Goal: Task Accomplishment & Management: Manage account settings

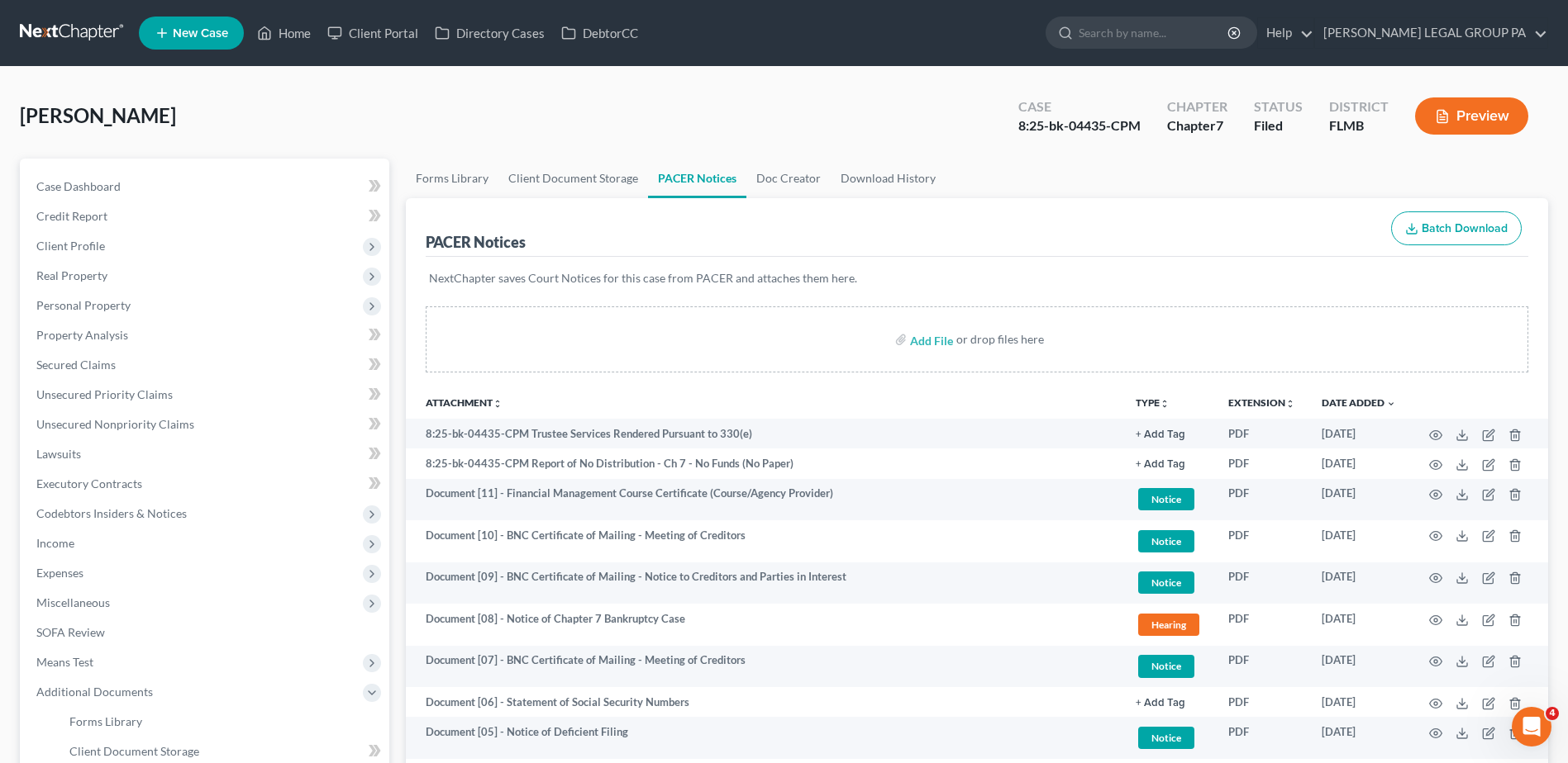
click at [80, 21] on link at bounding box center [73, 33] width 106 height 30
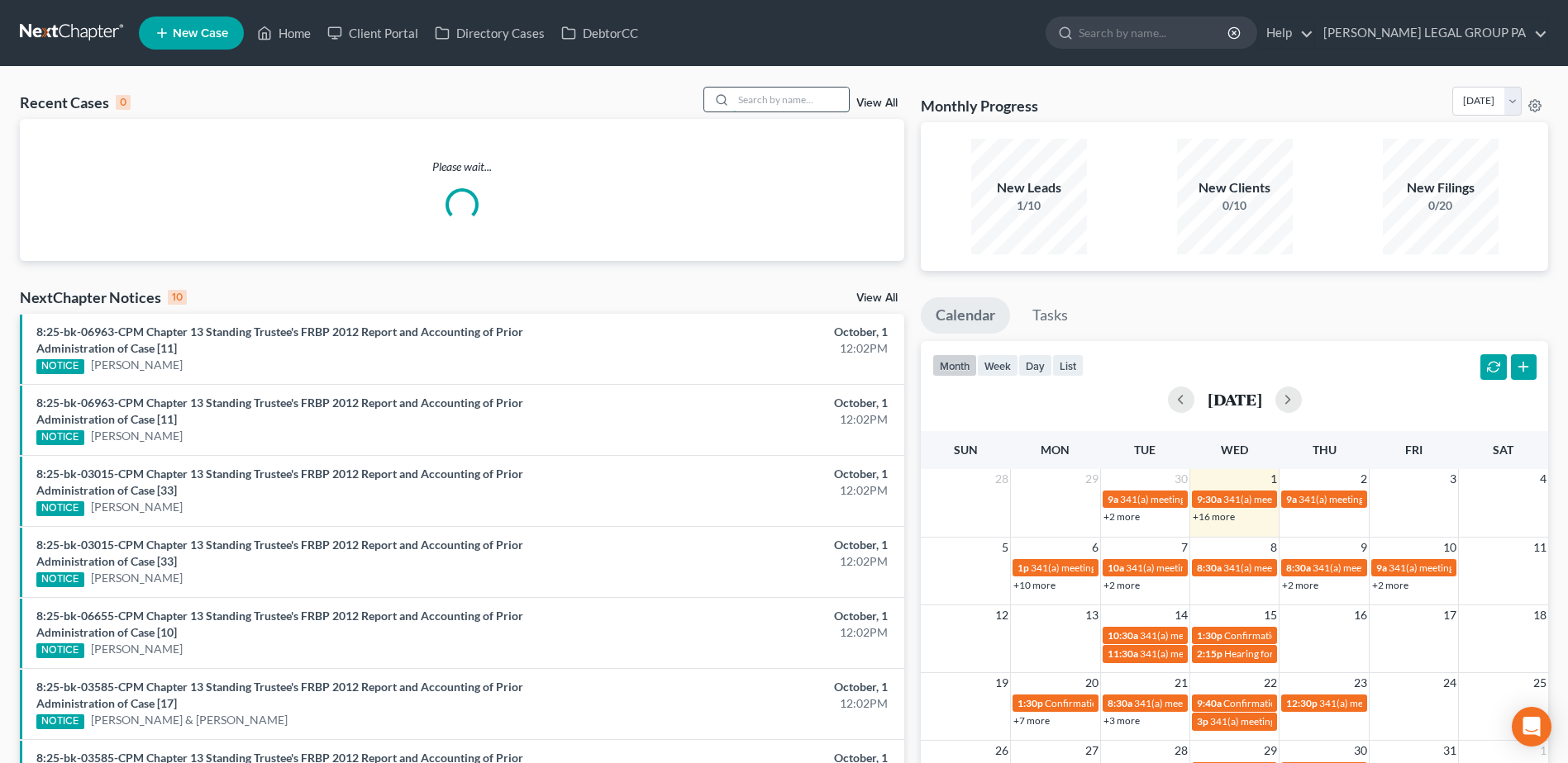
click at [760, 95] on input "search" at bounding box center [791, 99] width 116 height 24
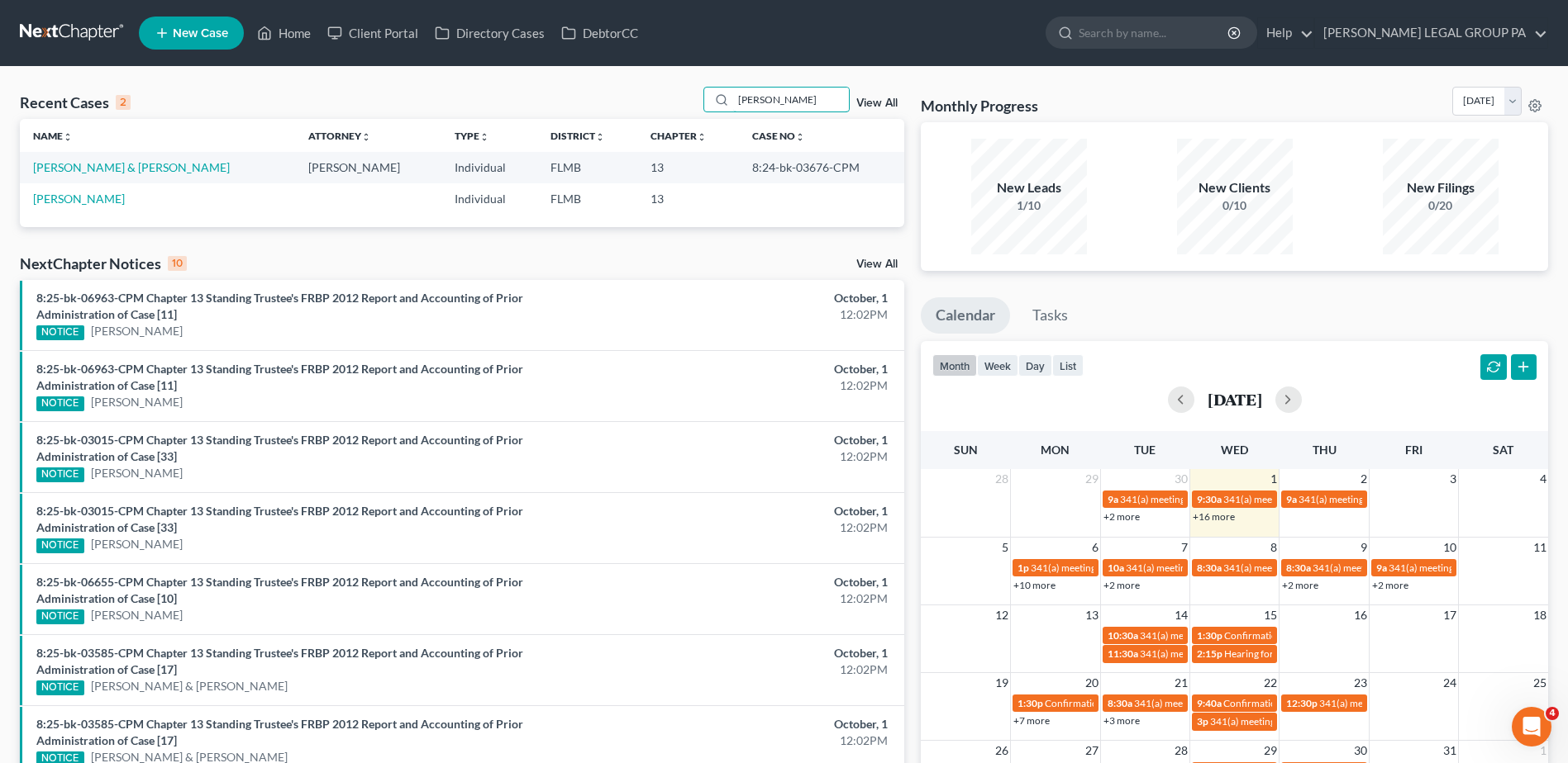
type input "simon"
click at [91, 159] on td "[PERSON_NAME] & [PERSON_NAME]" at bounding box center [157, 167] width 276 height 31
click at [94, 164] on link "[PERSON_NAME] & [PERSON_NAME]" at bounding box center [131, 167] width 197 height 14
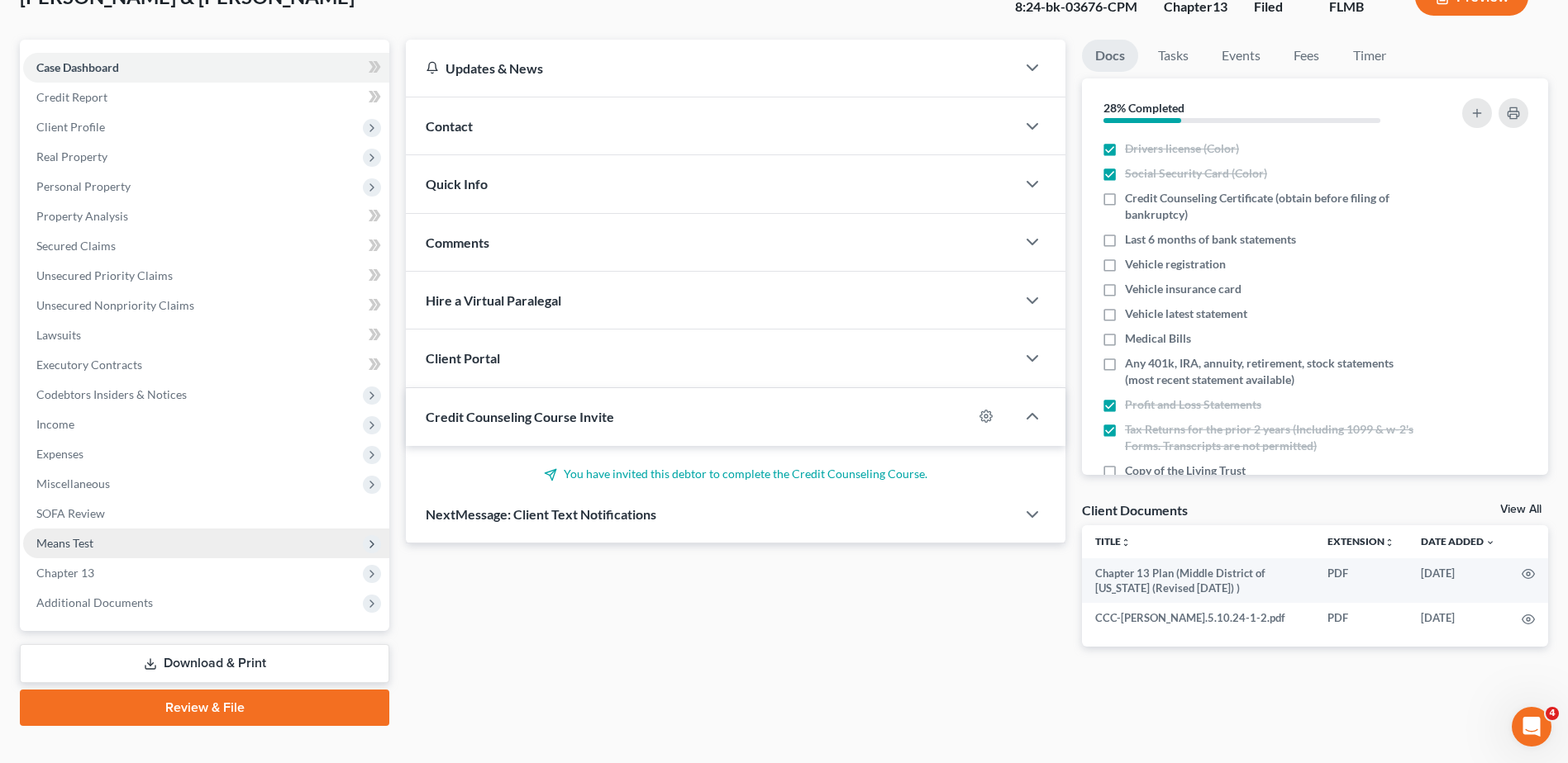
scroll to position [145, 0]
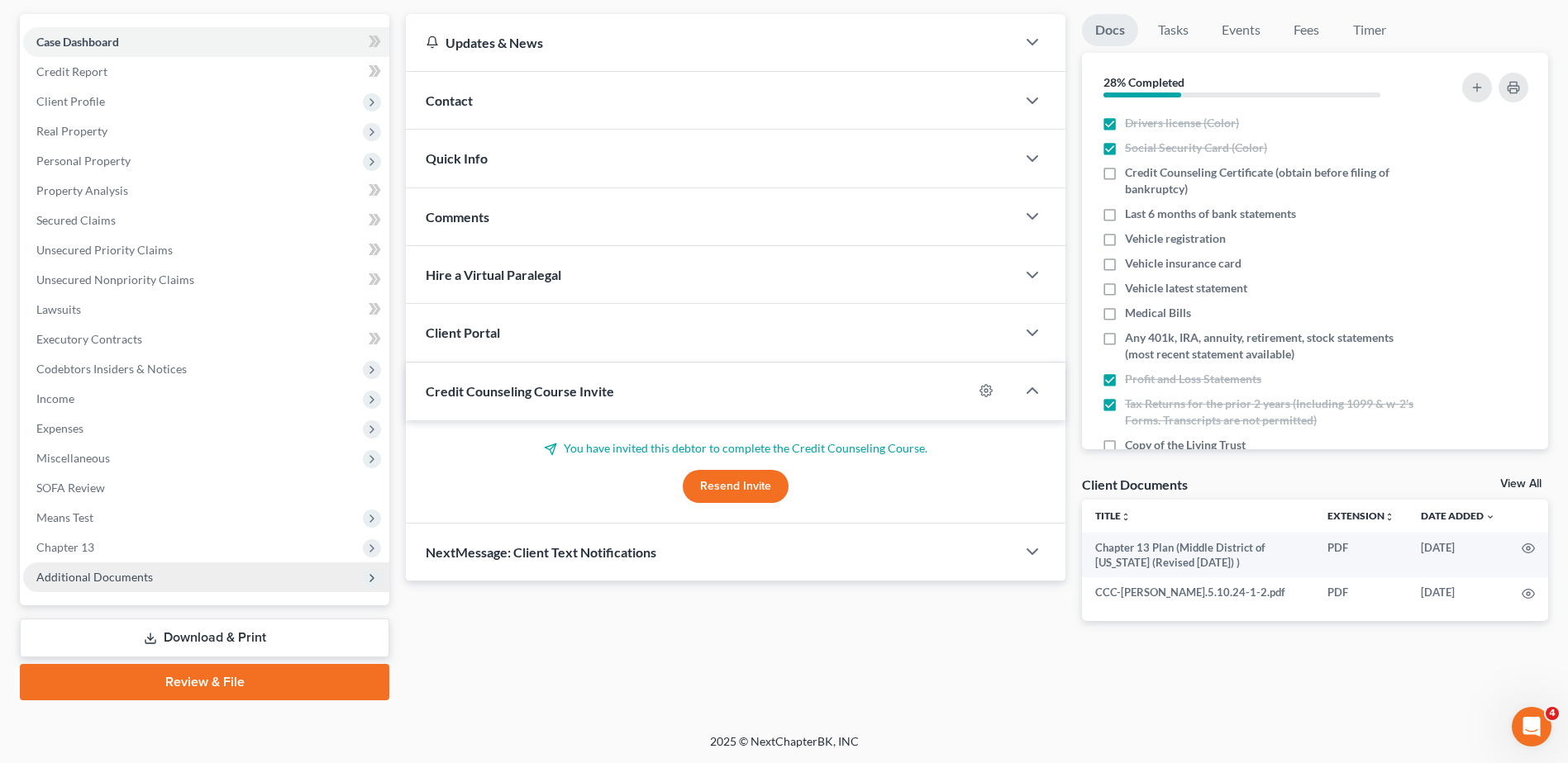
click at [118, 570] on span "Additional Documents" at bounding box center [94, 577] width 116 height 14
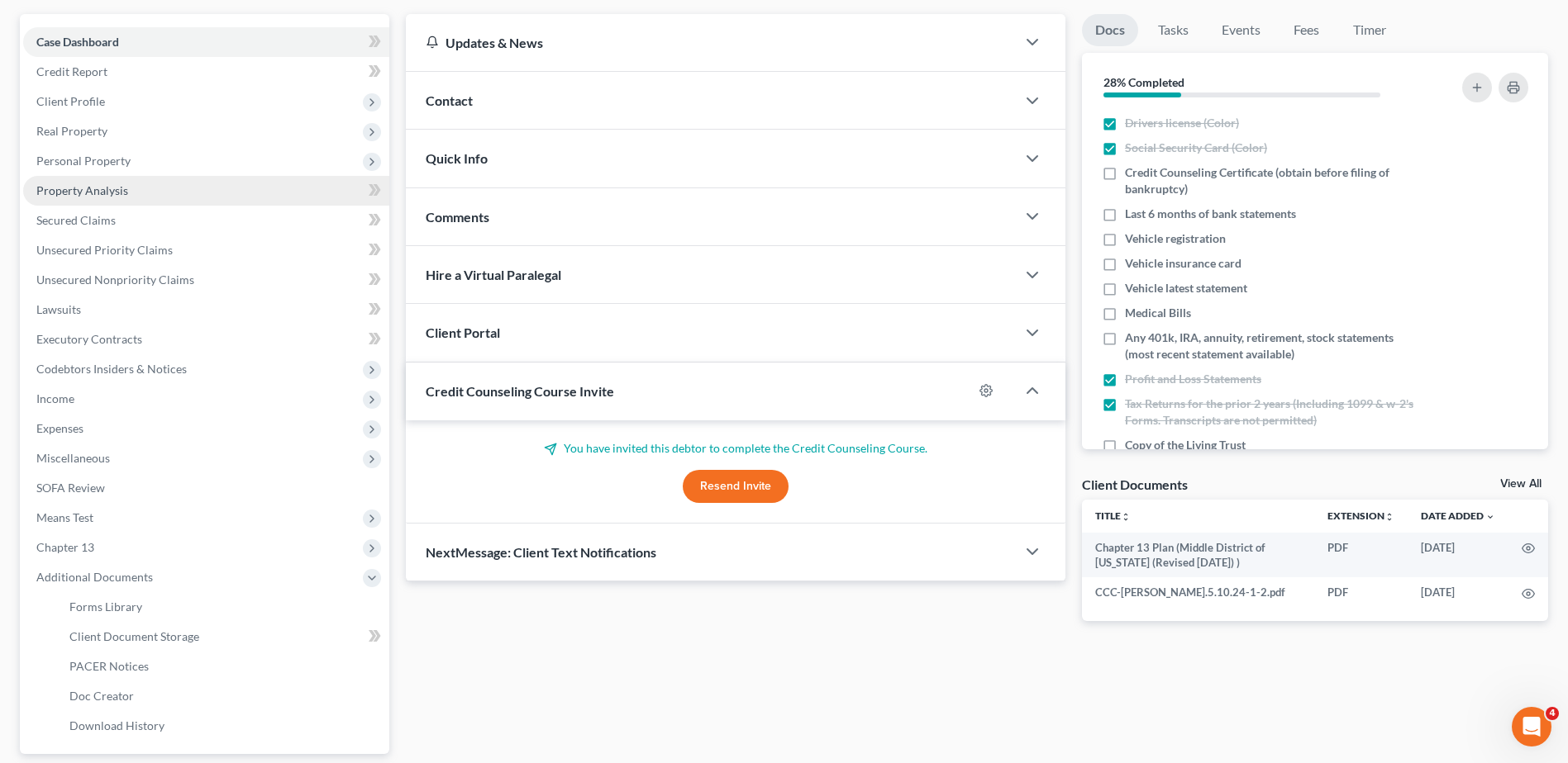
click at [126, 189] on span "Property Analysis" at bounding box center [83, 190] width 92 height 14
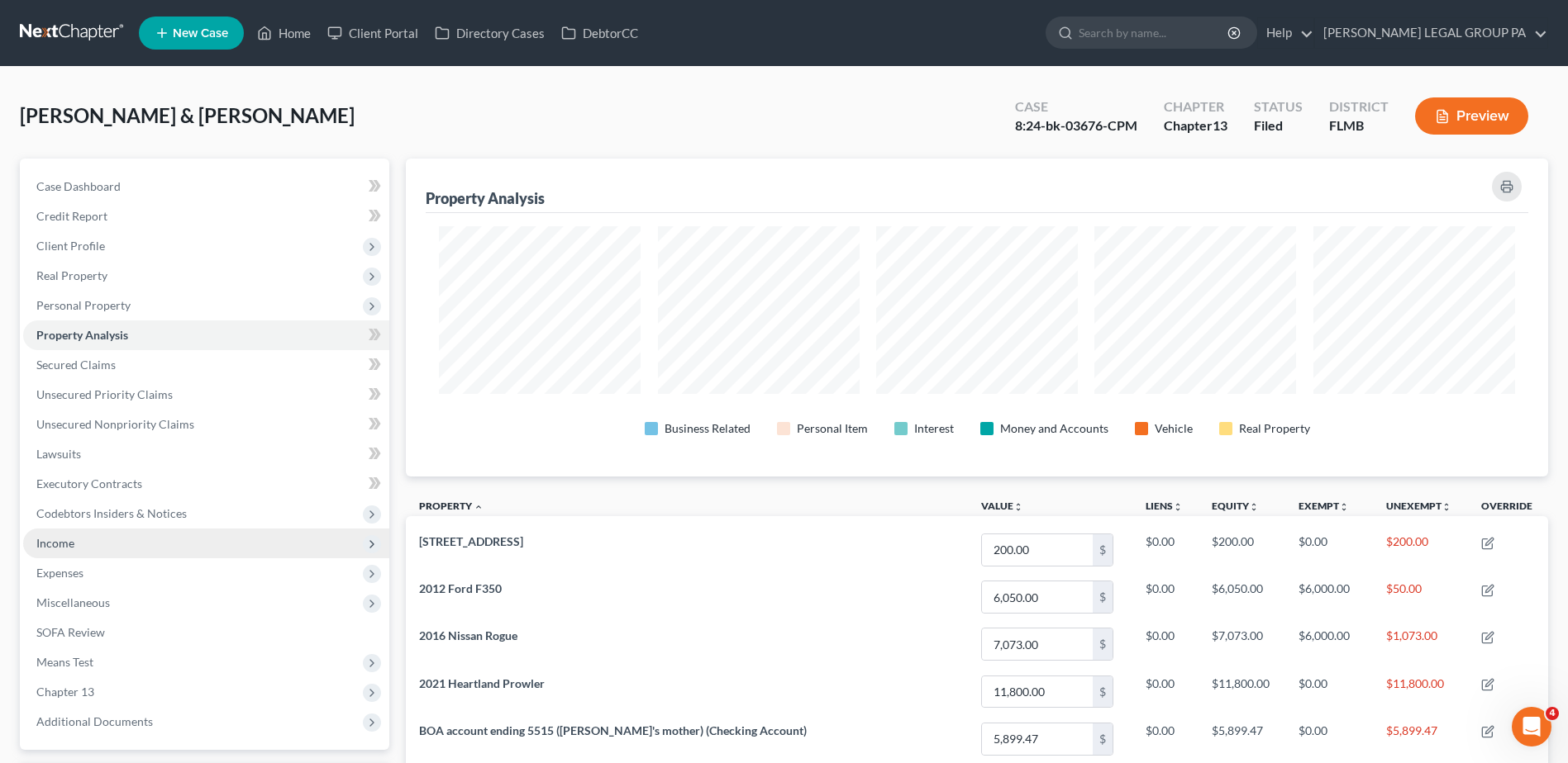
click at [72, 535] on span "Income" at bounding box center [205, 543] width 366 height 30
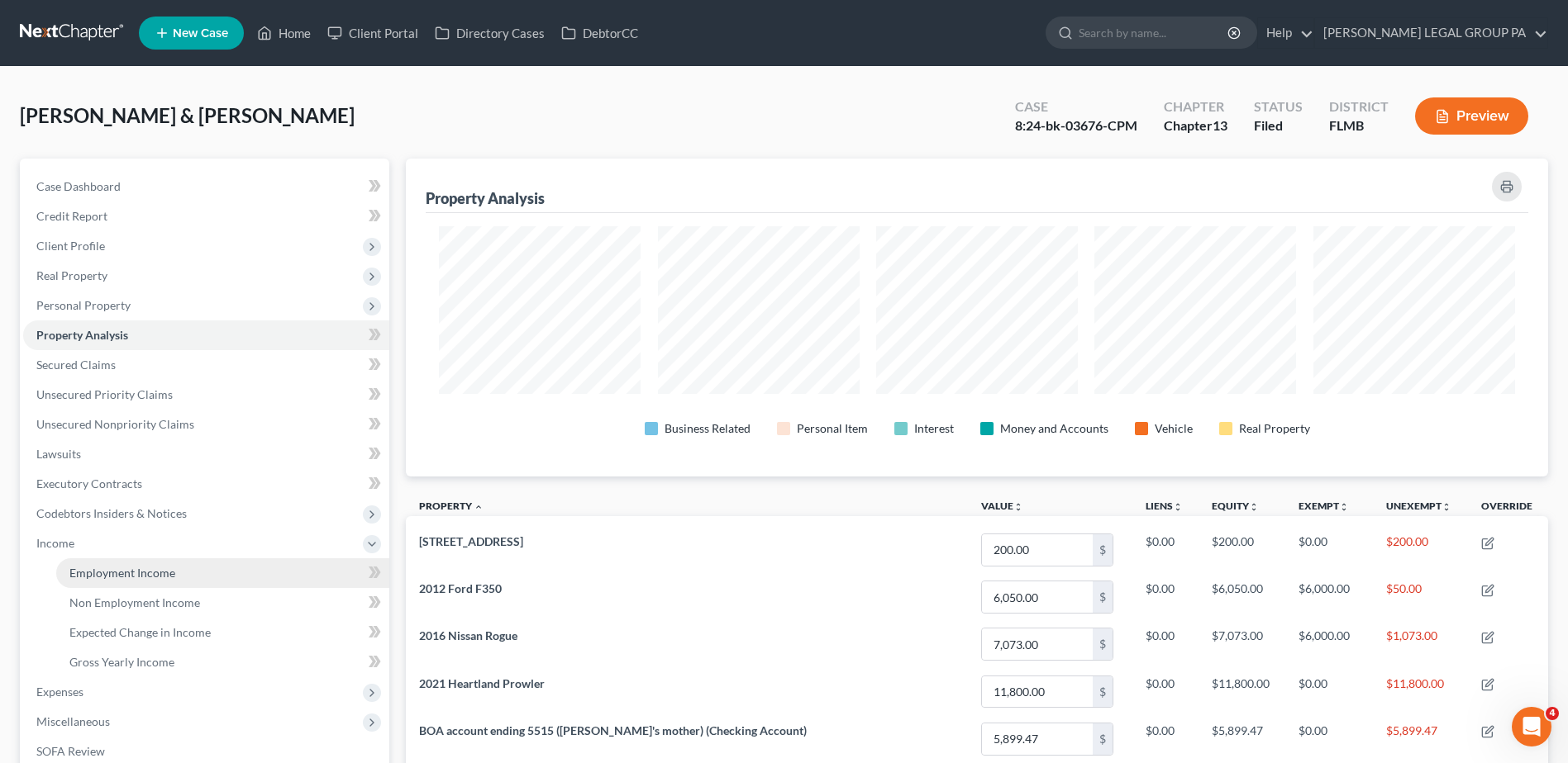
click at [144, 572] on span "Employment Income" at bounding box center [122, 573] width 106 height 14
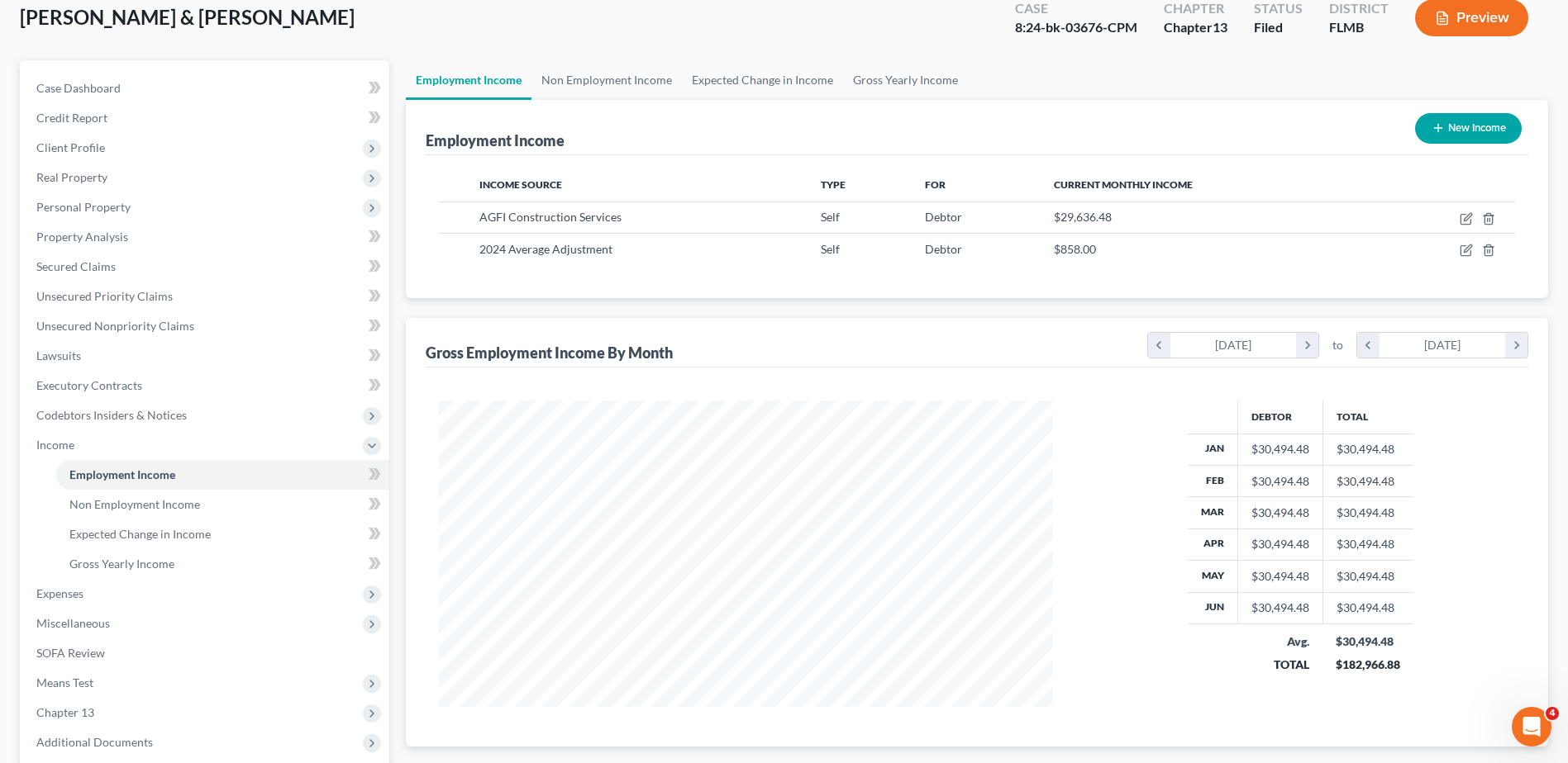
scroll to position [138, 0]
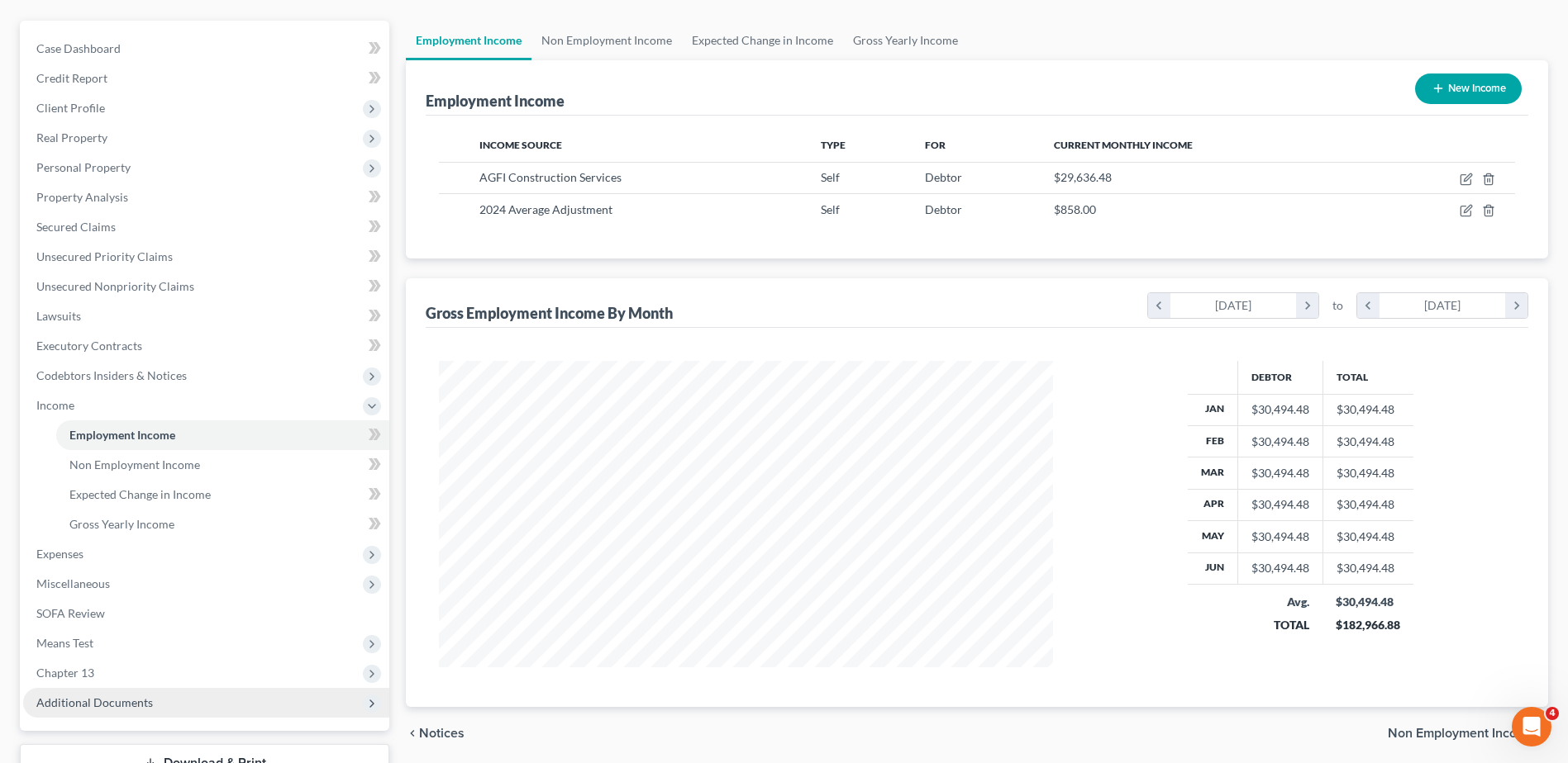
click at [128, 698] on span "Additional Documents" at bounding box center [94, 703] width 116 height 14
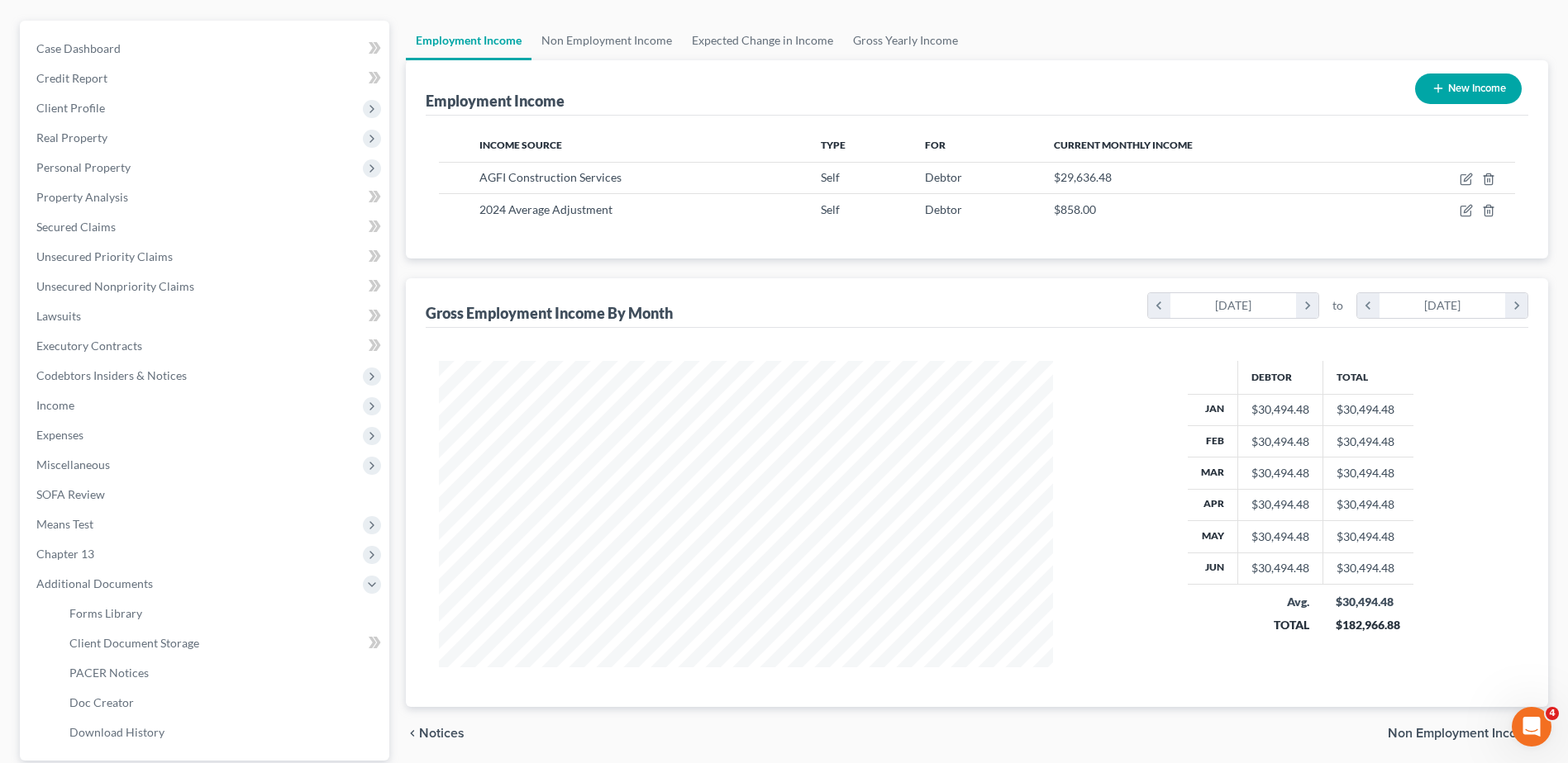
scroll to position [294, 0]
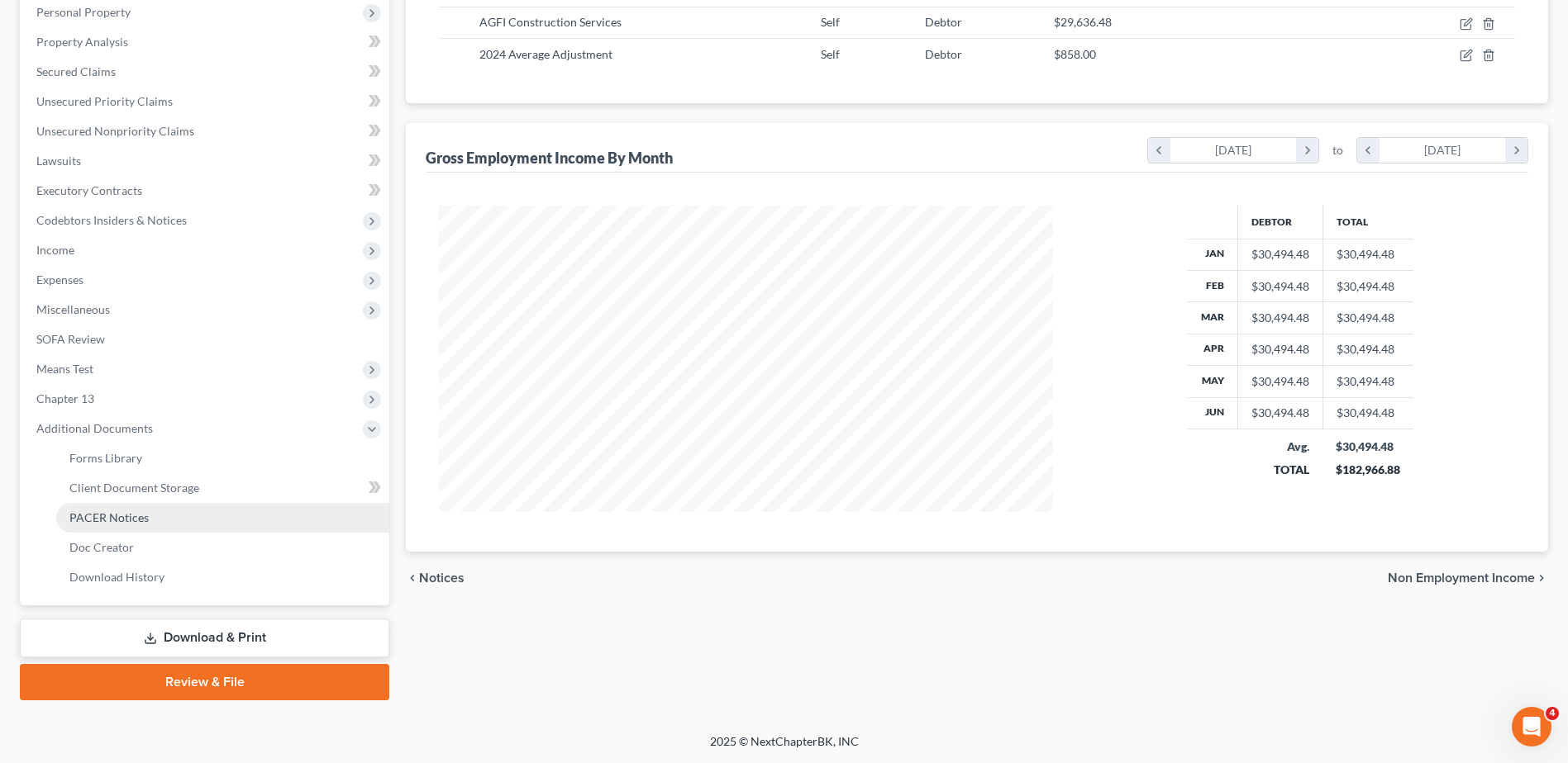
click at [149, 530] on link "PACER Notices" at bounding box center [223, 517] width 333 height 30
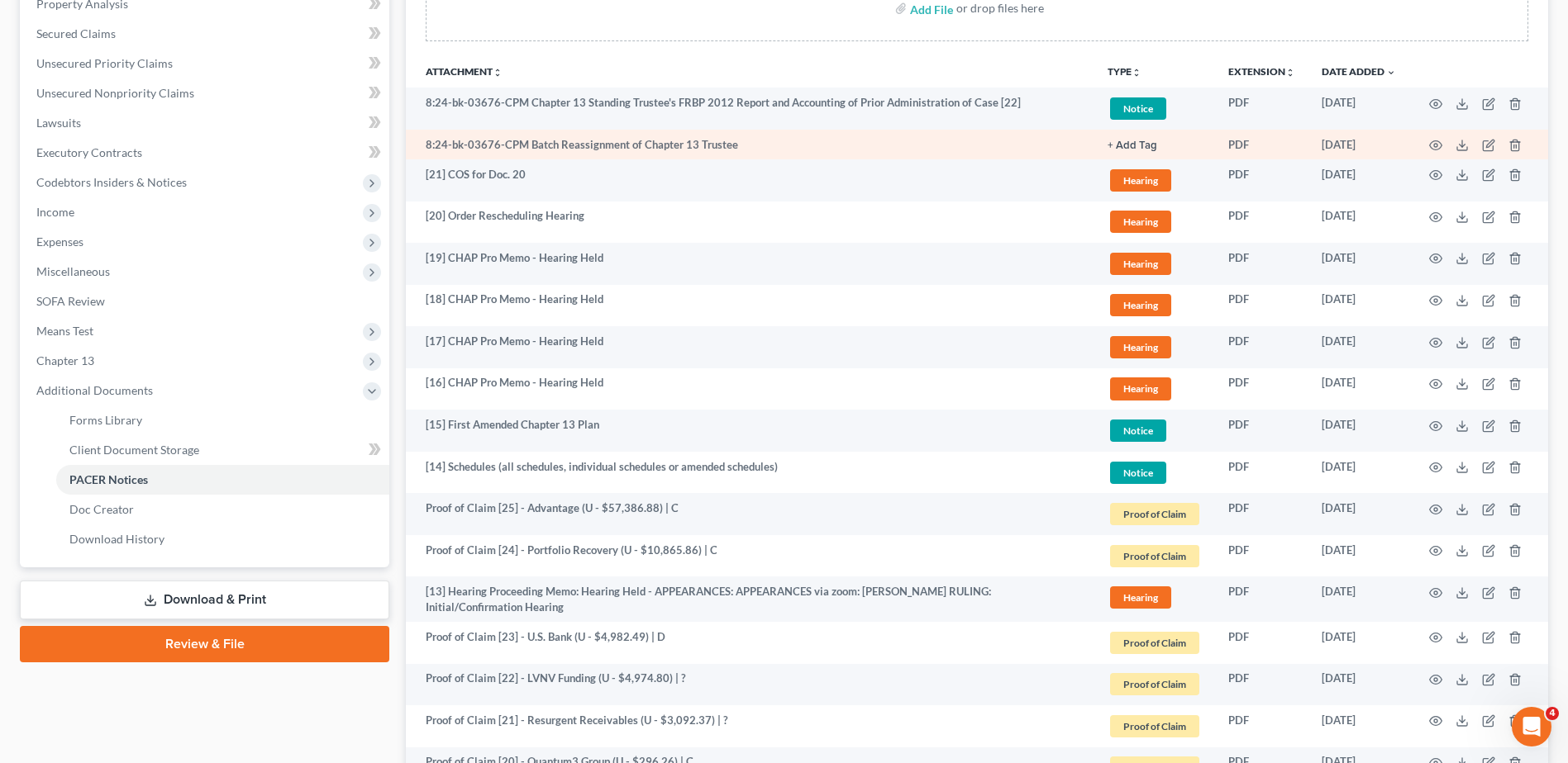
scroll to position [275, 0]
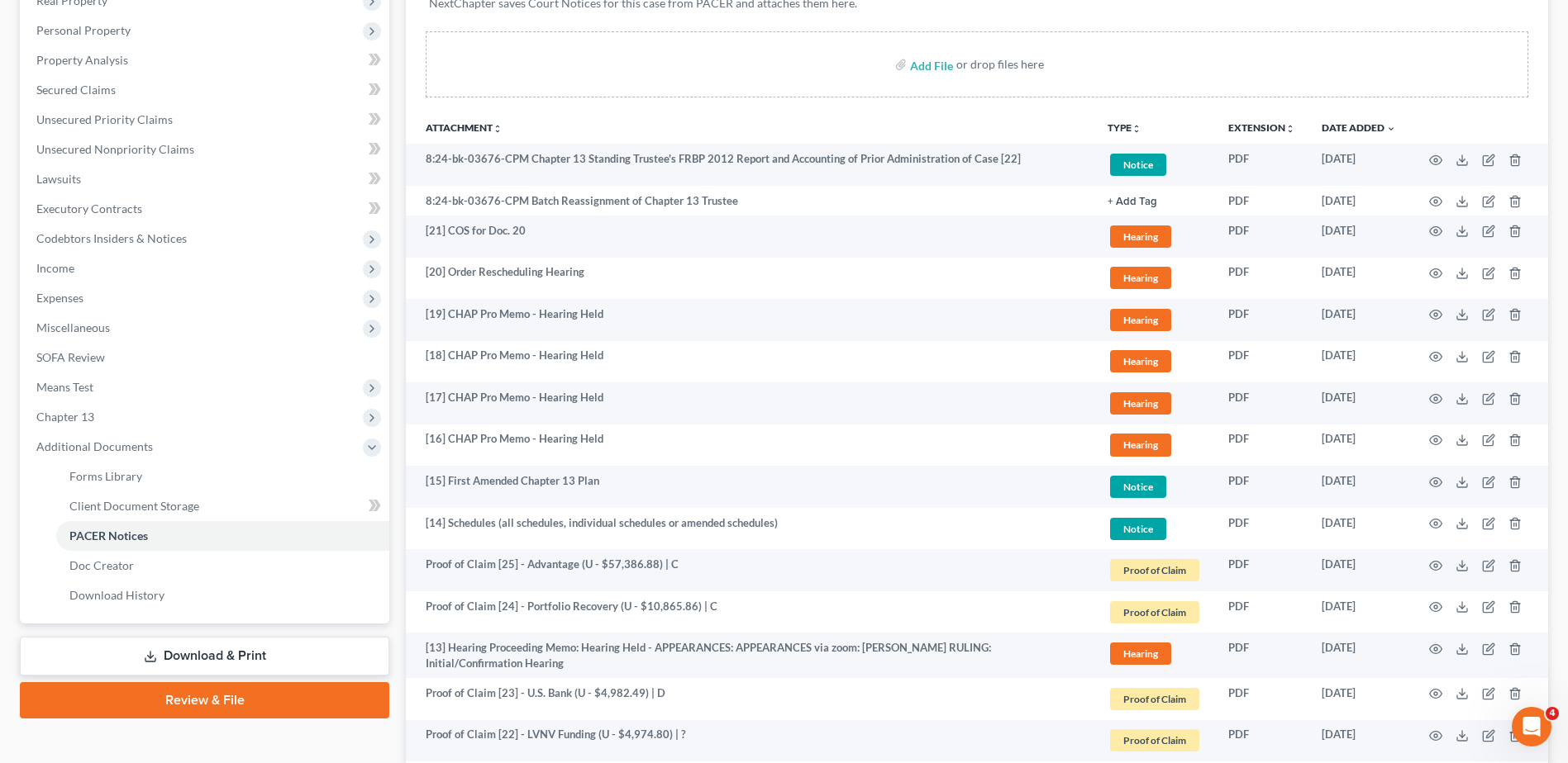
click at [487, 134] on th "Attachment unfold_more expand_more expand_less" at bounding box center [750, 127] width 688 height 33
click at [487, 131] on link "Attachment unfold_more expand_more expand_less" at bounding box center [464, 128] width 77 height 12
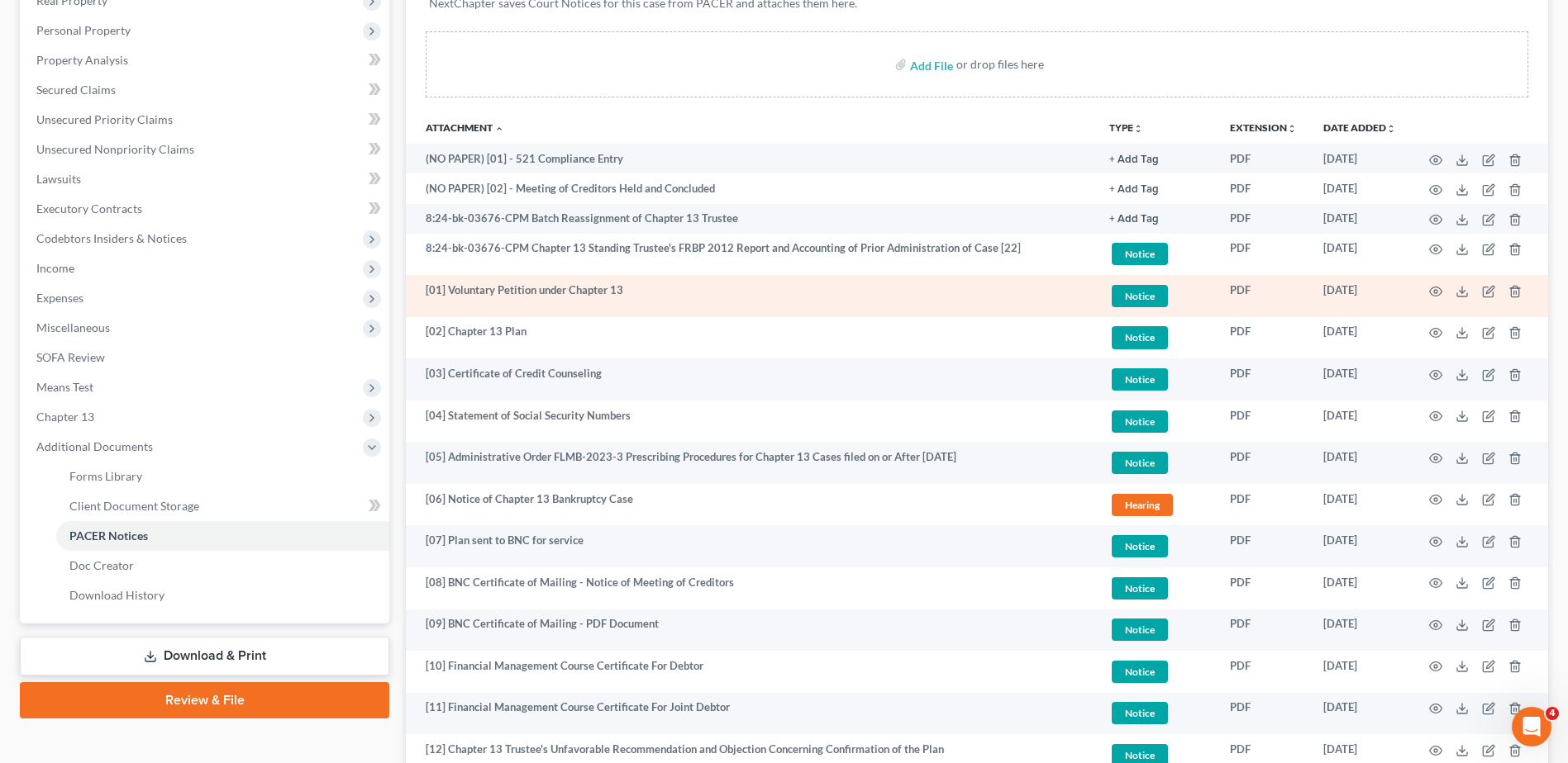
click at [1455, 291] on td at bounding box center [1479, 297] width 139 height 42
click at [1463, 294] on icon at bounding box center [1462, 292] width 13 height 13
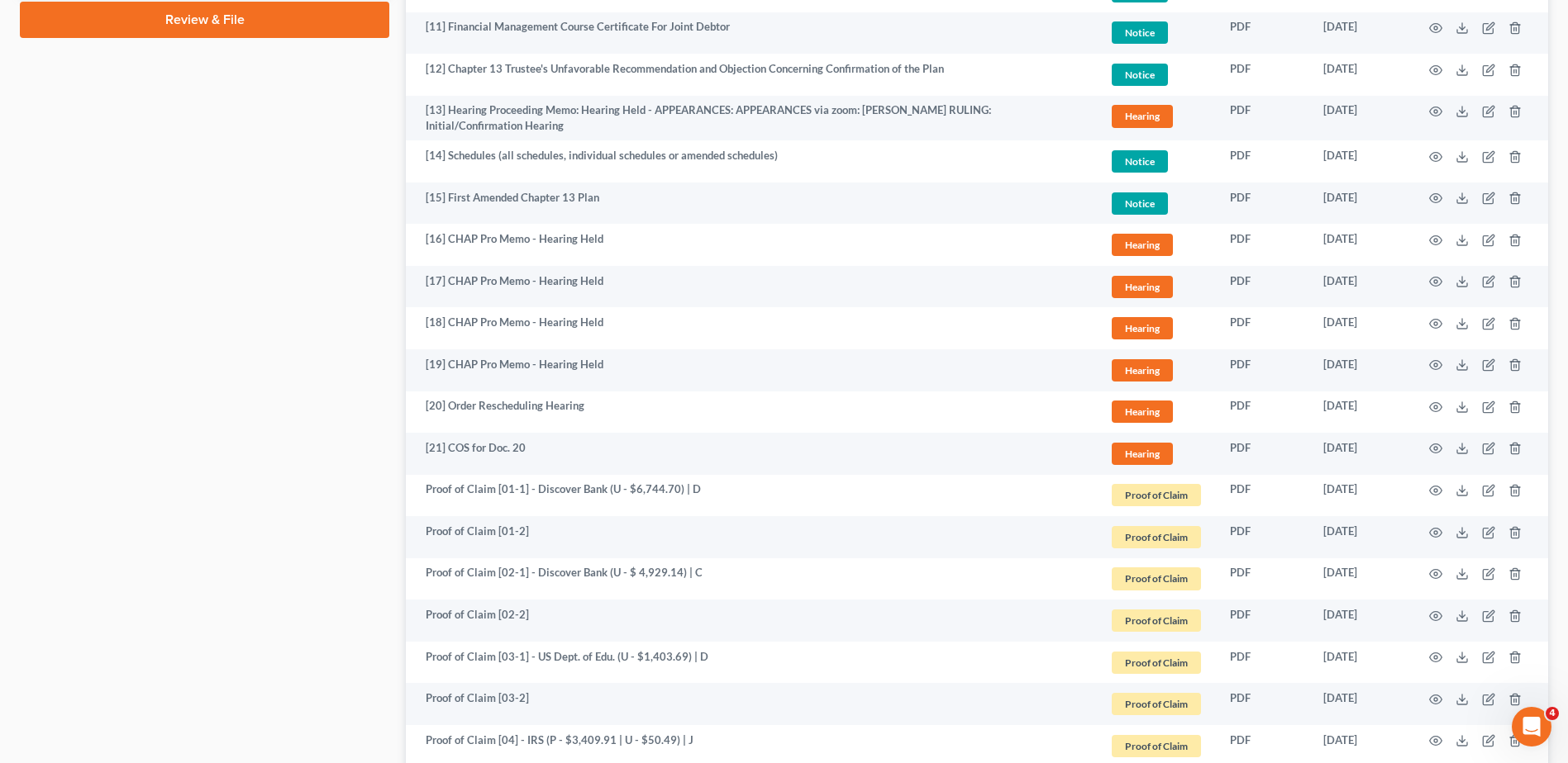
scroll to position [976, 0]
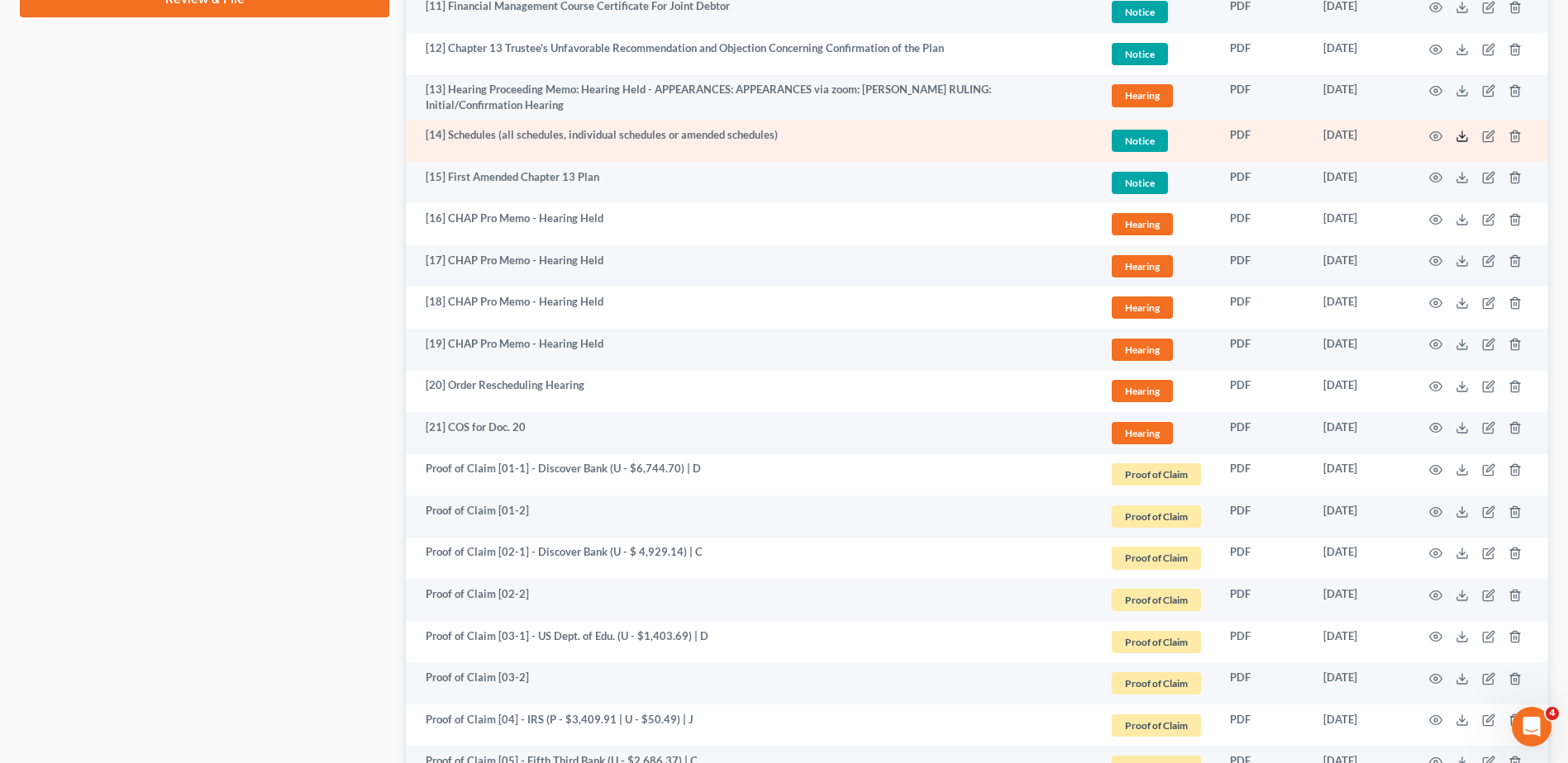
click at [1464, 131] on icon at bounding box center [1462, 136] width 13 height 13
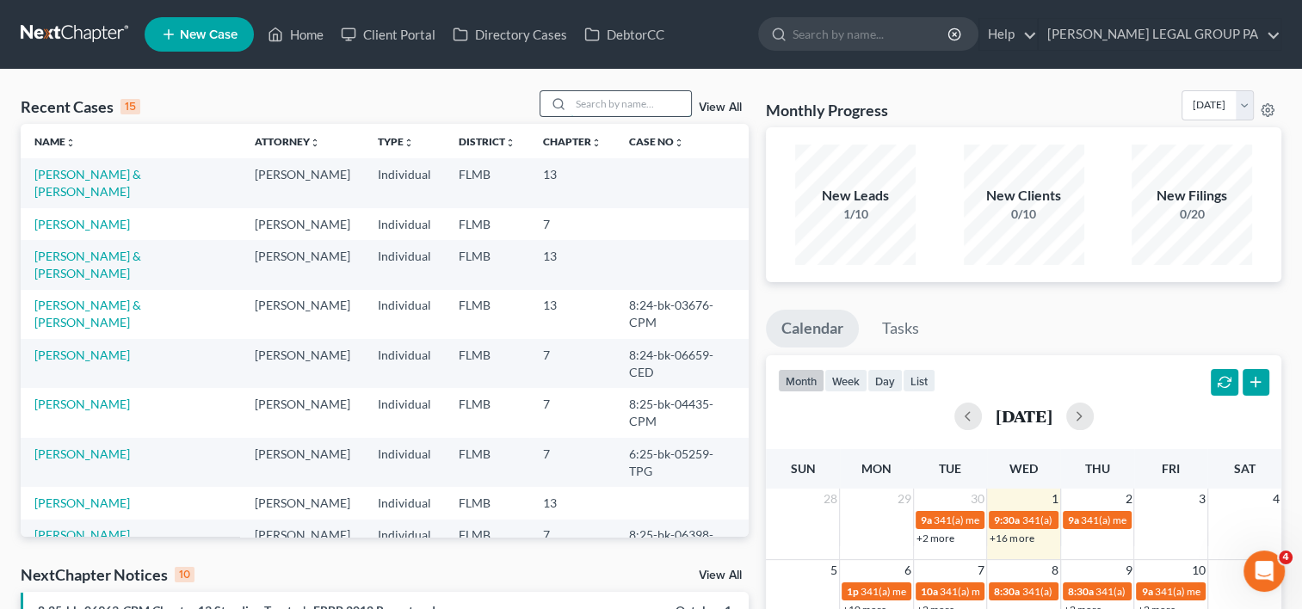
click at [584, 103] on input "search" at bounding box center [631, 103] width 121 height 25
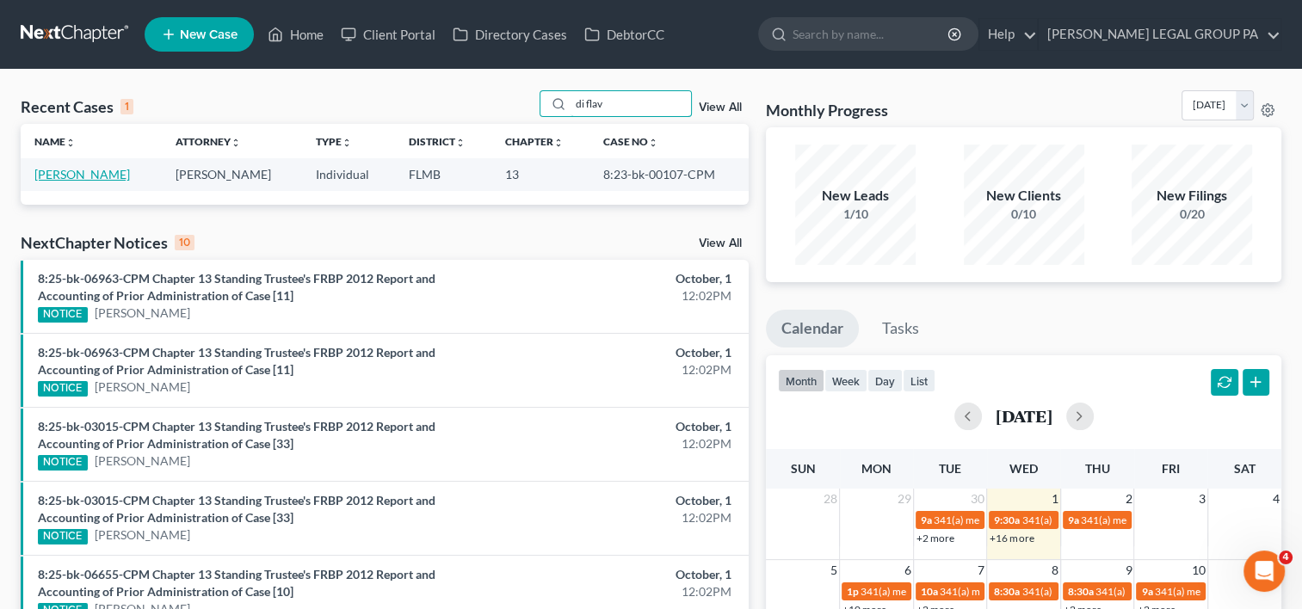
type input "di flav"
click at [96, 168] on link "[PERSON_NAME]" at bounding box center [82, 174] width 96 height 15
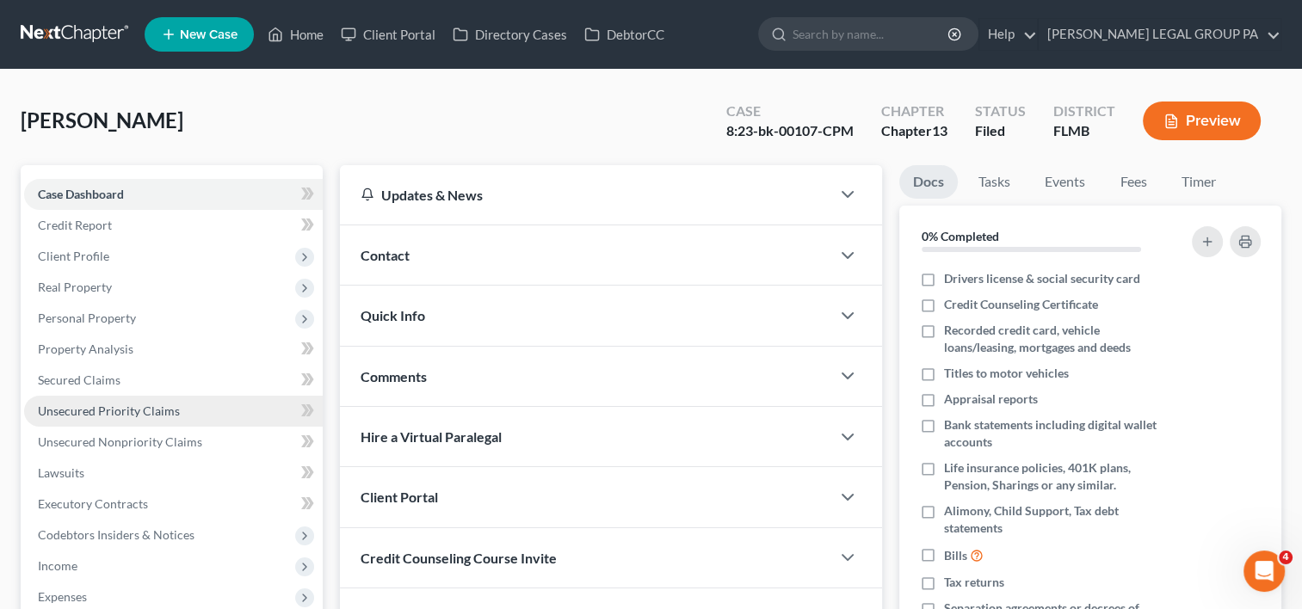
scroll to position [287, 0]
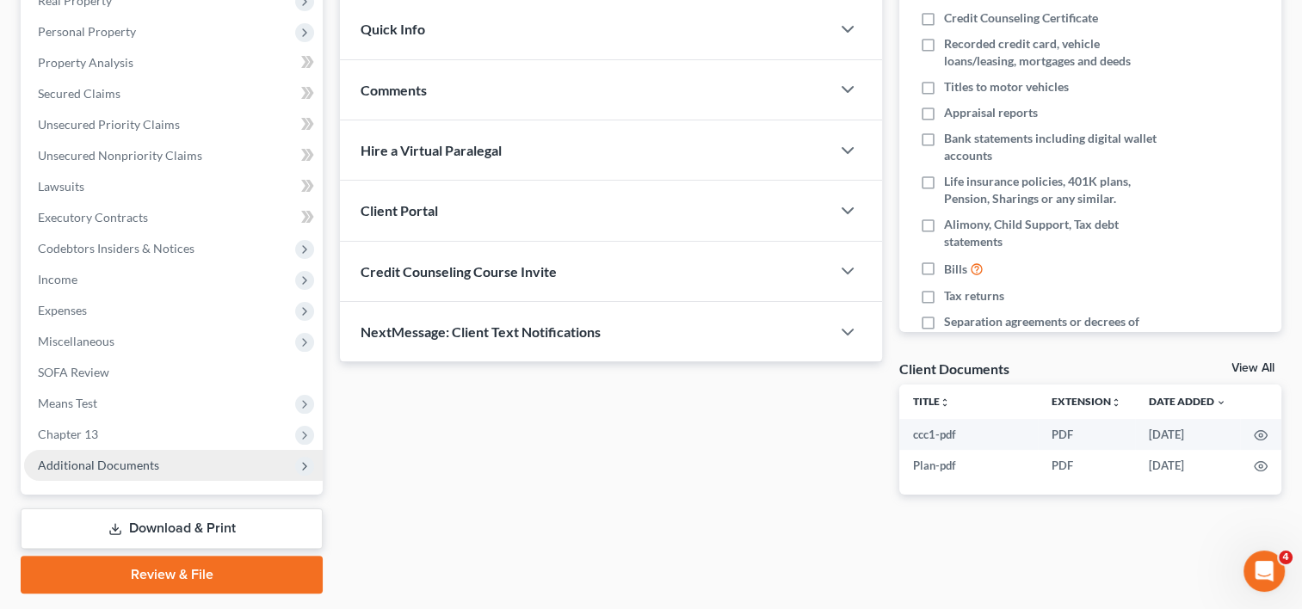
click at [145, 461] on span "Additional Documents" at bounding box center [98, 465] width 121 height 15
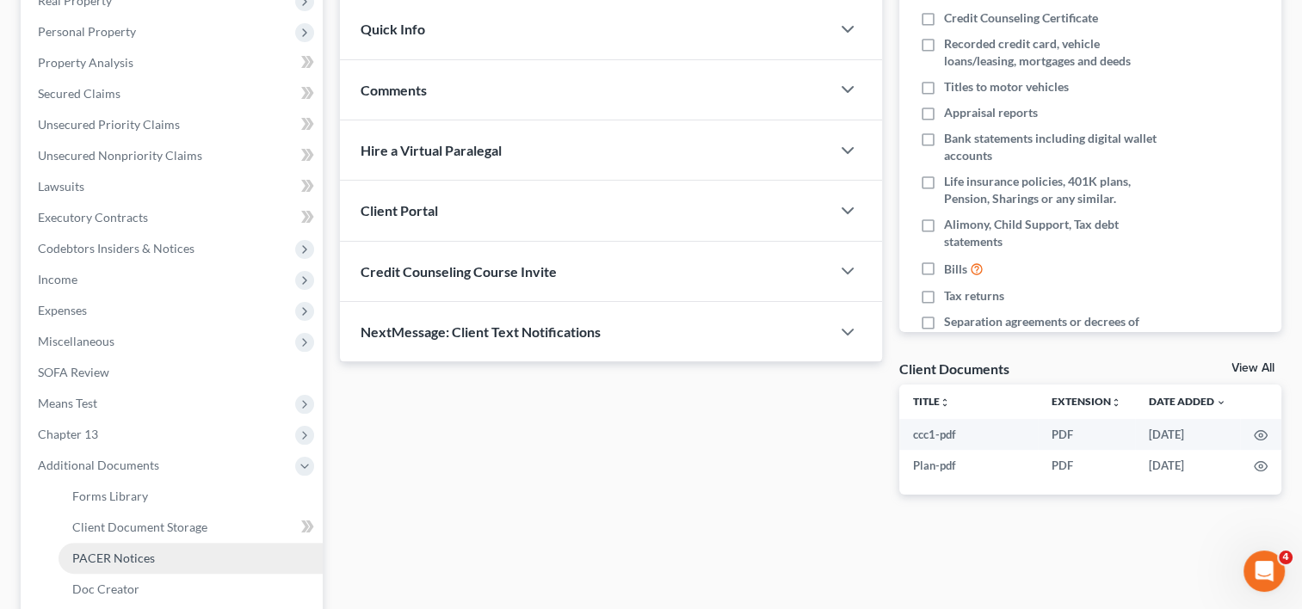
click at [145, 553] on span "PACER Notices" at bounding box center [113, 558] width 83 height 15
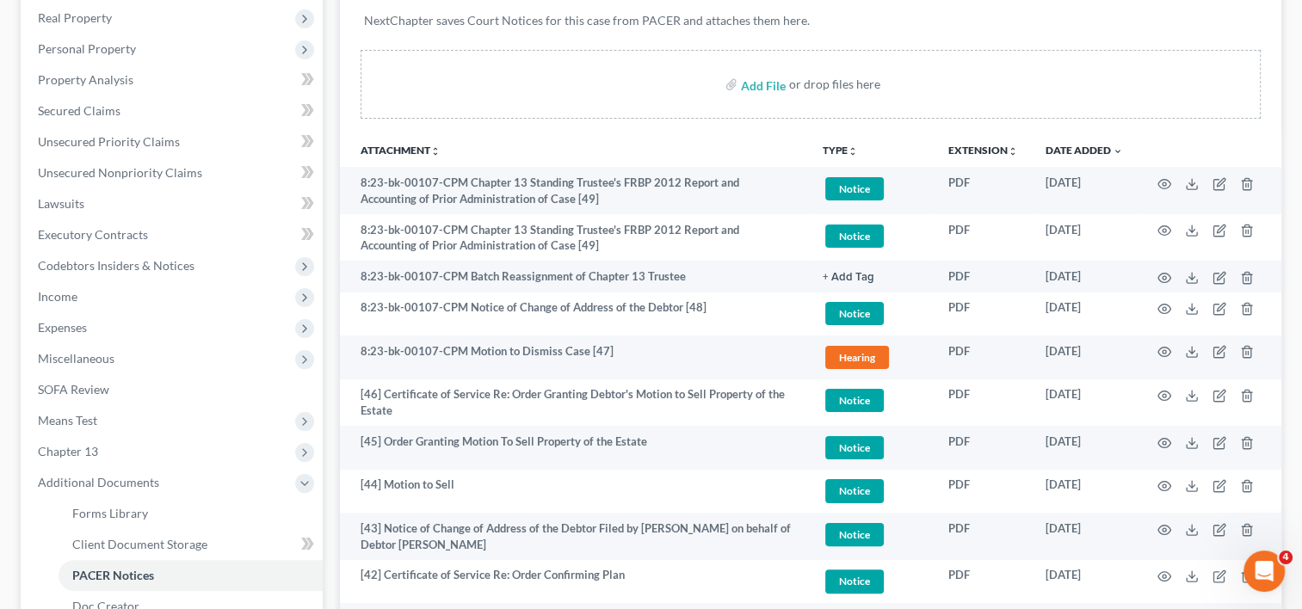
scroll to position [287, 0]
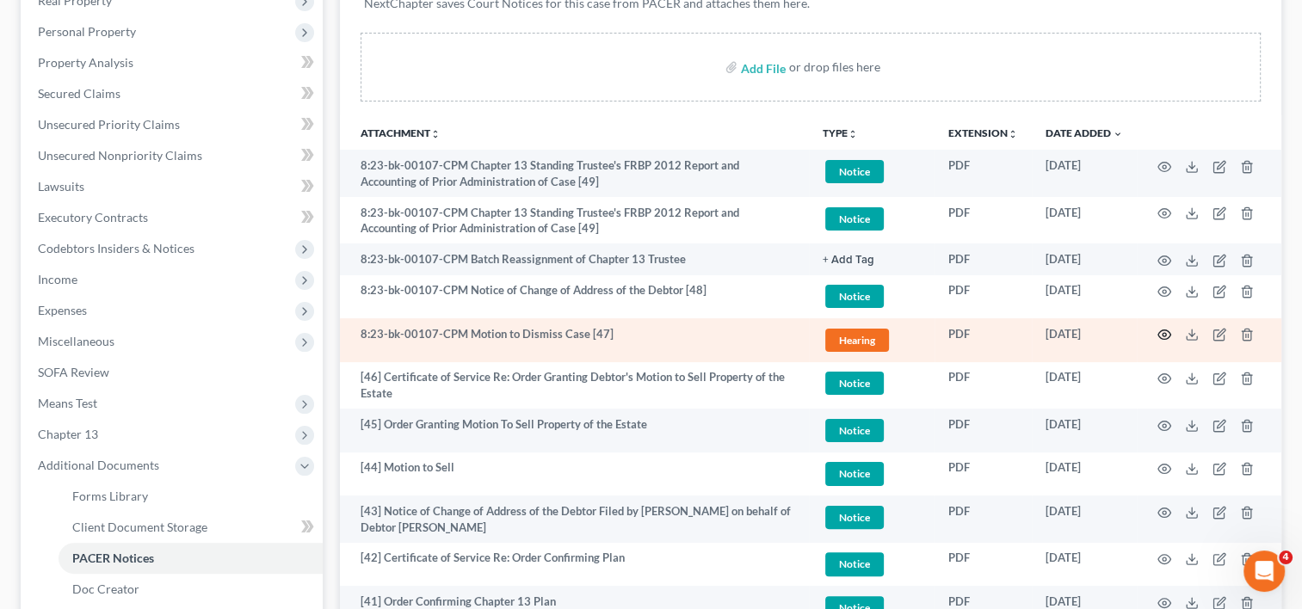
click at [1166, 329] on icon "button" at bounding box center [1165, 335] width 14 height 14
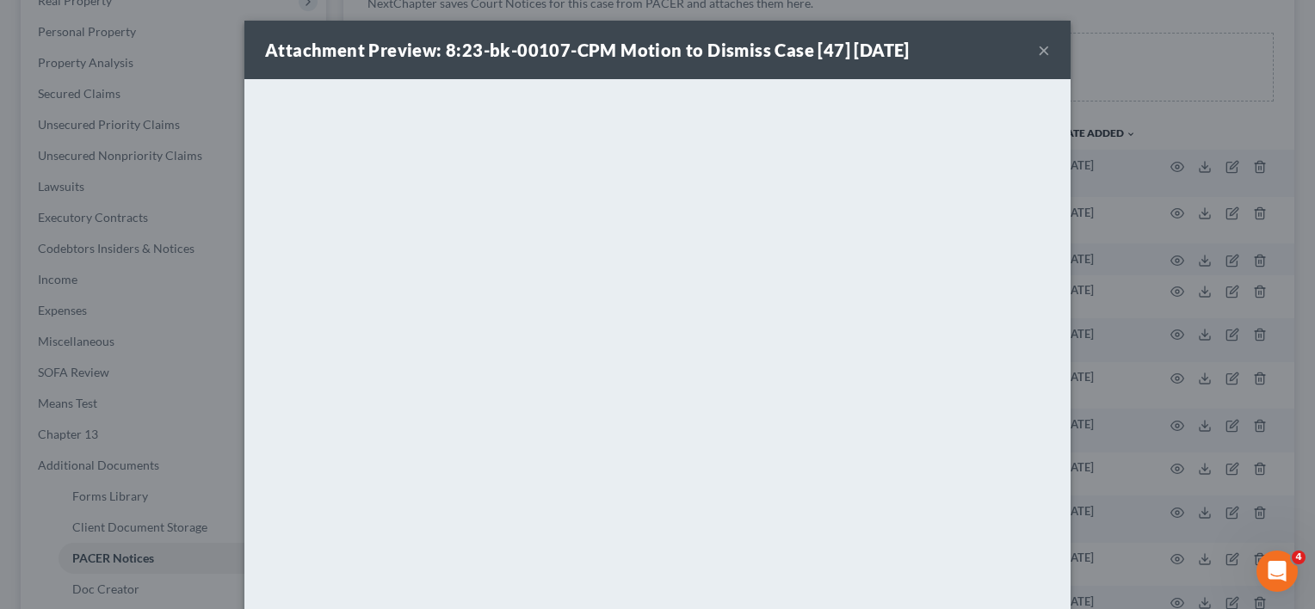
click at [201, 165] on div "Attachment Preview: 8:23-bk-00107-CPM Motion to Dismiss Case [47] 09/05/2025 × …" at bounding box center [657, 304] width 1315 height 609
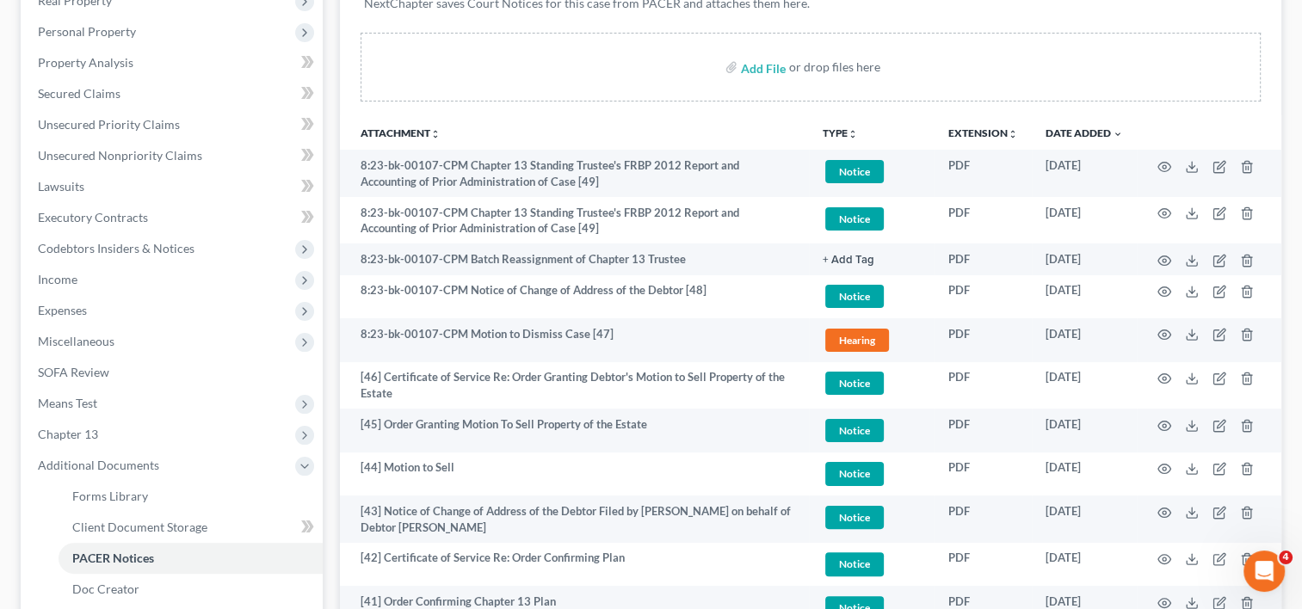
scroll to position [0, 0]
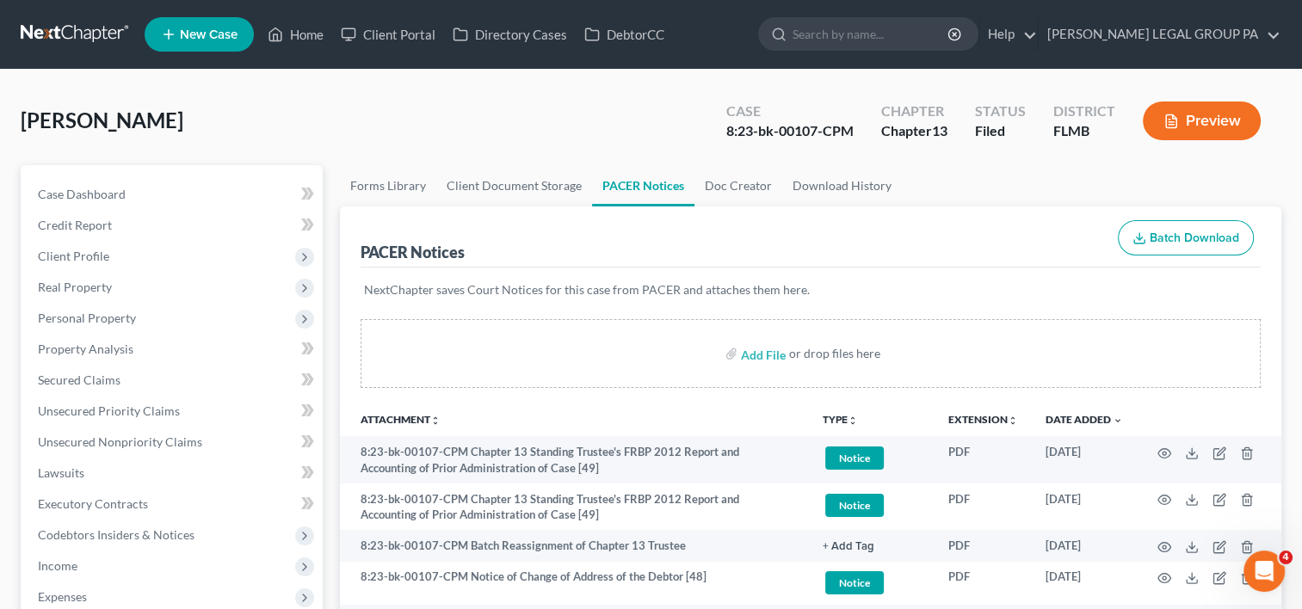
click at [86, 21] on link at bounding box center [76, 34] width 110 height 31
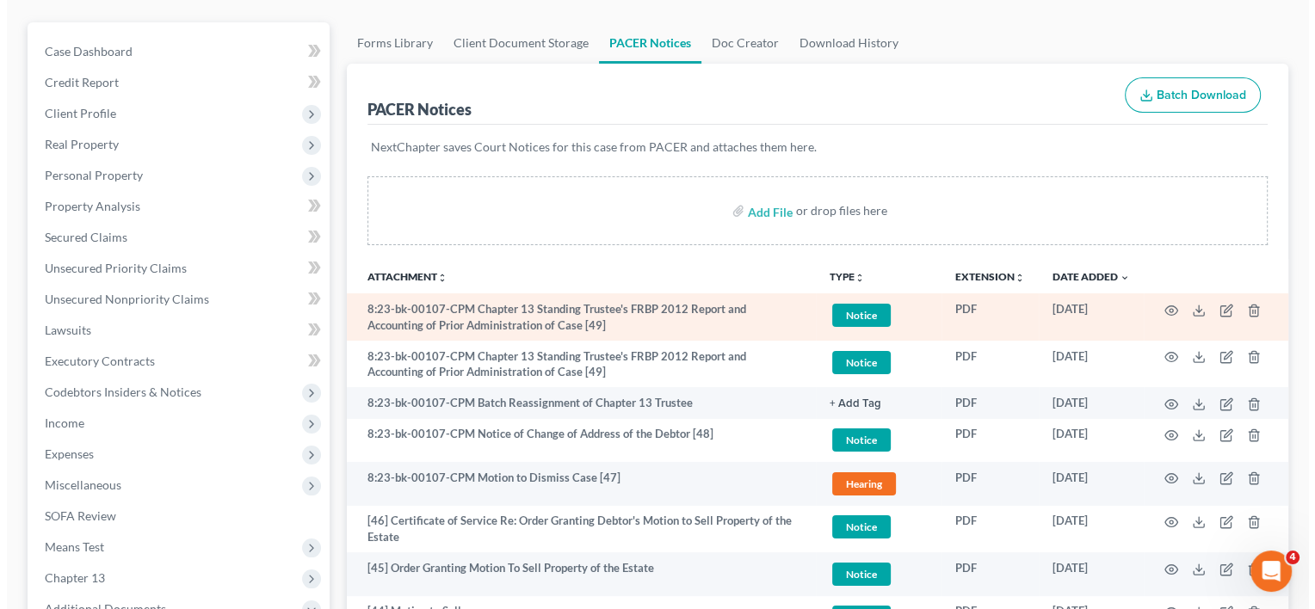
scroll to position [287, 0]
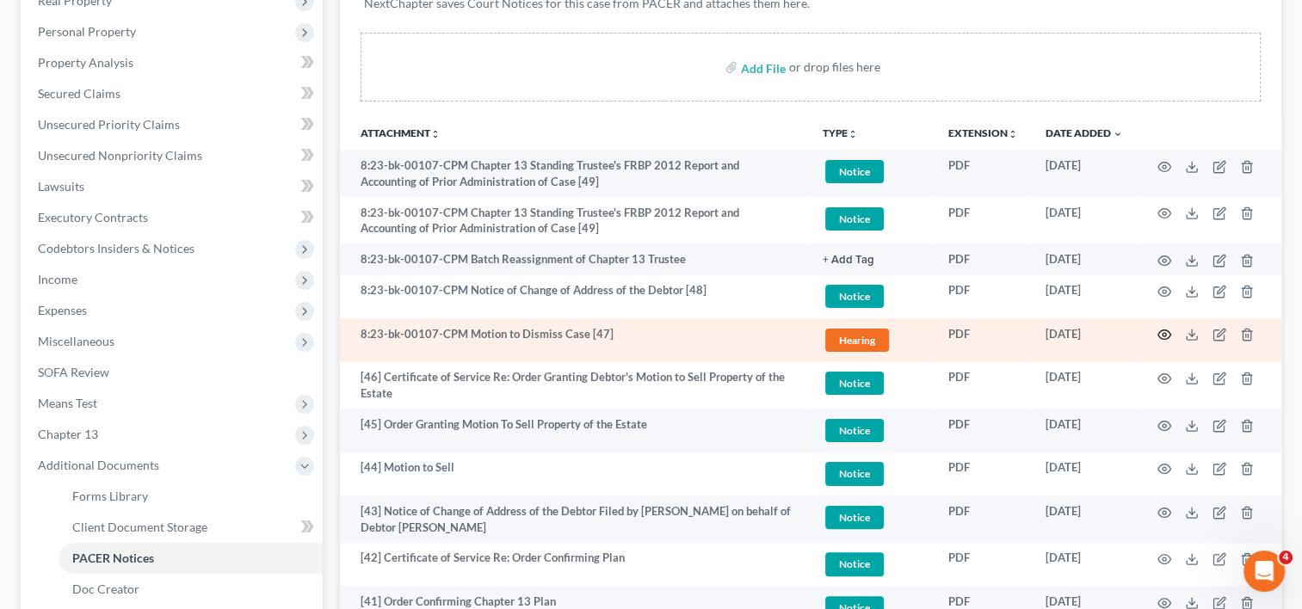
click at [1162, 338] on icon "button" at bounding box center [1165, 335] width 13 height 9
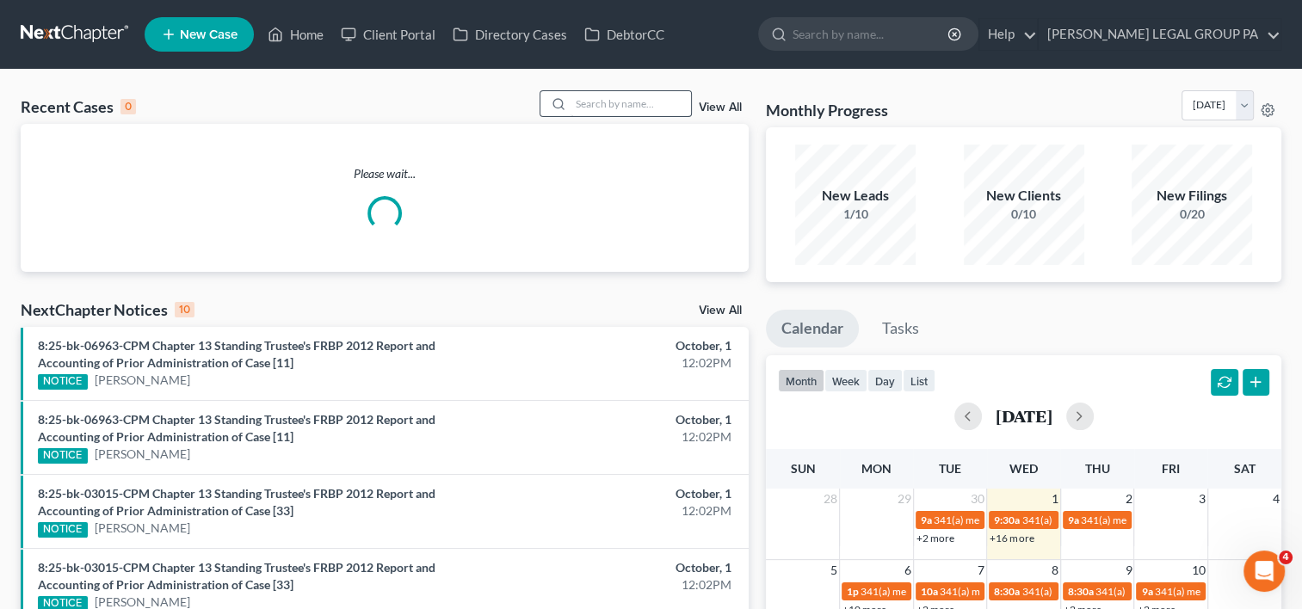
click at [652, 90] on div at bounding box center [616, 103] width 153 height 27
click at [643, 101] on input "search" at bounding box center [631, 103] width 121 height 25
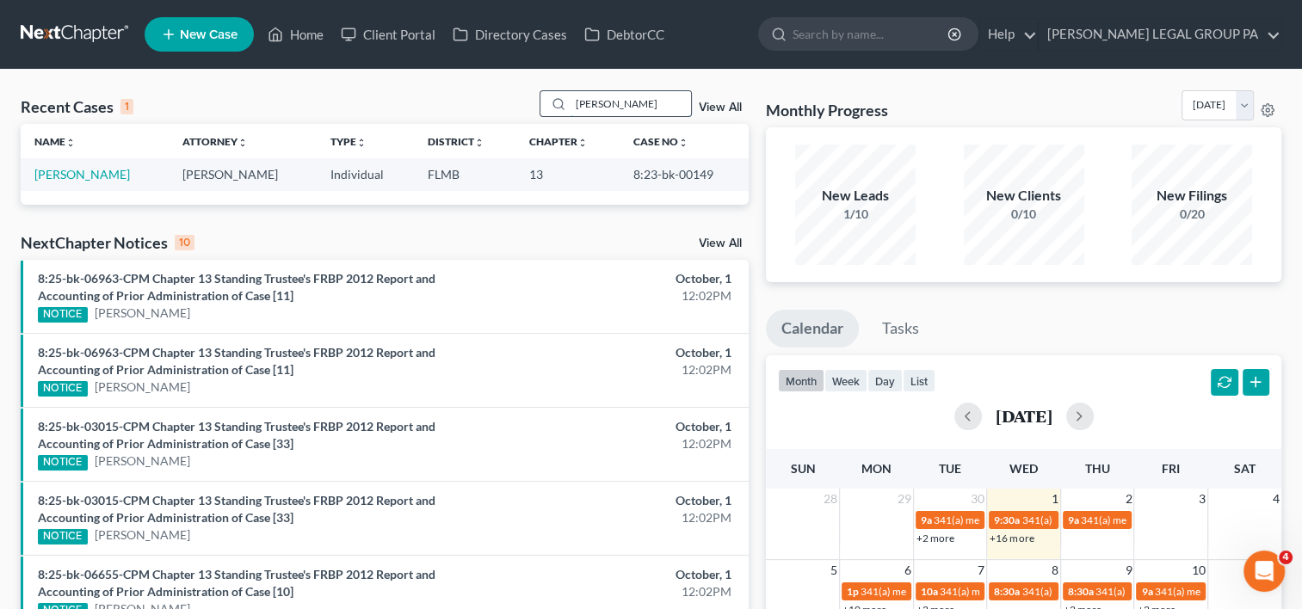
drag, startPoint x: 585, startPoint y: 116, endPoint x: 589, endPoint y: 102, distance: 15.0
click at [586, 110] on input "[PERSON_NAME]" at bounding box center [631, 103] width 121 height 25
drag, startPoint x: 589, startPoint y: 102, endPoint x: 638, endPoint y: 101, distance: 49.1
click at [591, 101] on input "[PERSON_NAME]" at bounding box center [631, 103] width 121 height 25
click at [598, 108] on input "[PERSON_NAME]" at bounding box center [631, 103] width 121 height 25
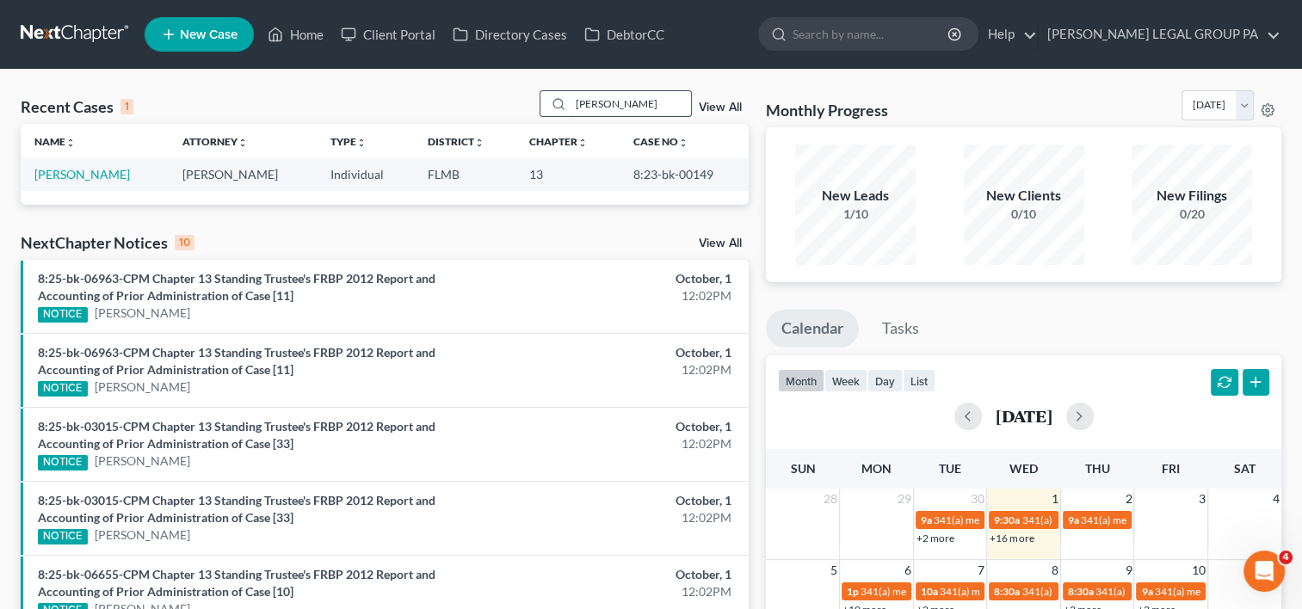
click at [598, 108] on input "[PERSON_NAME]" at bounding box center [631, 103] width 121 height 25
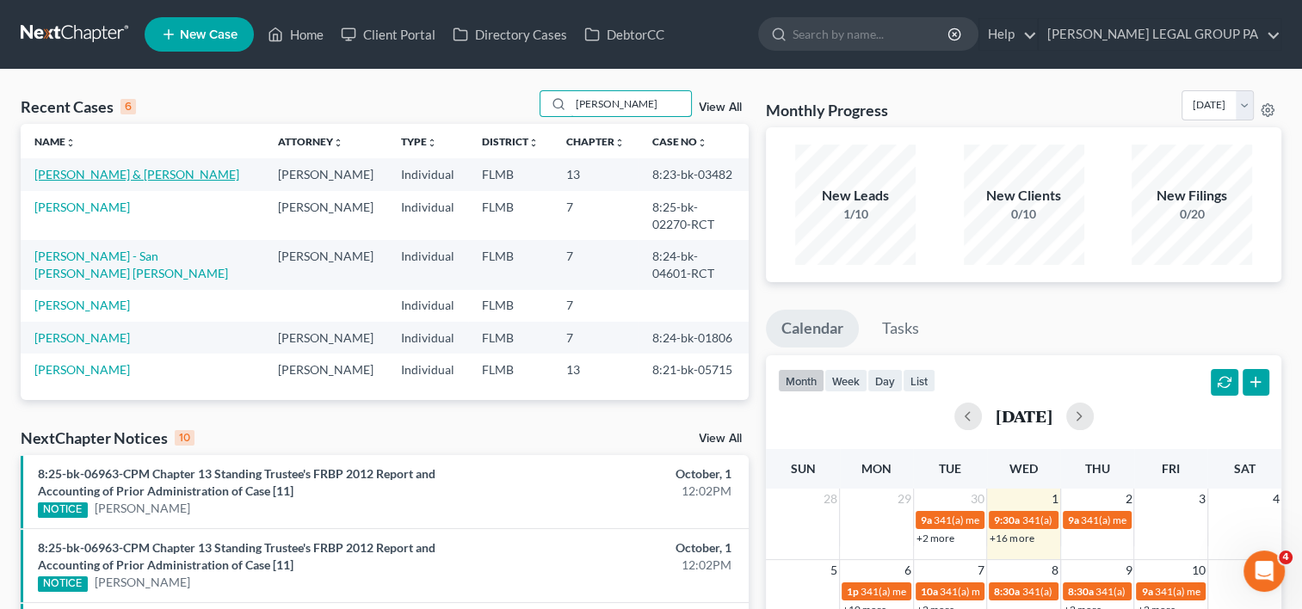
type input "[PERSON_NAME]"
click at [111, 179] on link "[PERSON_NAME] & [PERSON_NAME]" at bounding box center [136, 174] width 205 height 15
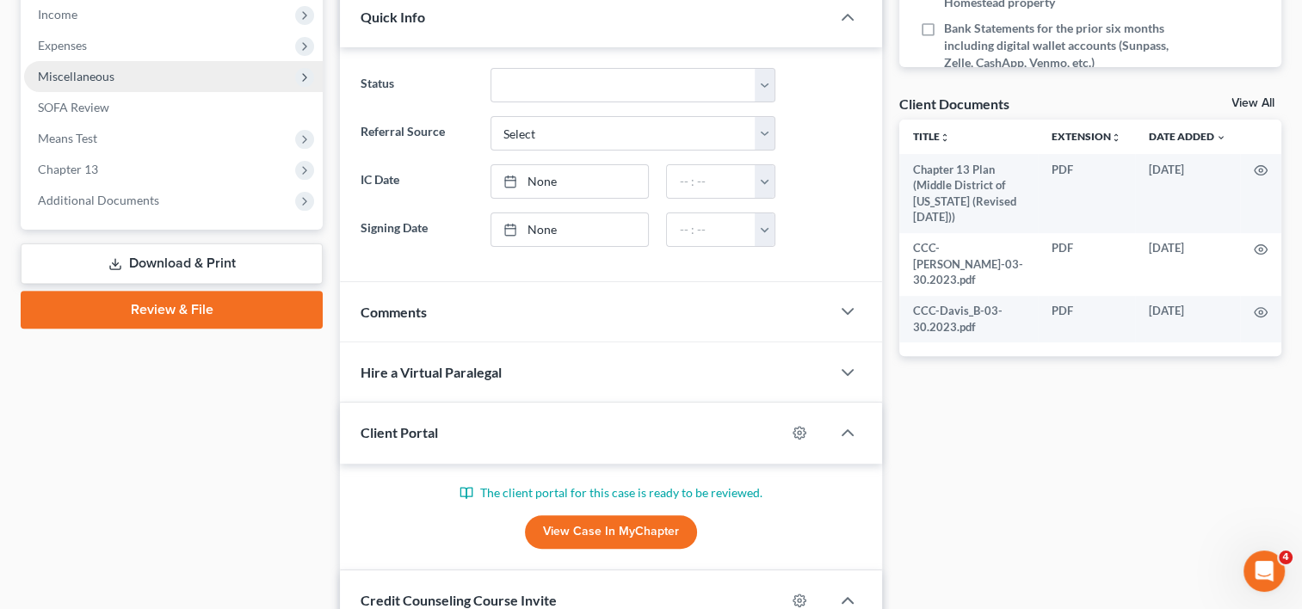
scroll to position [372, 0]
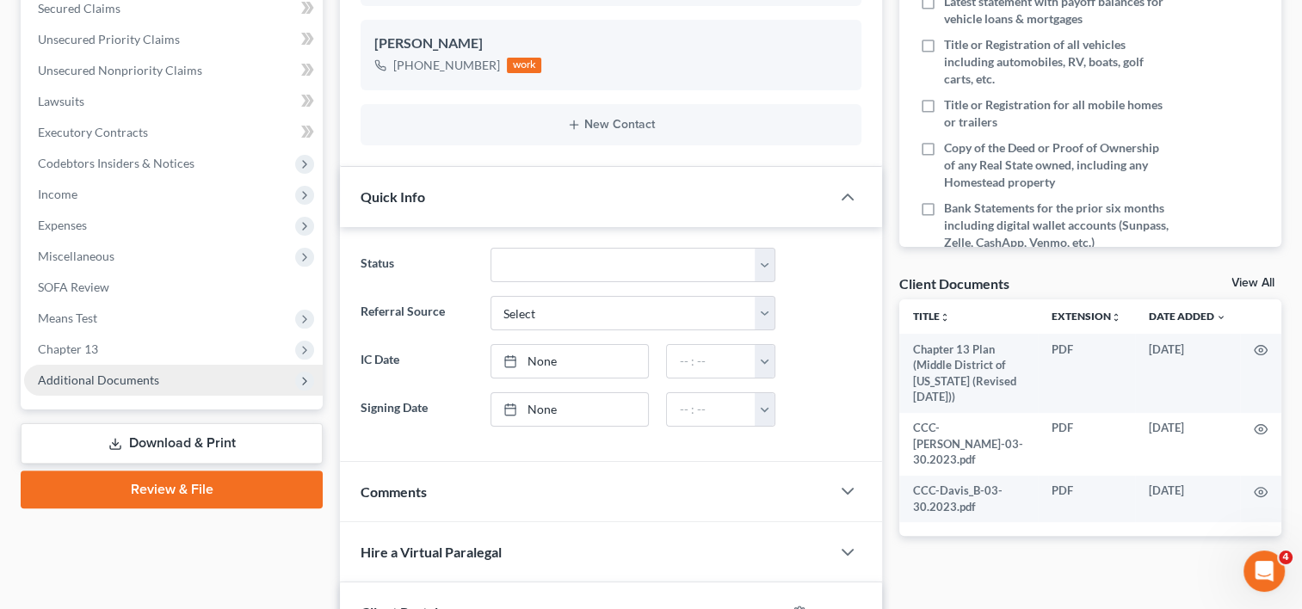
click at [76, 386] on span "Additional Documents" at bounding box center [98, 380] width 121 height 15
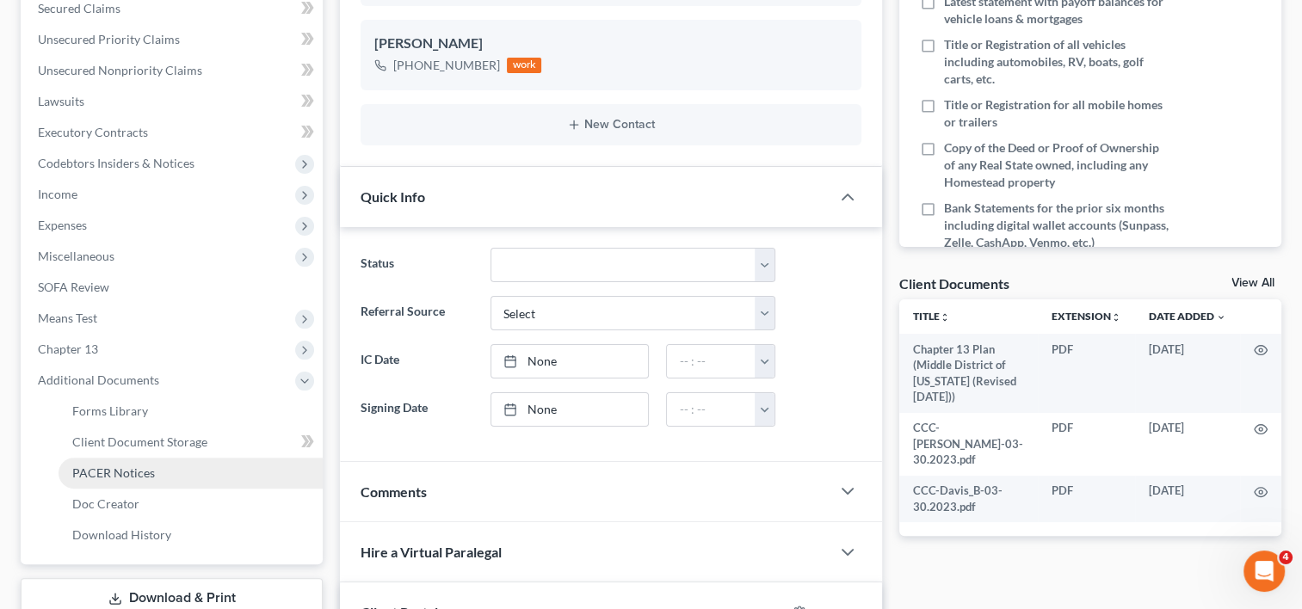
click at [106, 462] on link "PACER Notices" at bounding box center [191, 473] width 264 height 31
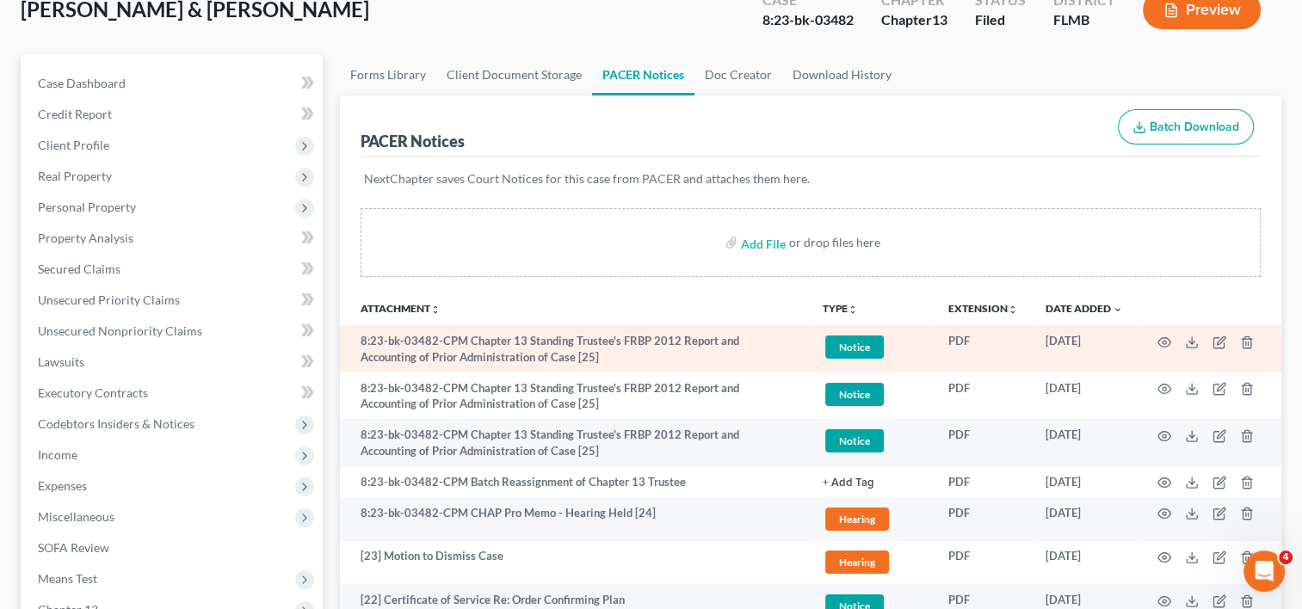
scroll to position [143, 0]
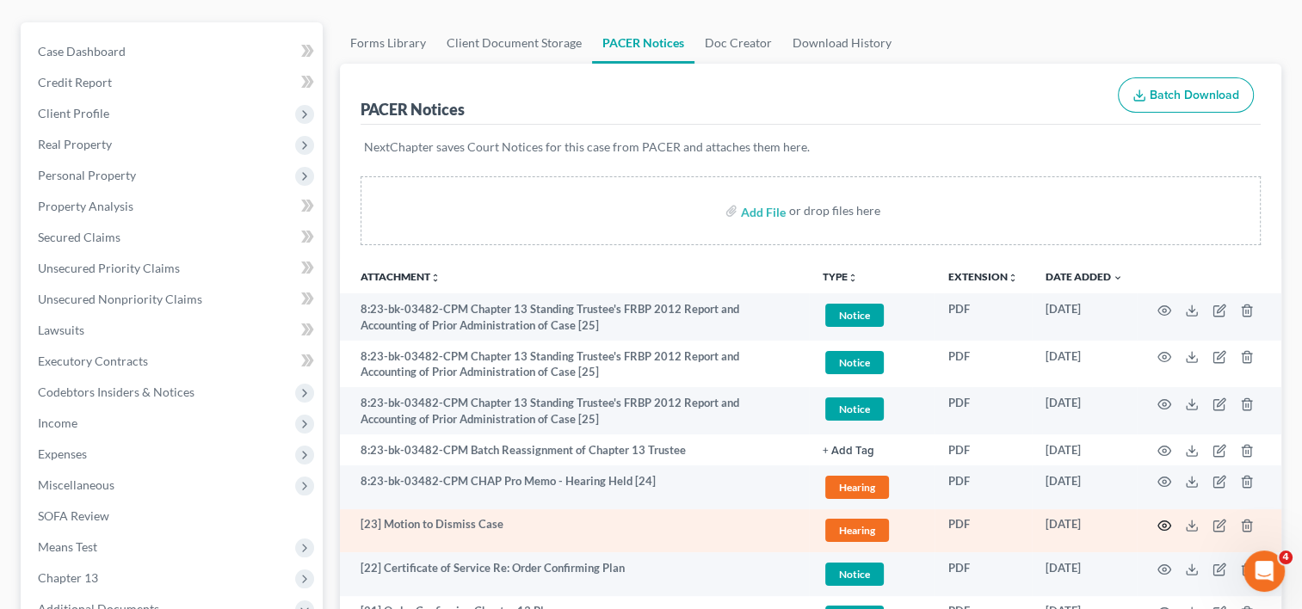
click at [1169, 529] on icon "button" at bounding box center [1165, 526] width 14 height 14
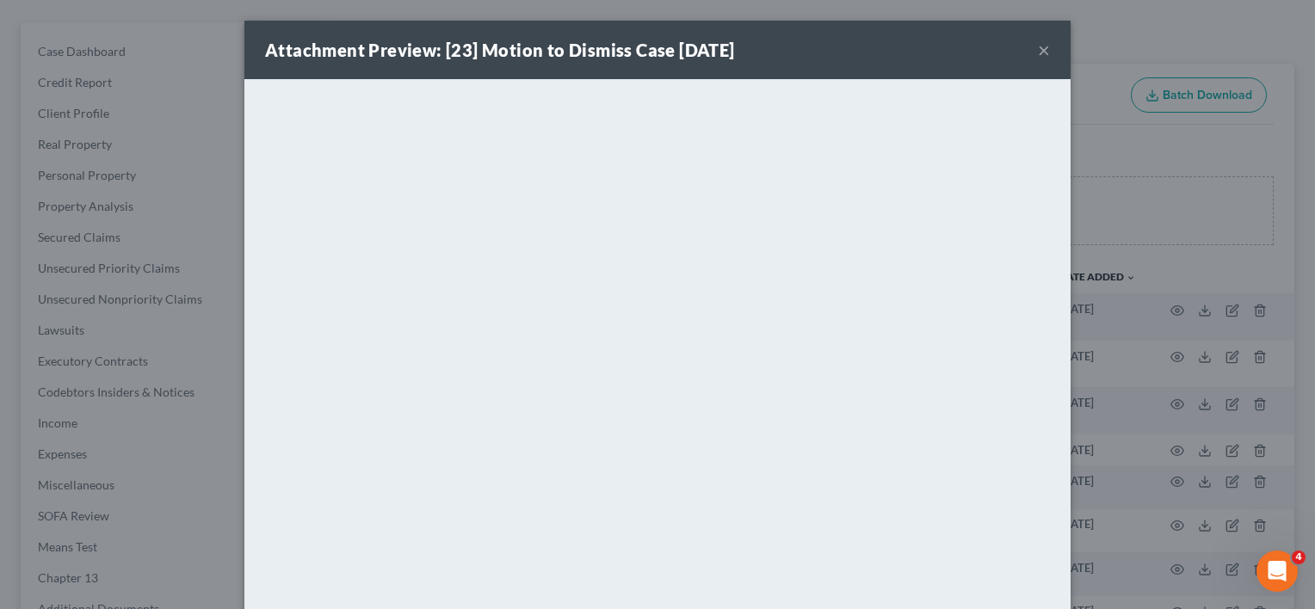
click at [165, 203] on div "Attachment Preview: [23] Motion to Dismiss Case [DATE] × <object ng-attr-data='…" at bounding box center [657, 304] width 1315 height 609
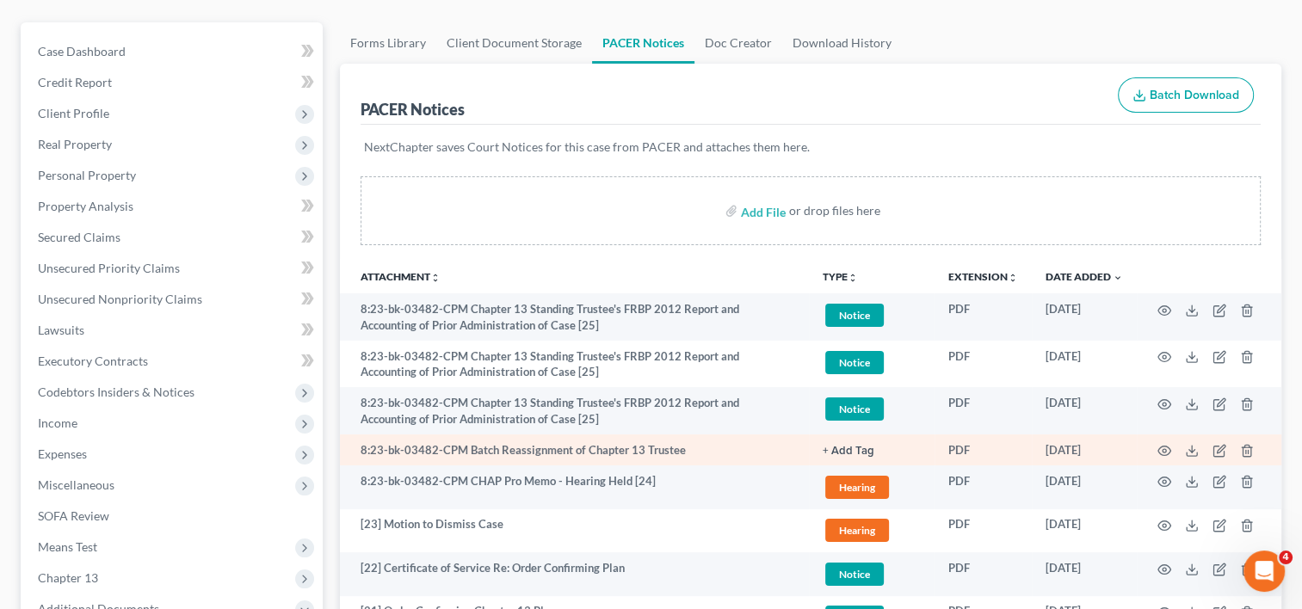
scroll to position [287, 0]
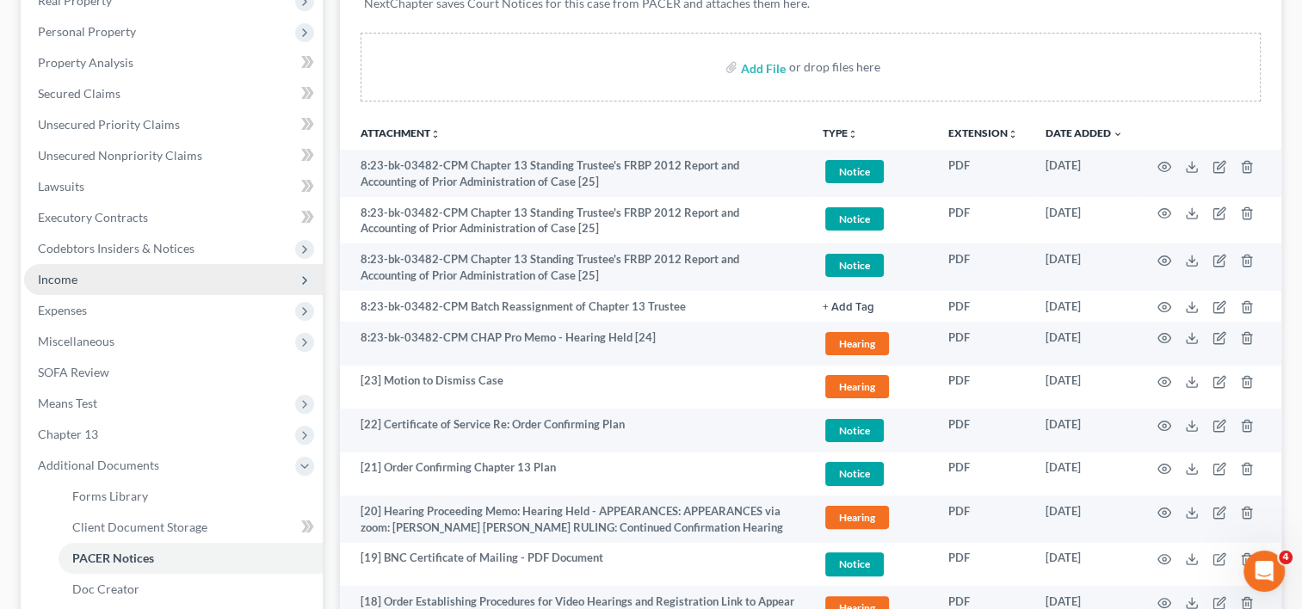
click at [155, 287] on span "Income" at bounding box center [173, 279] width 299 height 31
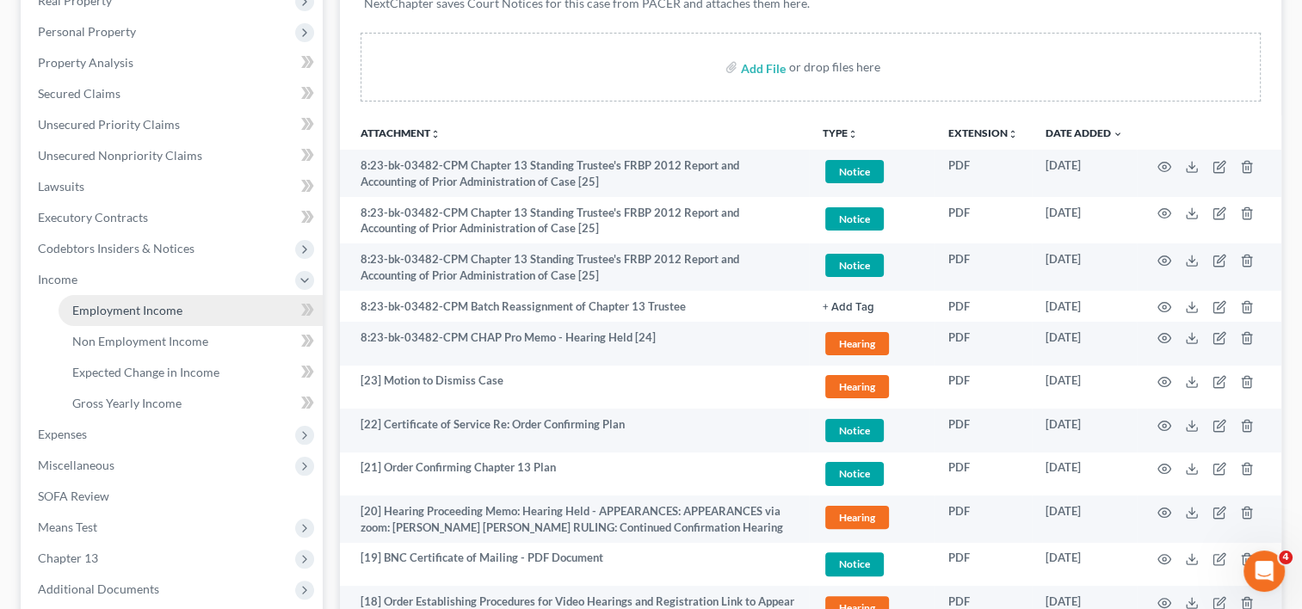
click at [148, 303] on span "Employment Income" at bounding box center [127, 310] width 110 height 15
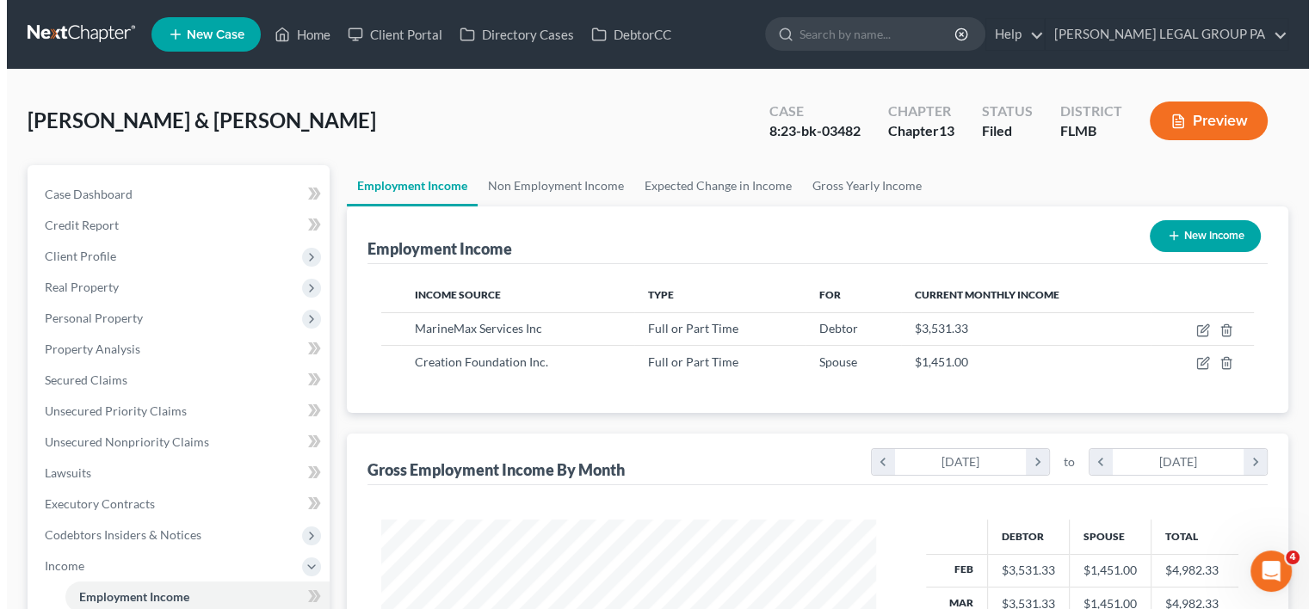
scroll to position [306, 529]
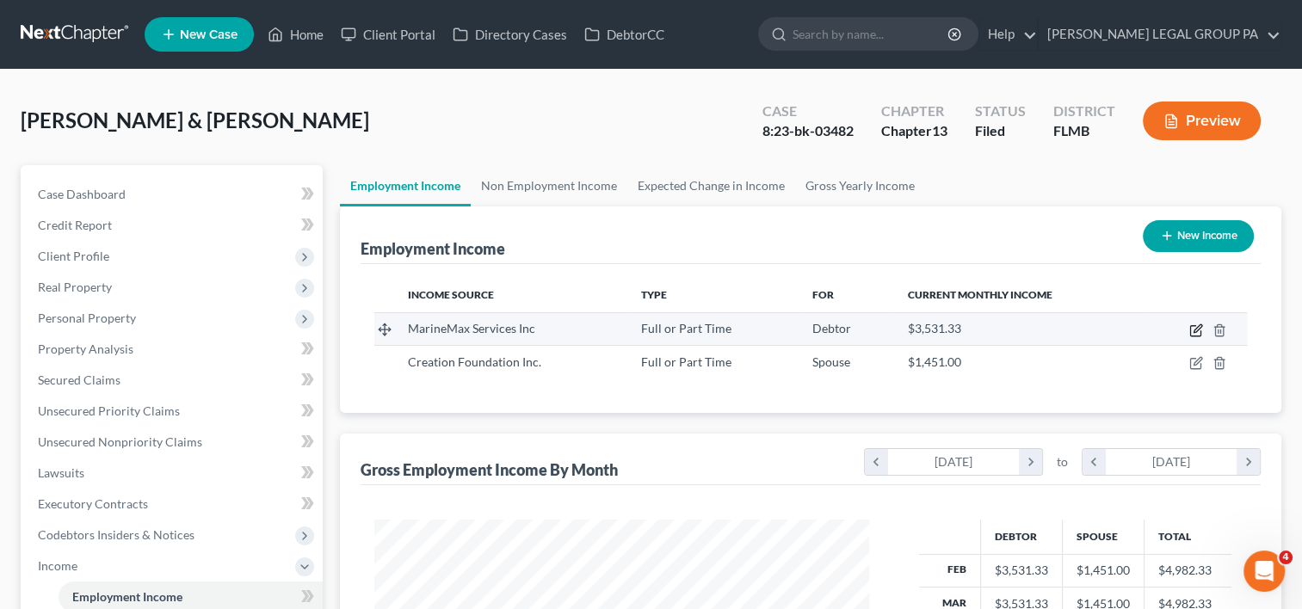
click at [1197, 330] on icon "button" at bounding box center [1197, 331] width 14 height 14
select select "0"
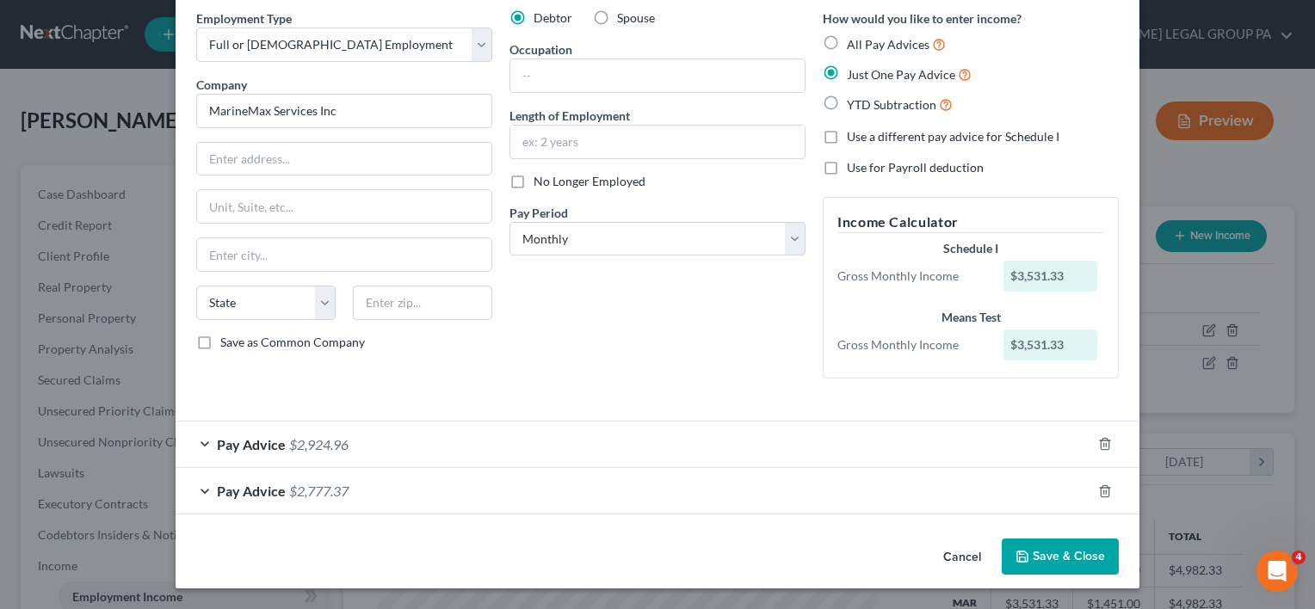
scroll to position [69, 0]
click at [204, 444] on div "Pay Advice $2,924.96" at bounding box center [634, 446] width 916 height 46
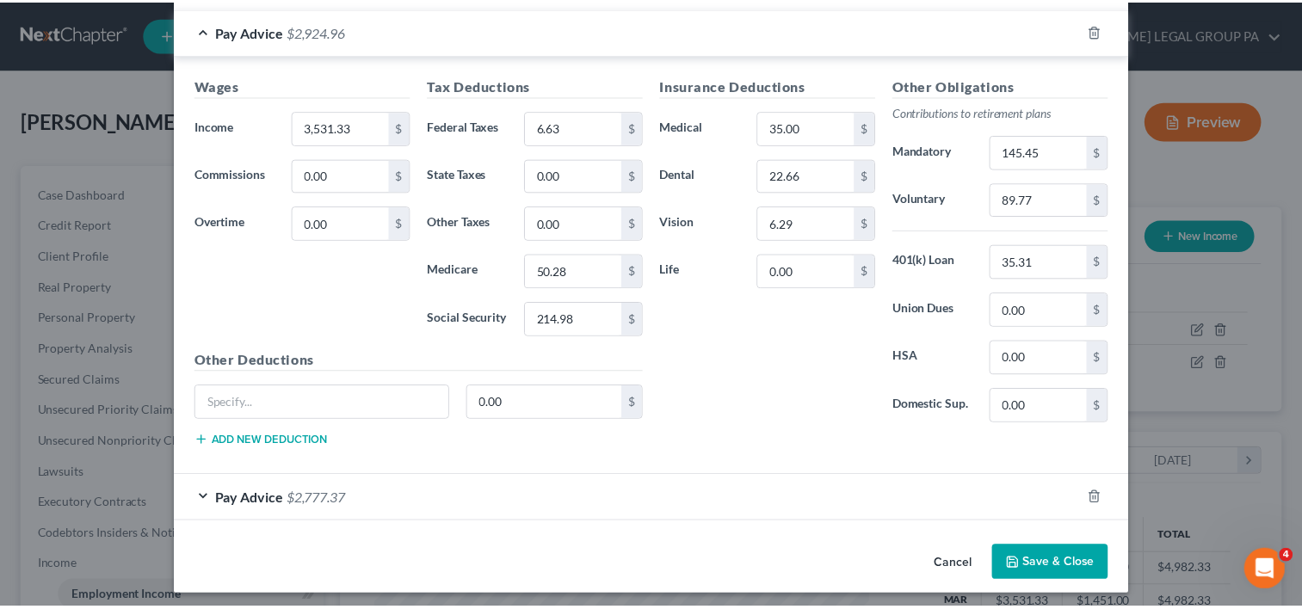
scroll to position [487, 0]
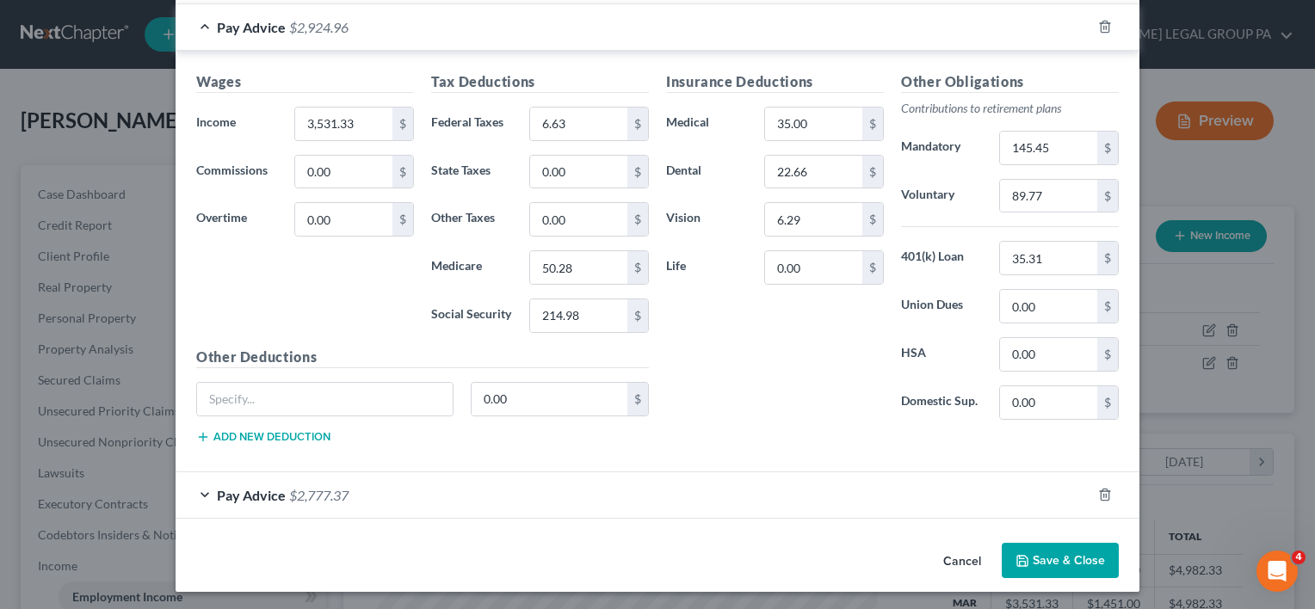
click at [961, 557] on button "Cancel" at bounding box center [962, 562] width 65 height 34
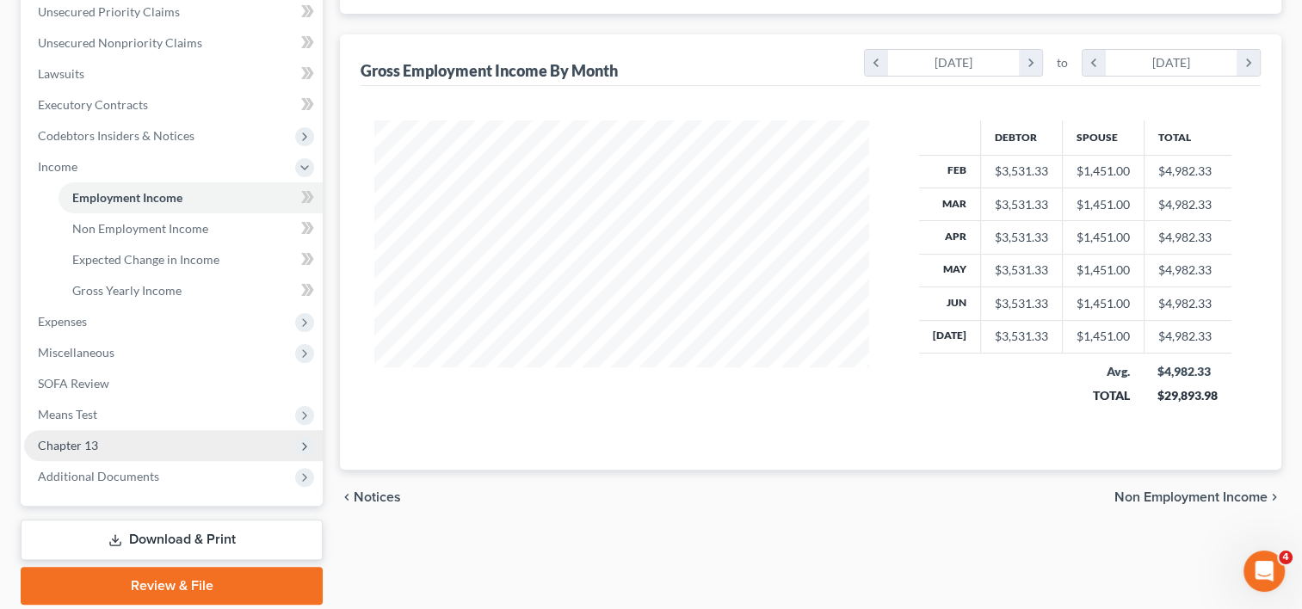
scroll to position [459, 0]
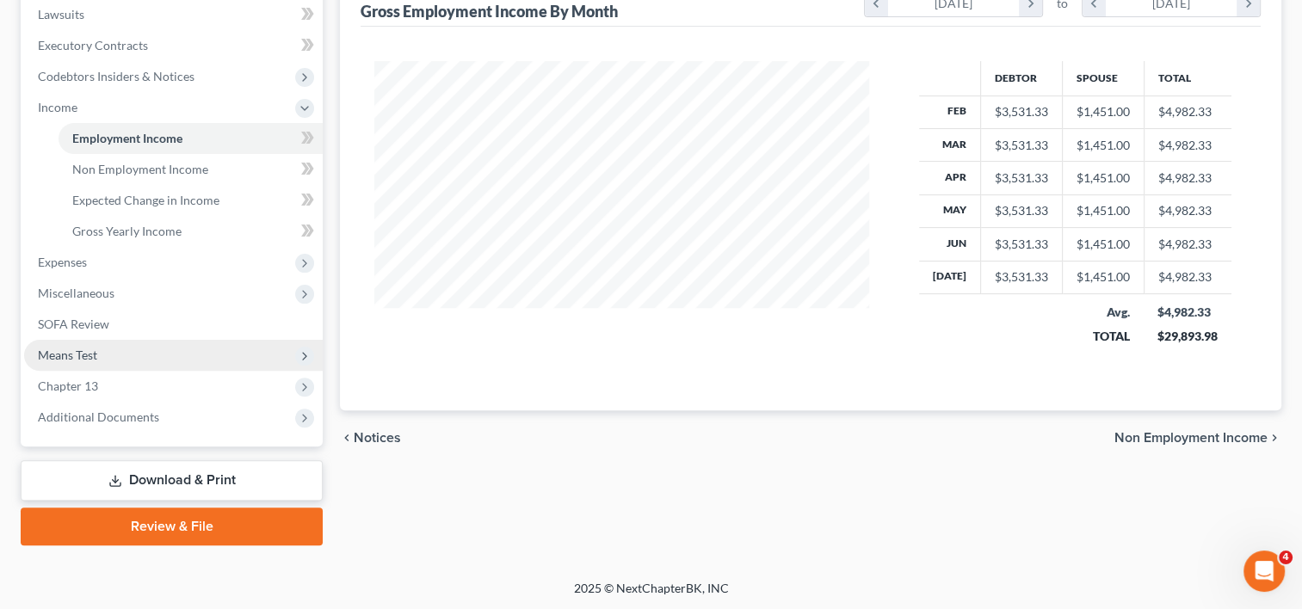
drag, startPoint x: 96, startPoint y: 355, endPoint x: 108, endPoint y: 362, distance: 13.9
click at [96, 355] on span "Means Test" at bounding box center [67, 355] width 59 height 15
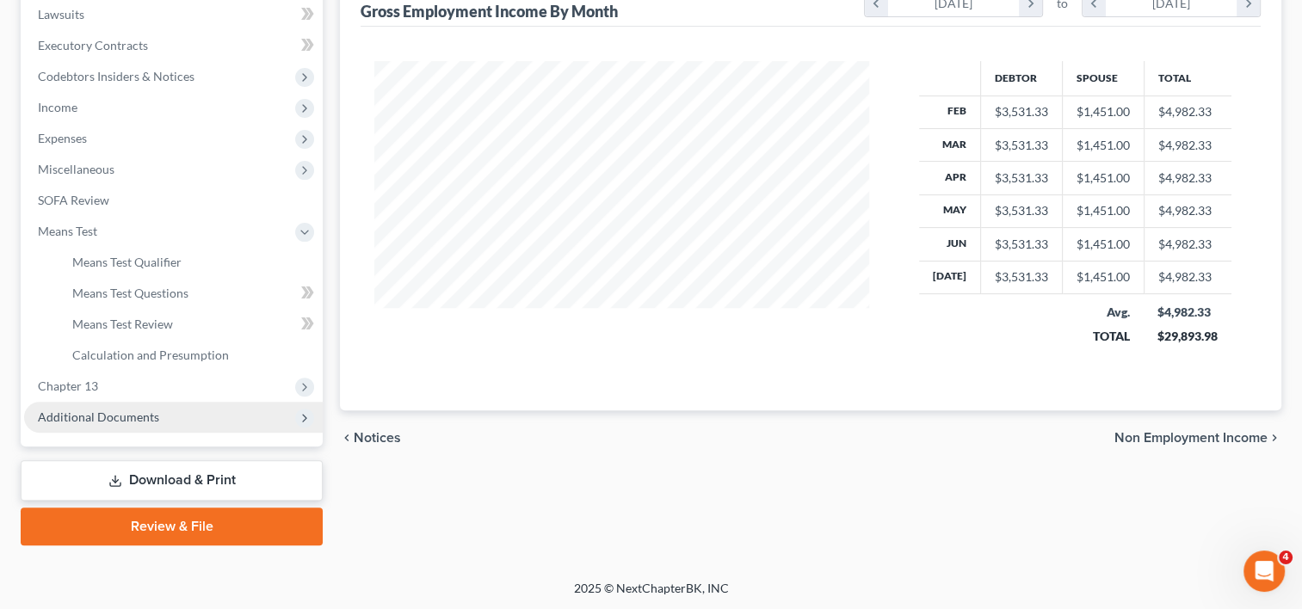
click at [127, 410] on span "Additional Documents" at bounding box center [98, 417] width 121 height 15
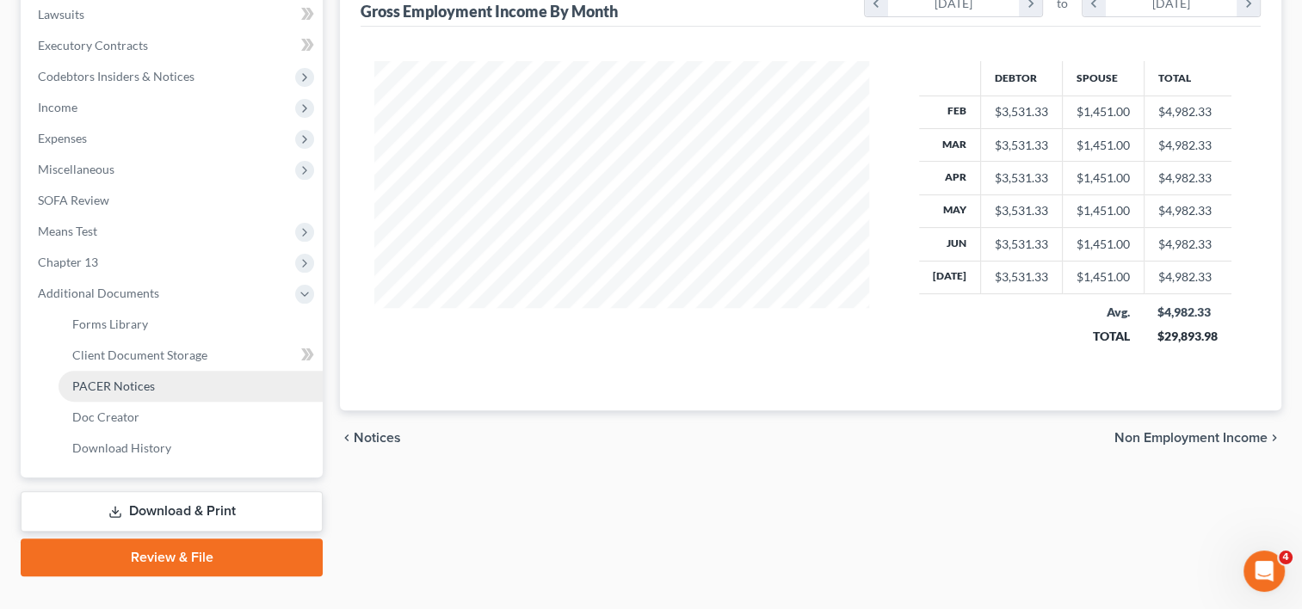
click at [162, 387] on link "PACER Notices" at bounding box center [191, 386] width 264 height 31
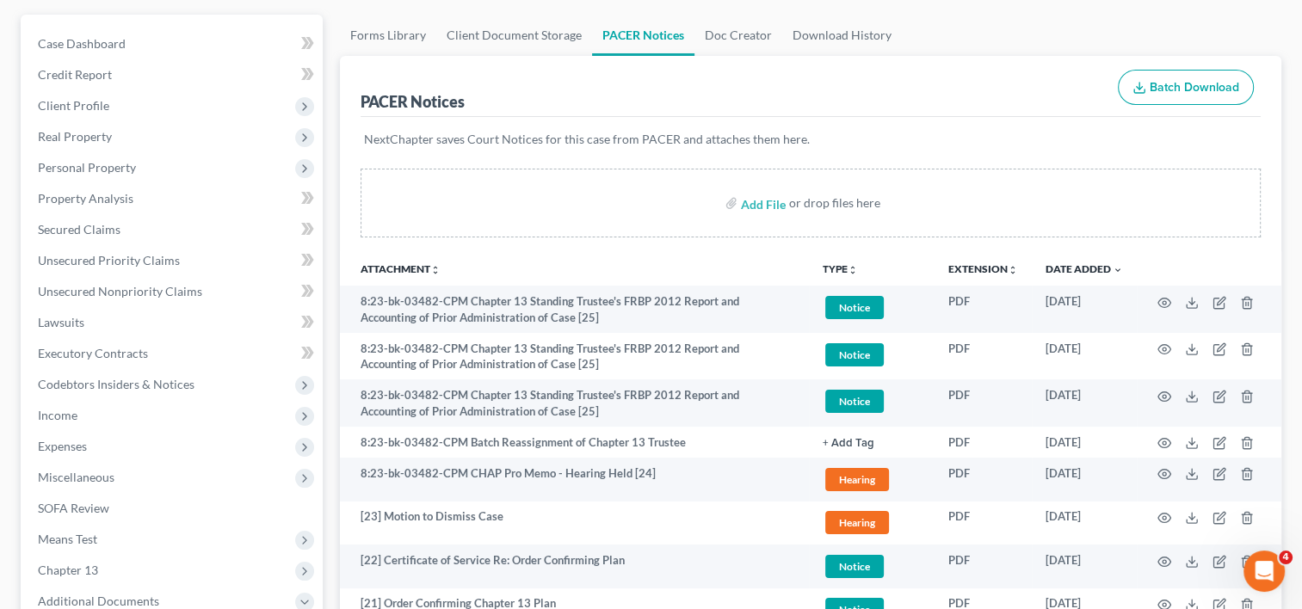
scroll to position [287, 0]
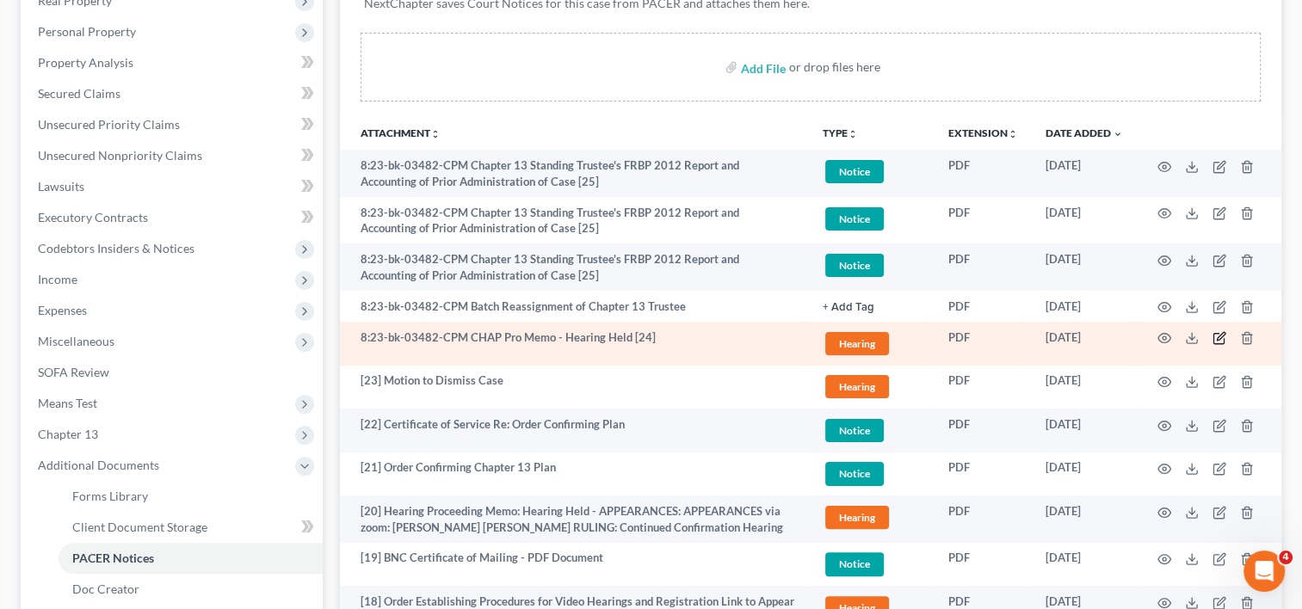
click at [1215, 337] on icon "button" at bounding box center [1220, 338] width 14 height 14
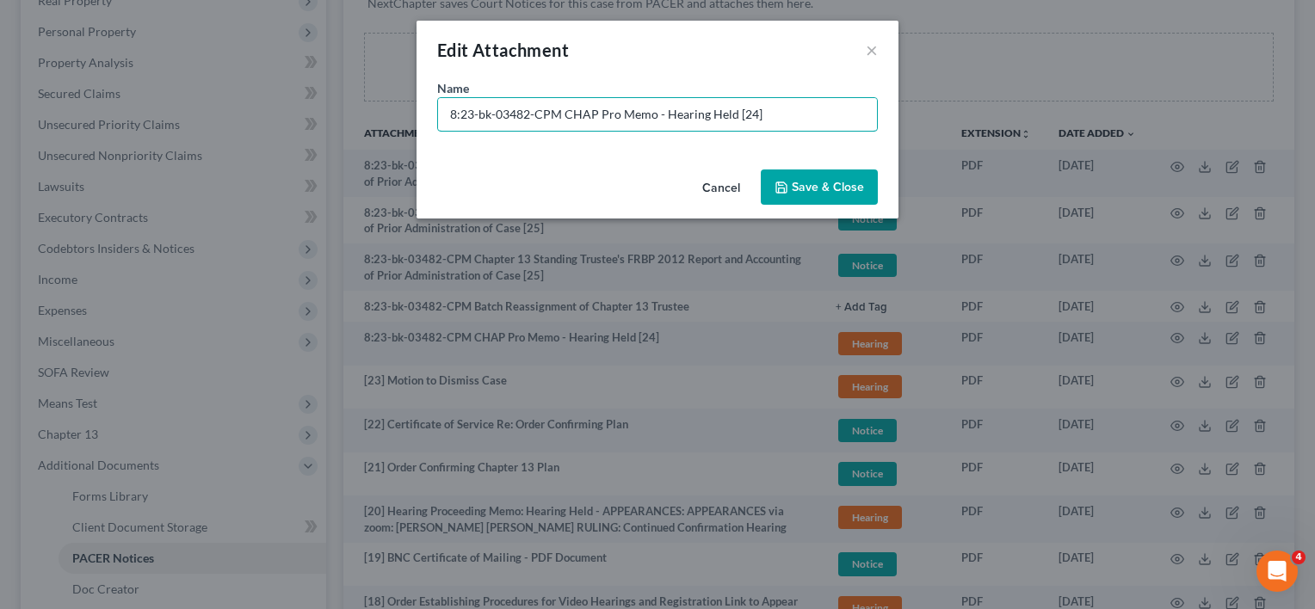
drag, startPoint x: 561, startPoint y: 114, endPoint x: -103, endPoint y: 167, distance: 666.7
type input "[24] CHAP Pro Memo - Hearing Held"
click at [813, 173] on button "Save & Close" at bounding box center [819, 188] width 117 height 36
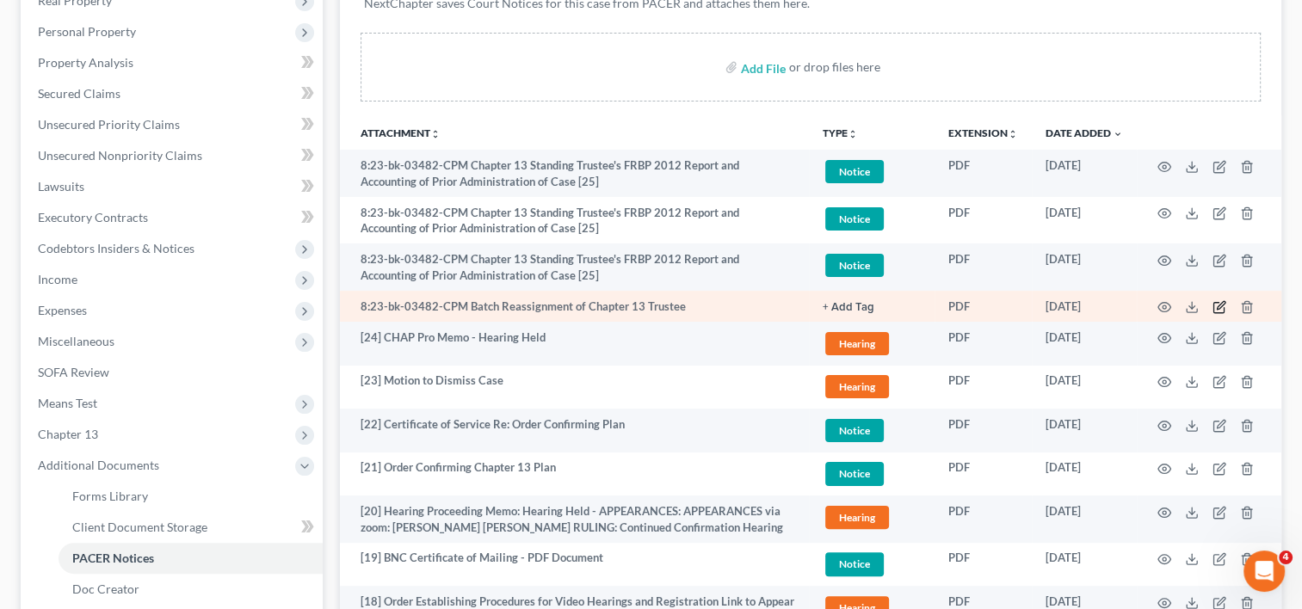
click at [1220, 308] on icon "button" at bounding box center [1220, 307] width 14 height 14
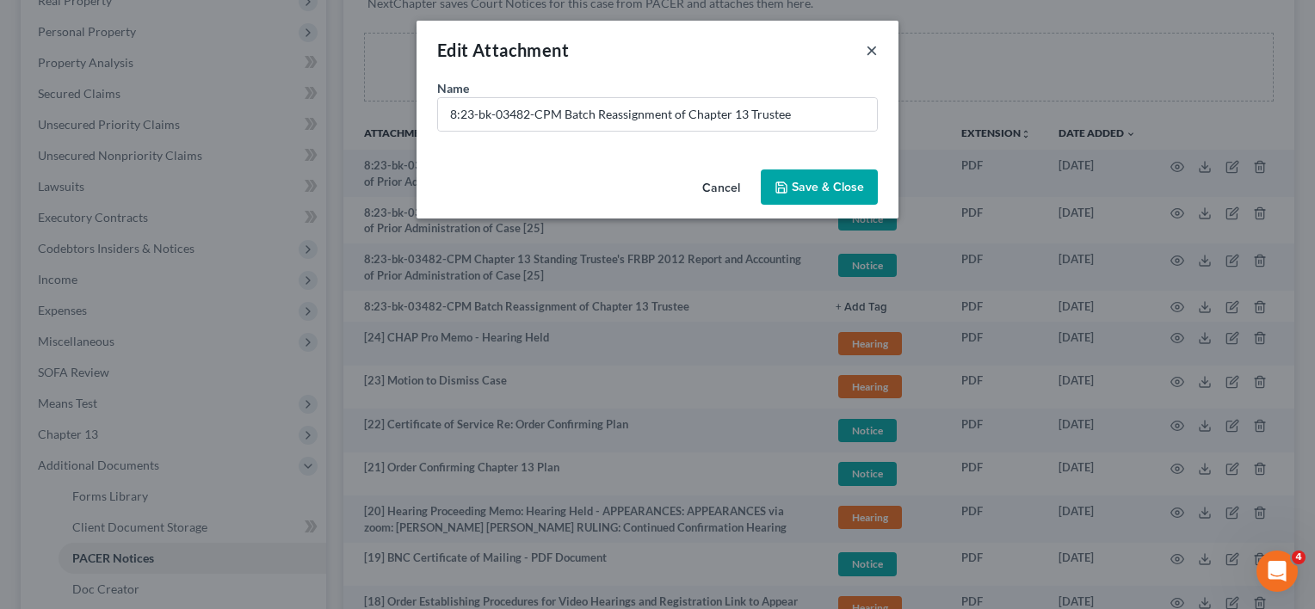
click at [871, 48] on button "×" at bounding box center [872, 50] width 12 height 21
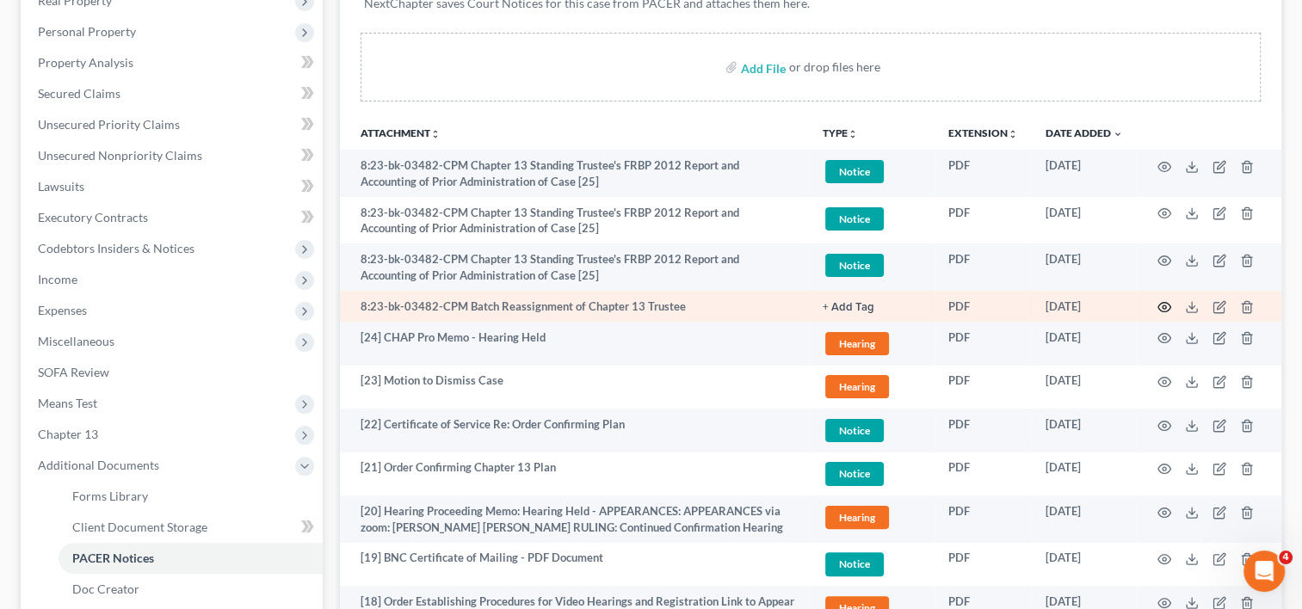
click at [1164, 308] on circle "button" at bounding box center [1164, 307] width 3 height 3
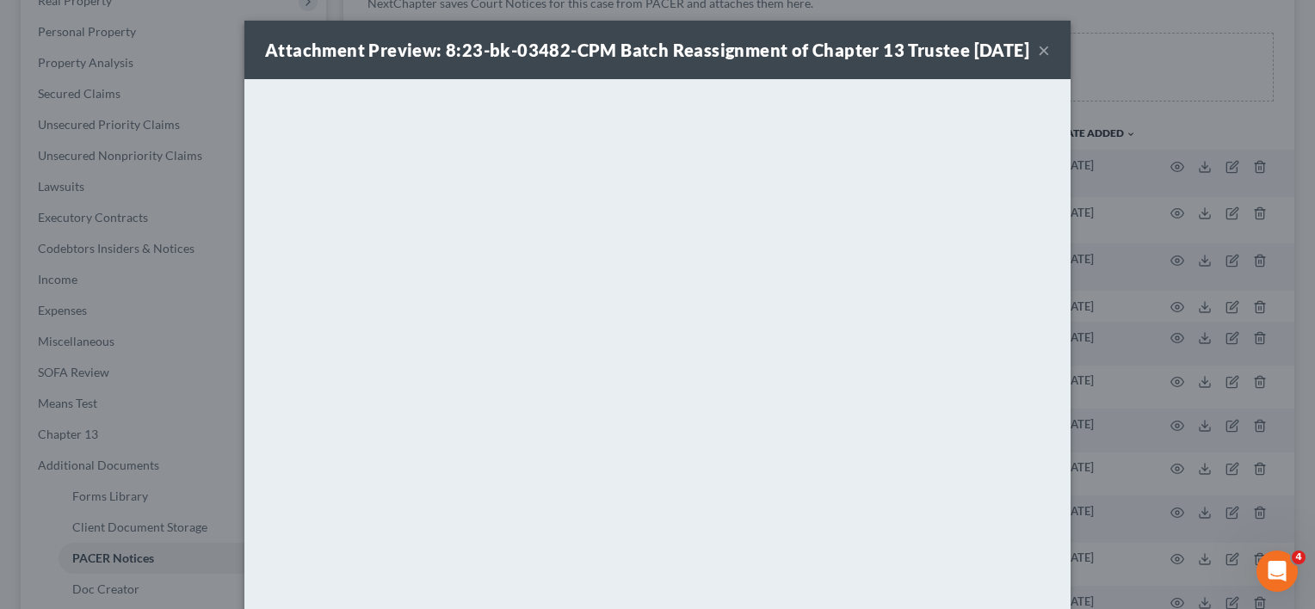
click at [1038, 57] on button "×" at bounding box center [1044, 50] width 12 height 21
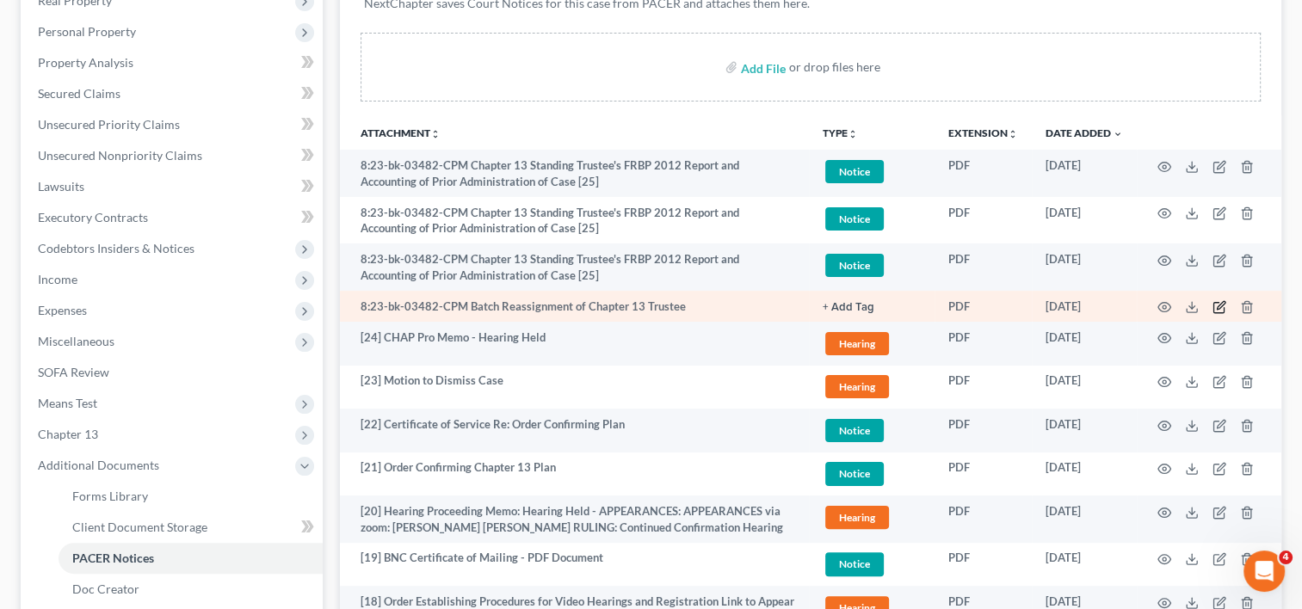
click at [1221, 306] on icon "button" at bounding box center [1220, 307] width 14 height 14
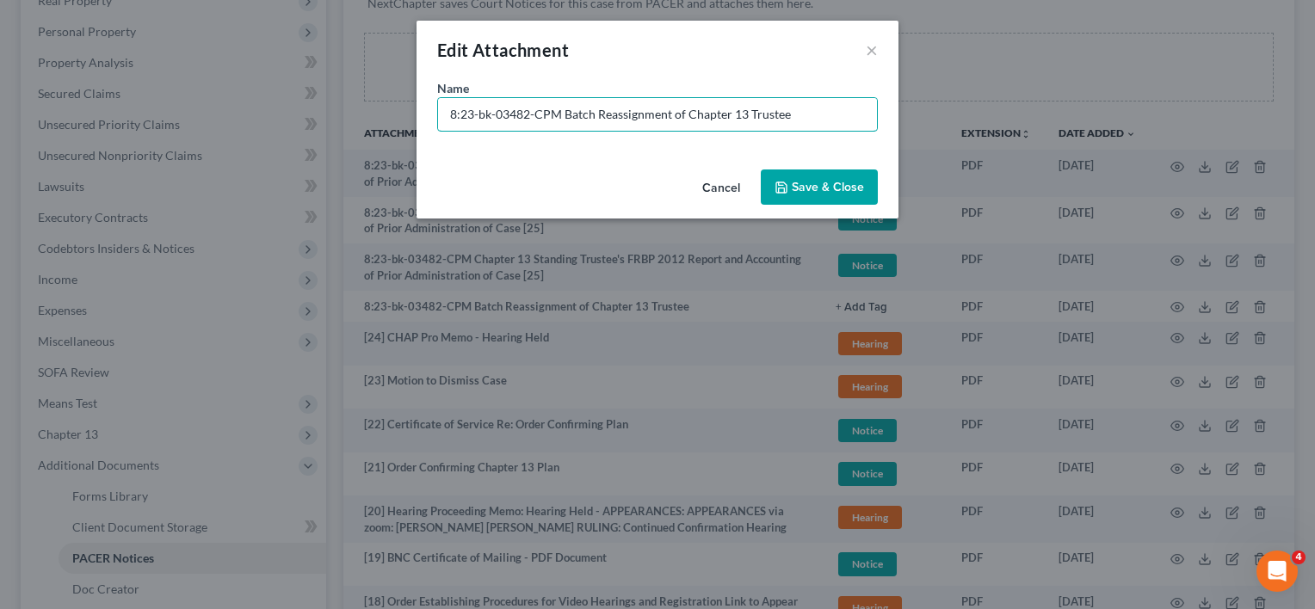
drag, startPoint x: 559, startPoint y: 115, endPoint x: 24, endPoint y: 64, distance: 537.1
click at [24, 64] on div "Edit Attachment × Name * 8:23-bk-03482-CPM Batch Reassignment of Chapter 13 Tru…" at bounding box center [657, 304] width 1315 height 609
type input "(NO PAPER) [04] - Batch Reassignment of Chapter 13 Trustee"
click at [826, 189] on span "Save & Close" at bounding box center [828, 187] width 72 height 15
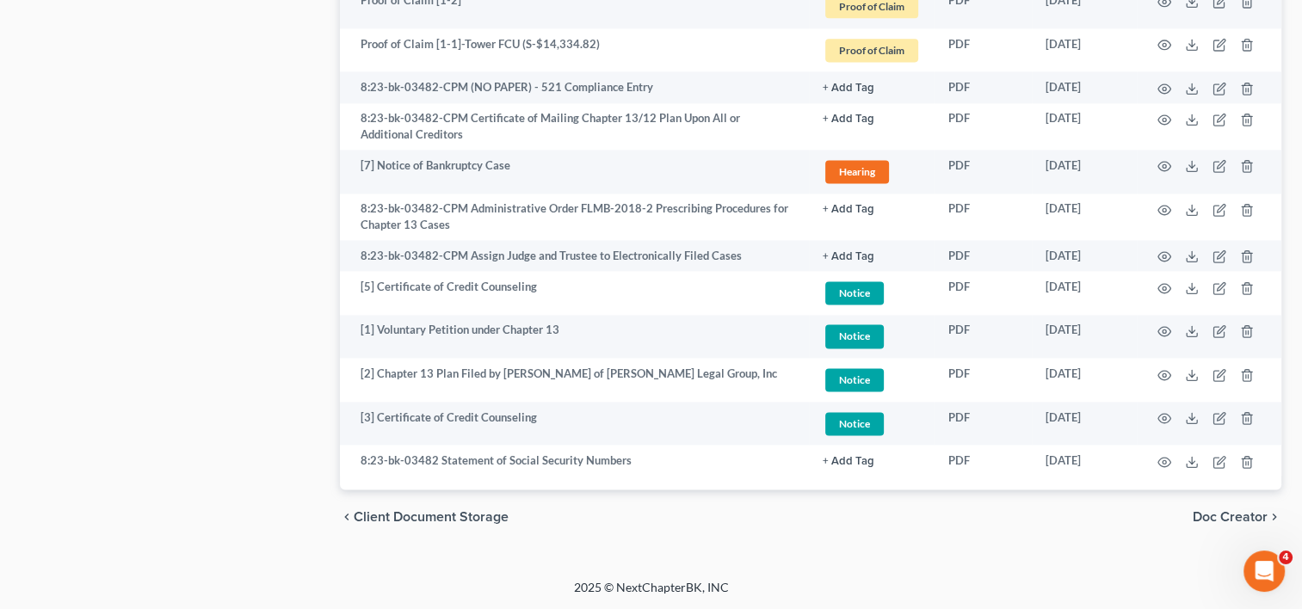
scroll to position [2382, 0]
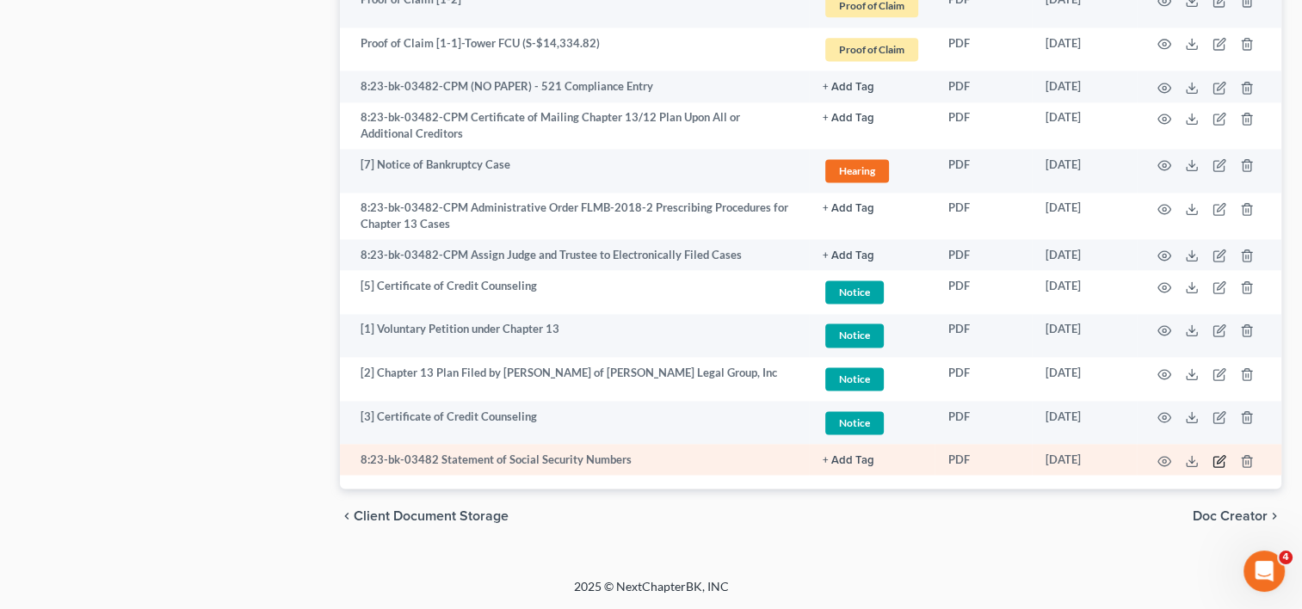
click at [1221, 461] on icon "button" at bounding box center [1220, 462] width 14 height 14
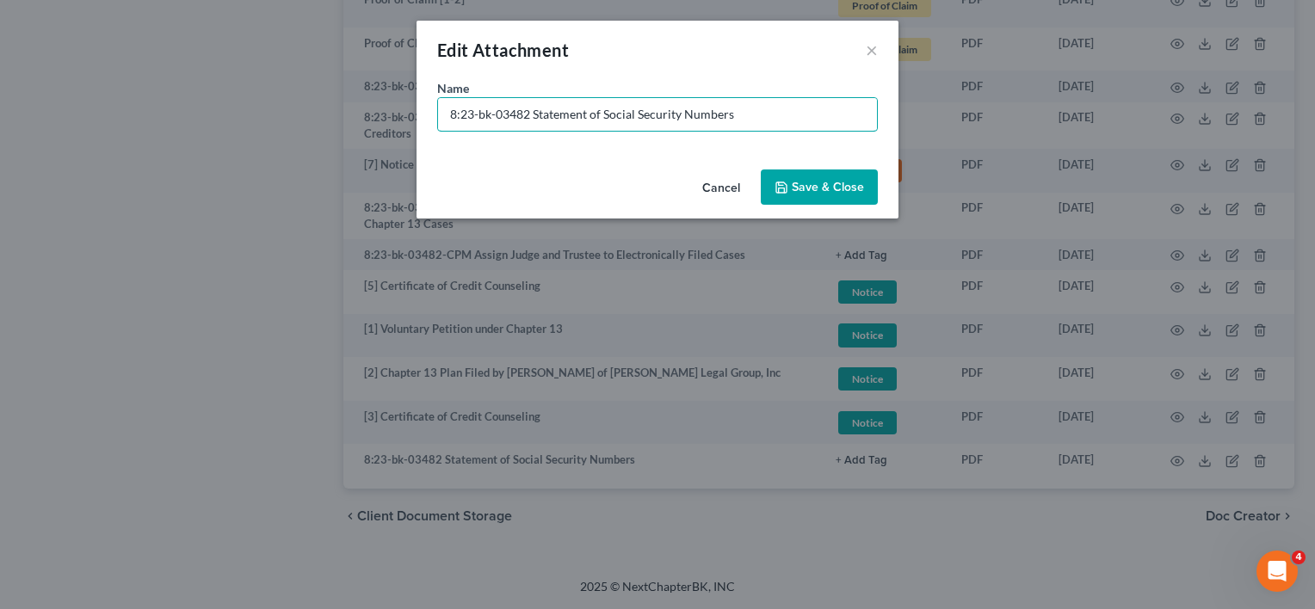
drag, startPoint x: 528, startPoint y: 109, endPoint x: -55, endPoint y: 124, distance: 583.0
type input "[04] Statement of Social Security Numbers"
click at [778, 176] on button "Save & Close" at bounding box center [819, 188] width 117 height 36
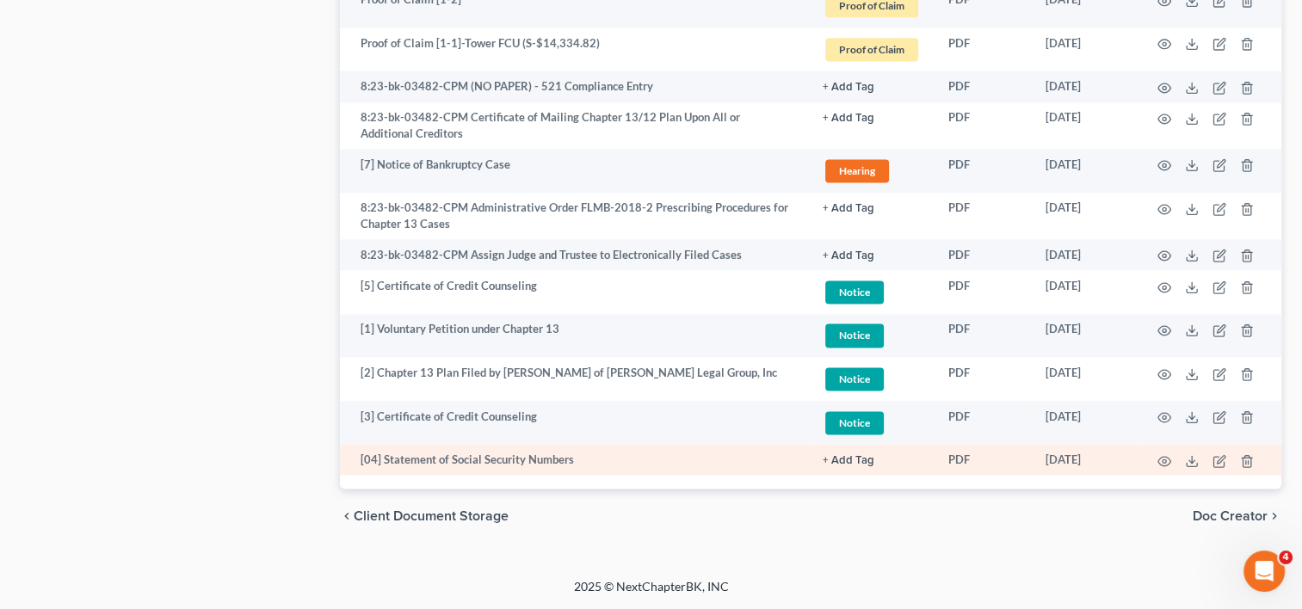
click at [838, 463] on button "+ Add Tag" at bounding box center [849, 460] width 52 height 11
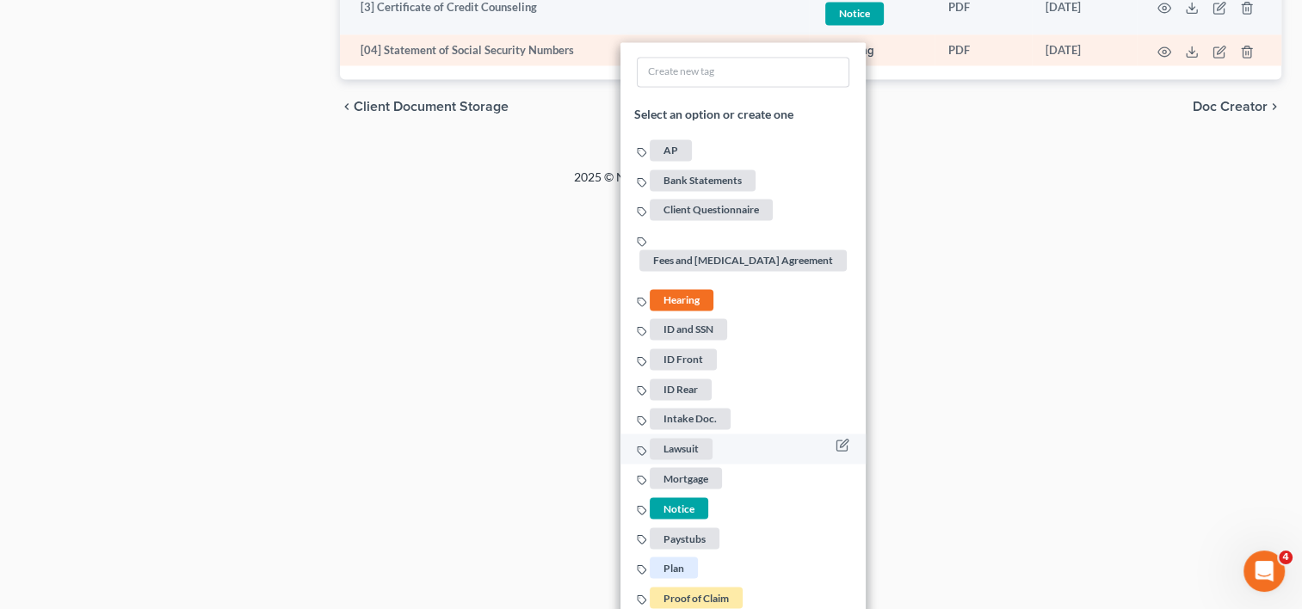
scroll to position [2812, 0]
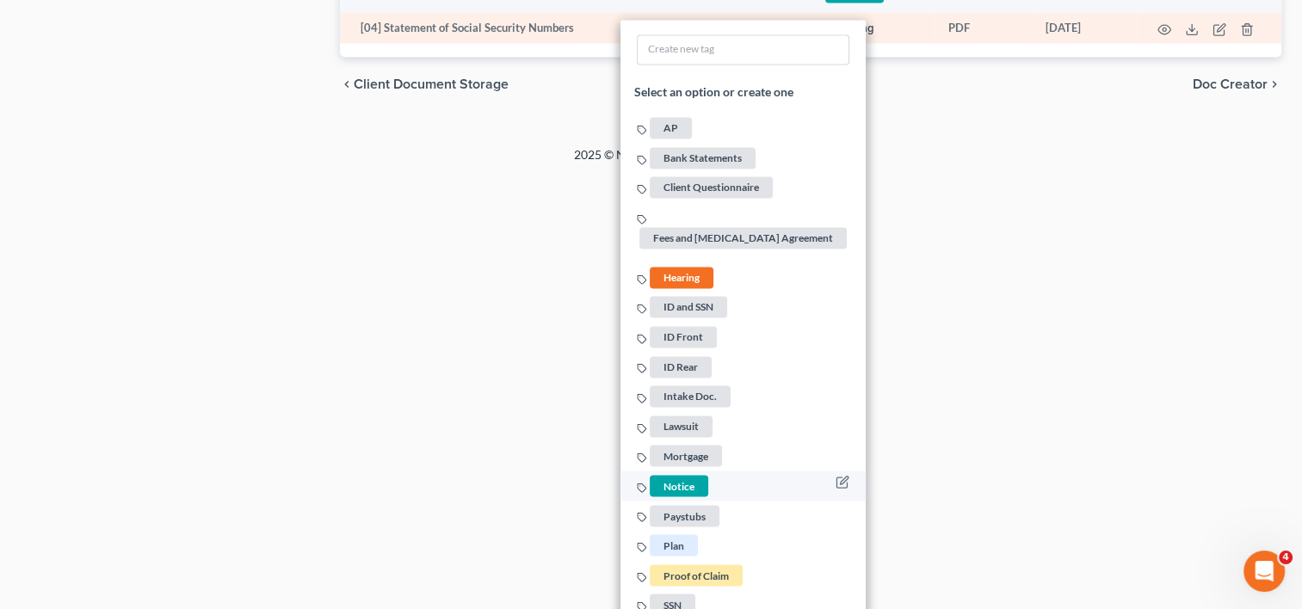
click at [680, 484] on span "Notice" at bounding box center [679, 486] width 59 height 22
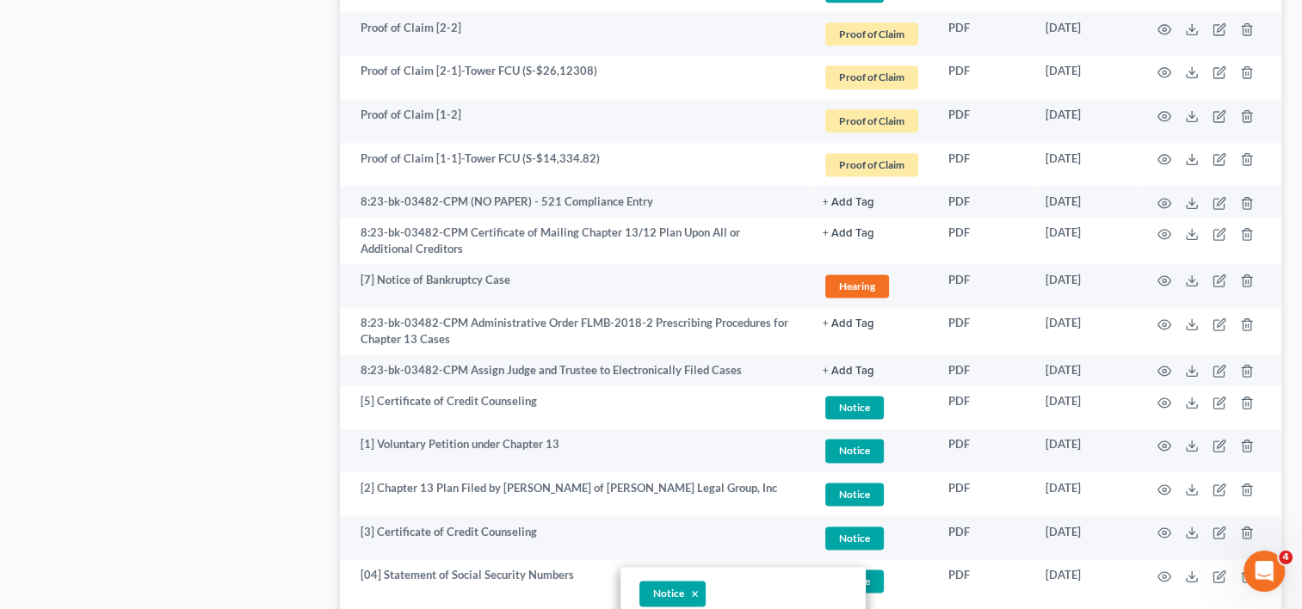
scroll to position [2238, 0]
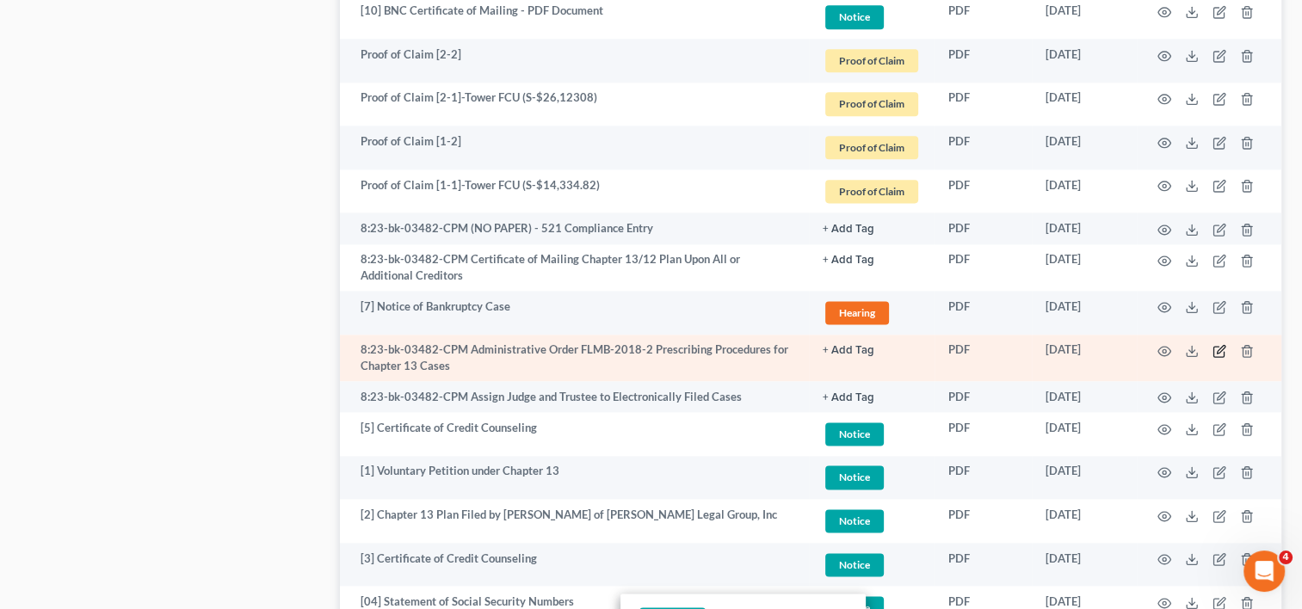
click at [1220, 349] on icon "button" at bounding box center [1220, 351] width 14 height 14
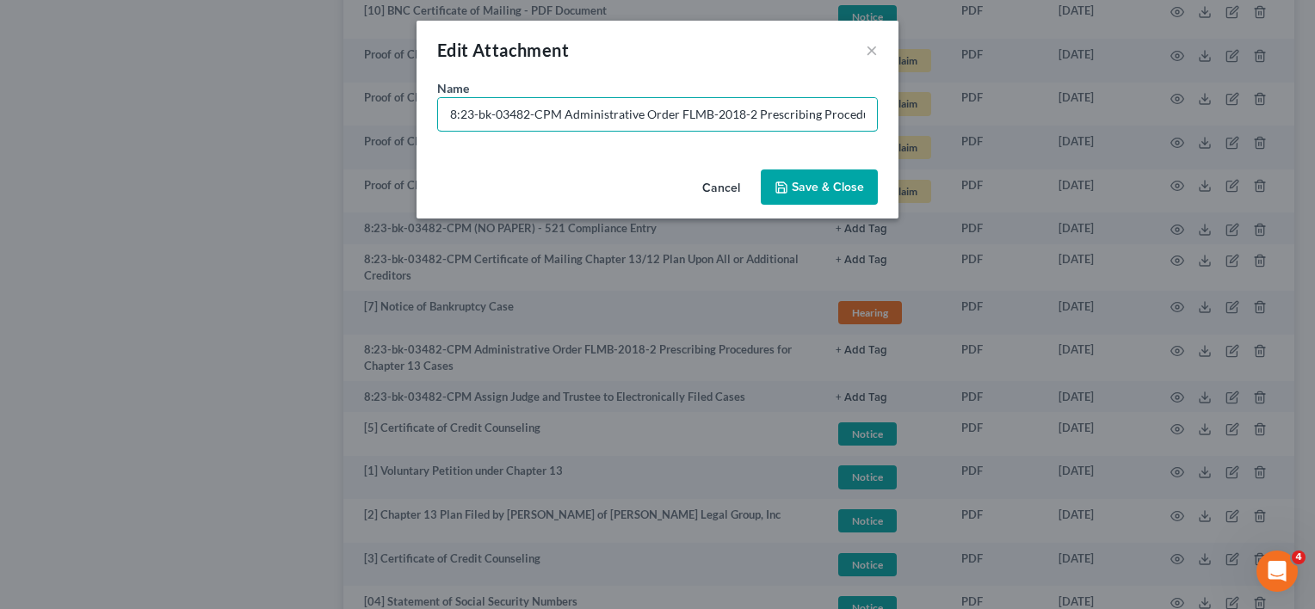
drag, startPoint x: 561, startPoint y: 115, endPoint x: 139, endPoint y: 115, distance: 422.7
click at [140, 115] on div "Edit Attachment × Name * 8:23-bk-03482-CPM Administrative Order FLMB-2018-2 Pre…" at bounding box center [657, 304] width 1315 height 609
type input "[06] Administrative Order FLMB-2018-2 Prescribing Procedures for Chapter 13 Cas…"
click at [840, 180] on span "Save & Close" at bounding box center [828, 187] width 72 height 15
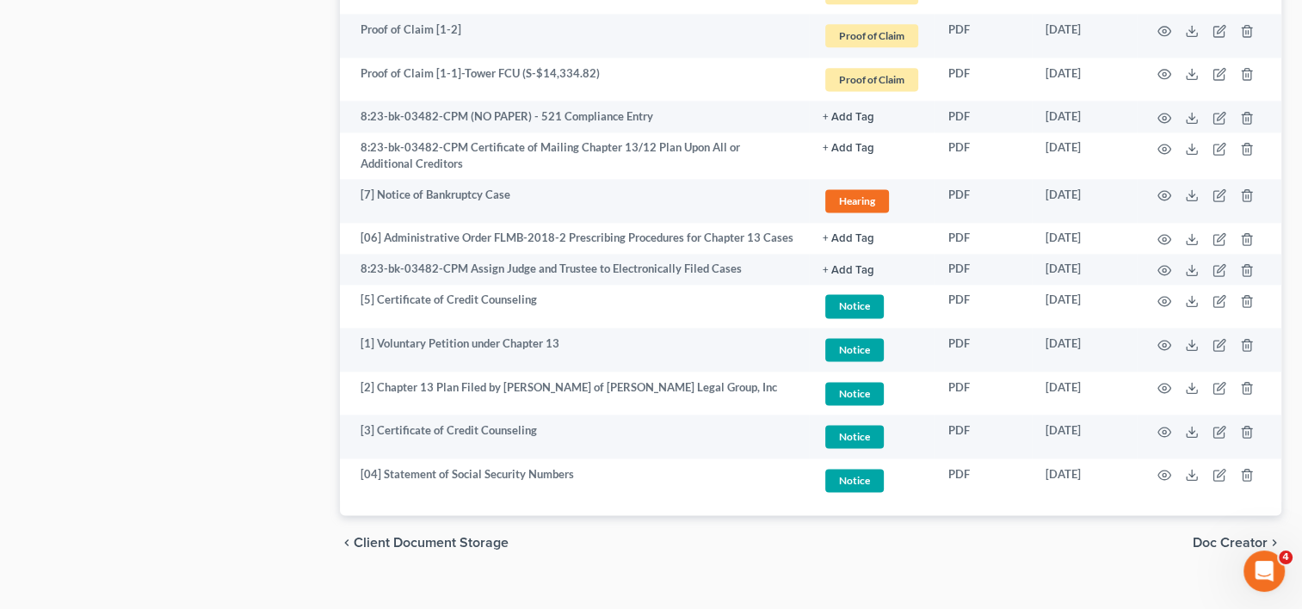
scroll to position [2378, 0]
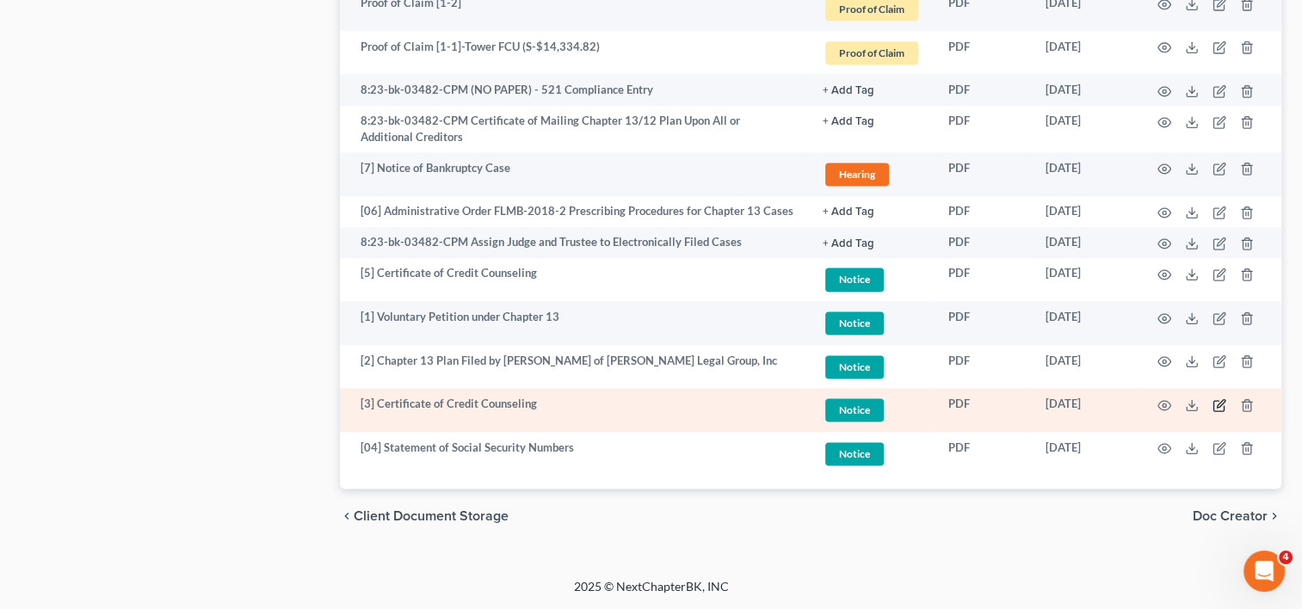
click at [1220, 401] on icon "button" at bounding box center [1220, 406] width 14 height 14
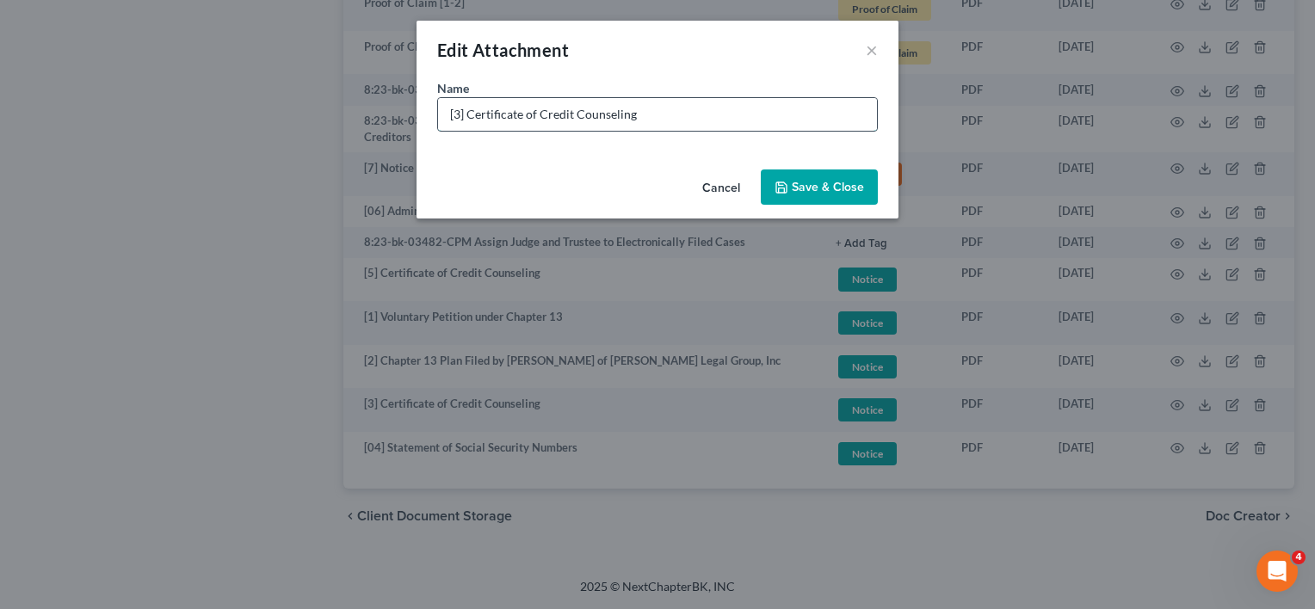
click at [455, 114] on input "[3] Certificate of Credit Counseling" at bounding box center [657, 114] width 439 height 33
type input "[03] Certificate of Credit Counseling"
click at [823, 193] on span "Save & Close" at bounding box center [828, 187] width 72 height 15
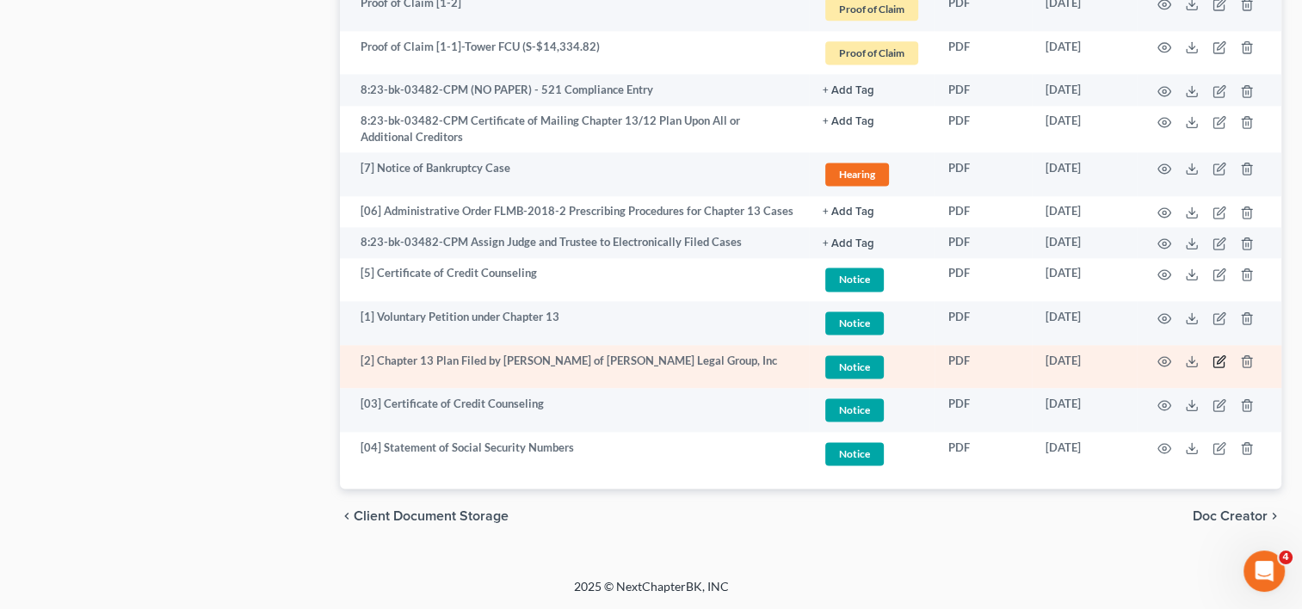
click at [1215, 361] on icon "button" at bounding box center [1220, 362] width 14 height 14
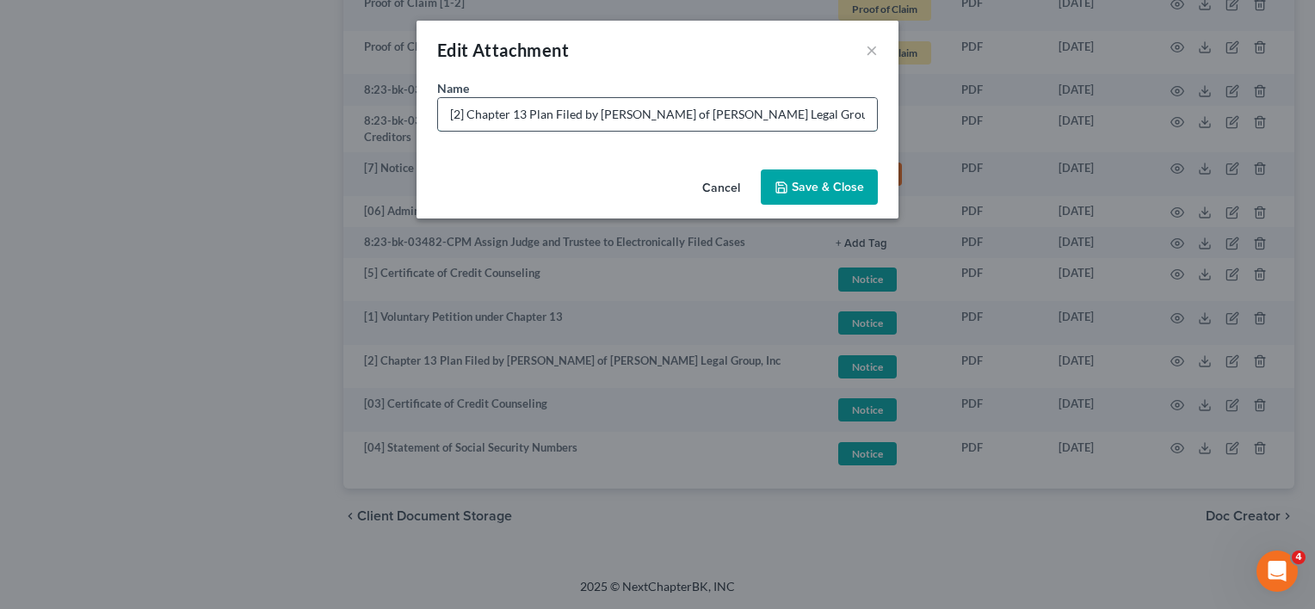
click at [455, 111] on input "[2] Chapter 13 Plan Filed by [PERSON_NAME] of [PERSON_NAME] Legal Group, Inc" at bounding box center [657, 114] width 439 height 33
type input "[02] Chapter 13 Plan Filed by [PERSON_NAME] of [PERSON_NAME] Legal Group, Inc"
click at [843, 180] on span "Save & Close" at bounding box center [828, 187] width 72 height 15
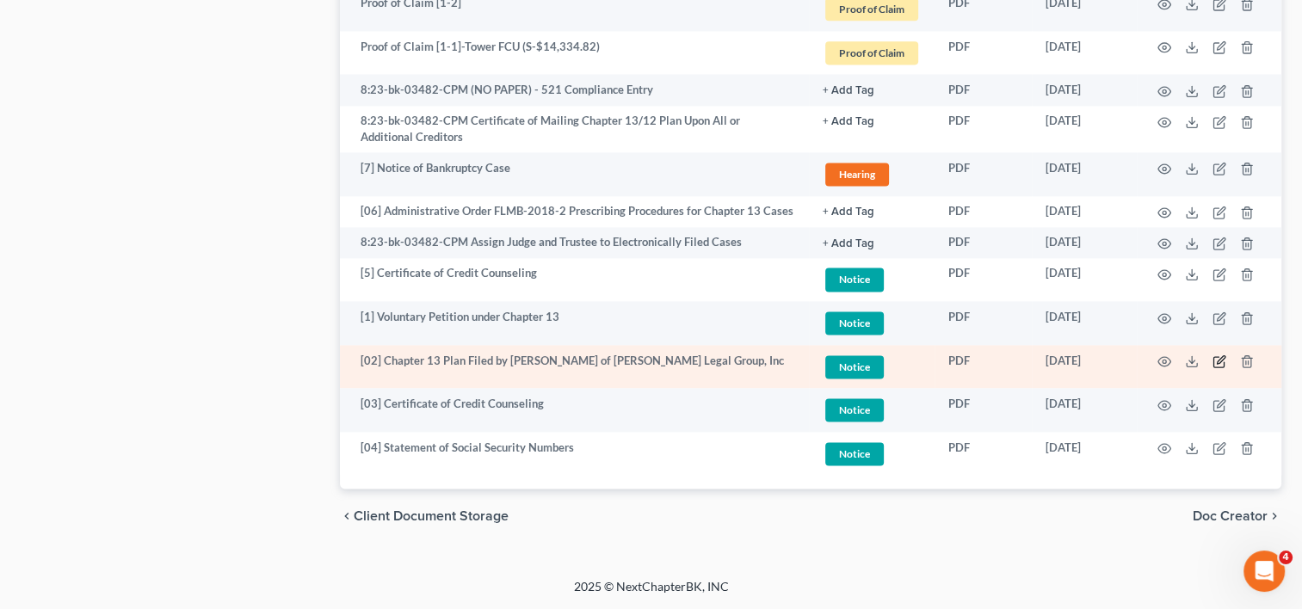
click at [1225, 357] on icon "button" at bounding box center [1221, 360] width 8 height 8
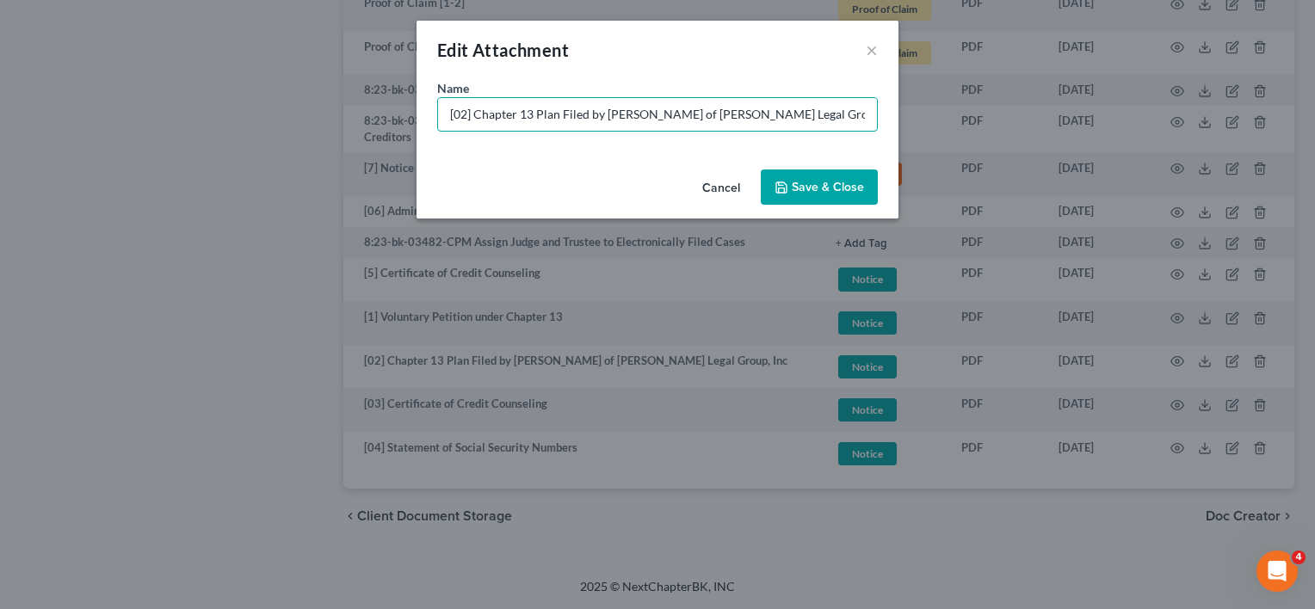
drag, startPoint x: 558, startPoint y: 110, endPoint x: 1048, endPoint y: 119, distance: 489.9
click at [1048, 119] on div "Edit Attachment × Name * [02] Chapter 13 Plan Filed by [PERSON_NAME] of [PERSON…" at bounding box center [657, 304] width 1315 height 609
type input "[02] Chapter 13 Plan"
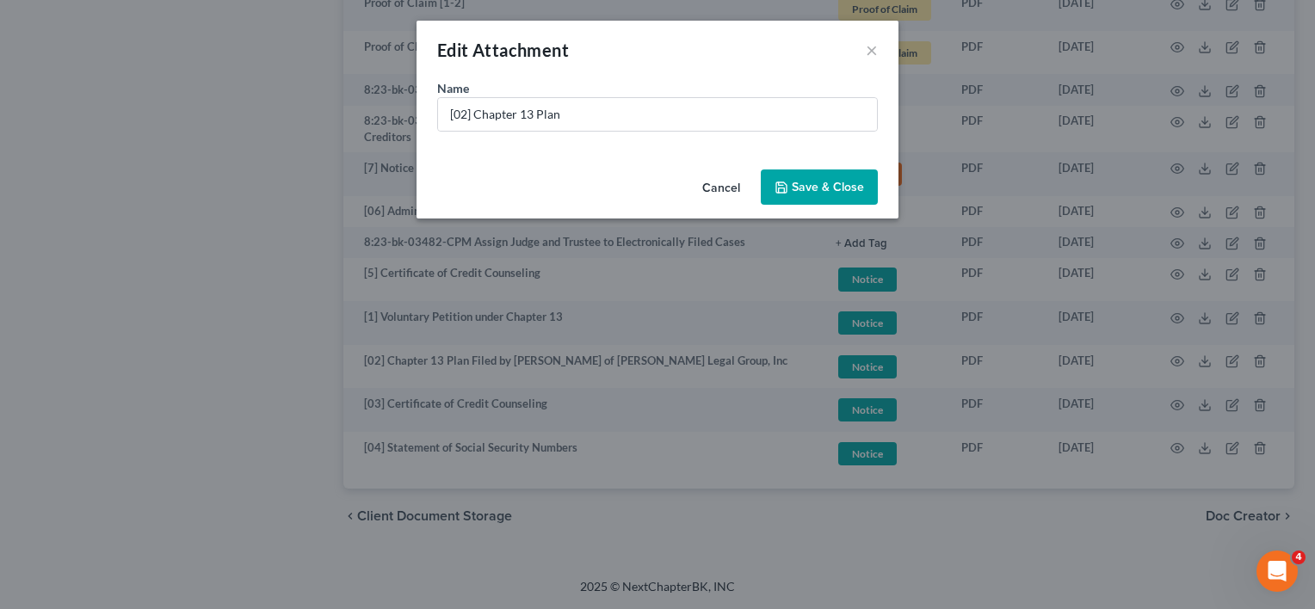
click at [840, 191] on span "Save & Close" at bounding box center [828, 187] width 72 height 15
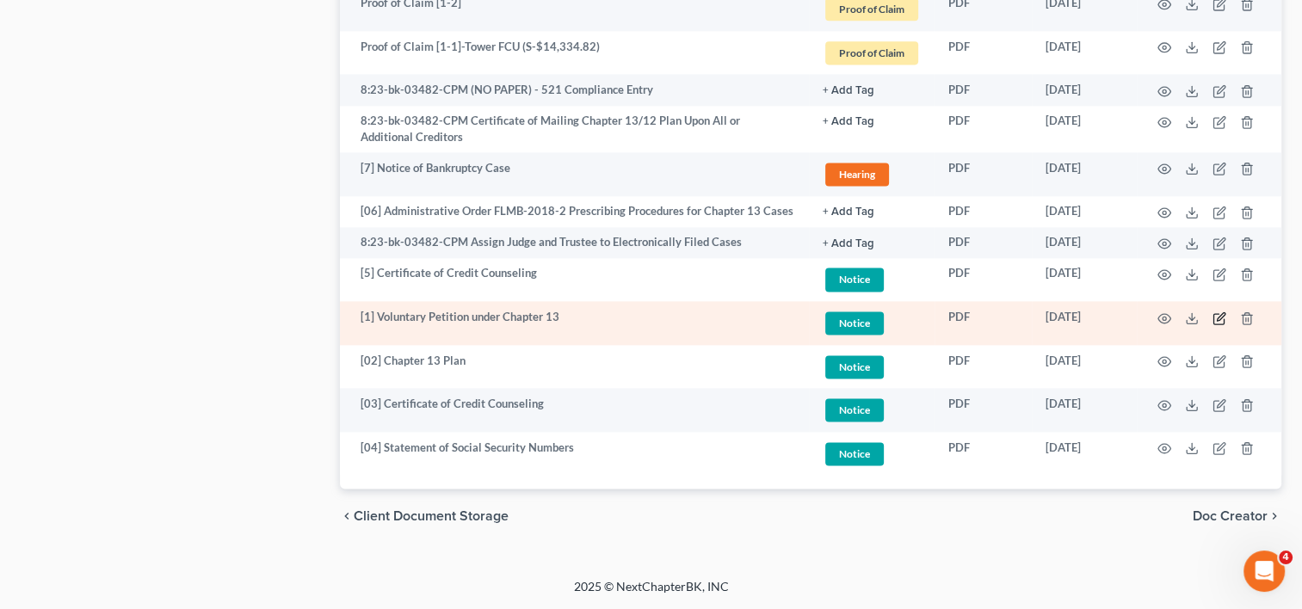
click at [1214, 320] on icon "button" at bounding box center [1220, 319] width 14 height 14
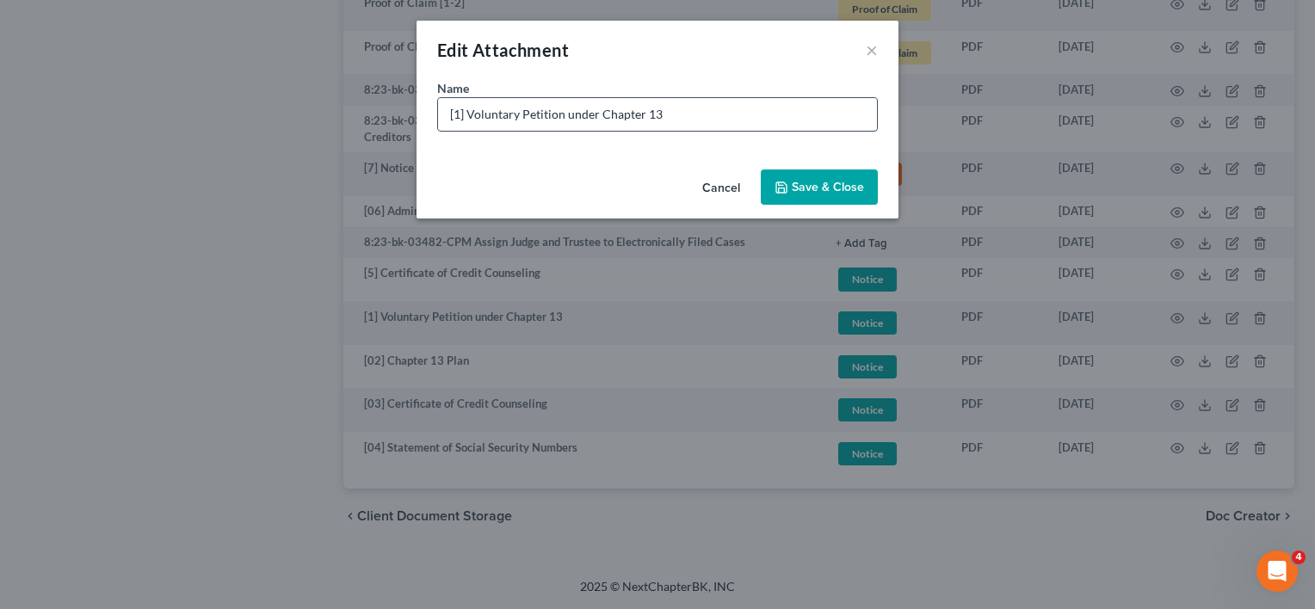
click at [453, 113] on input "[1] Voluntary Petition under Chapter 13" at bounding box center [657, 114] width 439 height 33
type input "[01] Voluntary Petition under Chapter 13"
click at [798, 196] on button "Save & Close" at bounding box center [819, 188] width 117 height 36
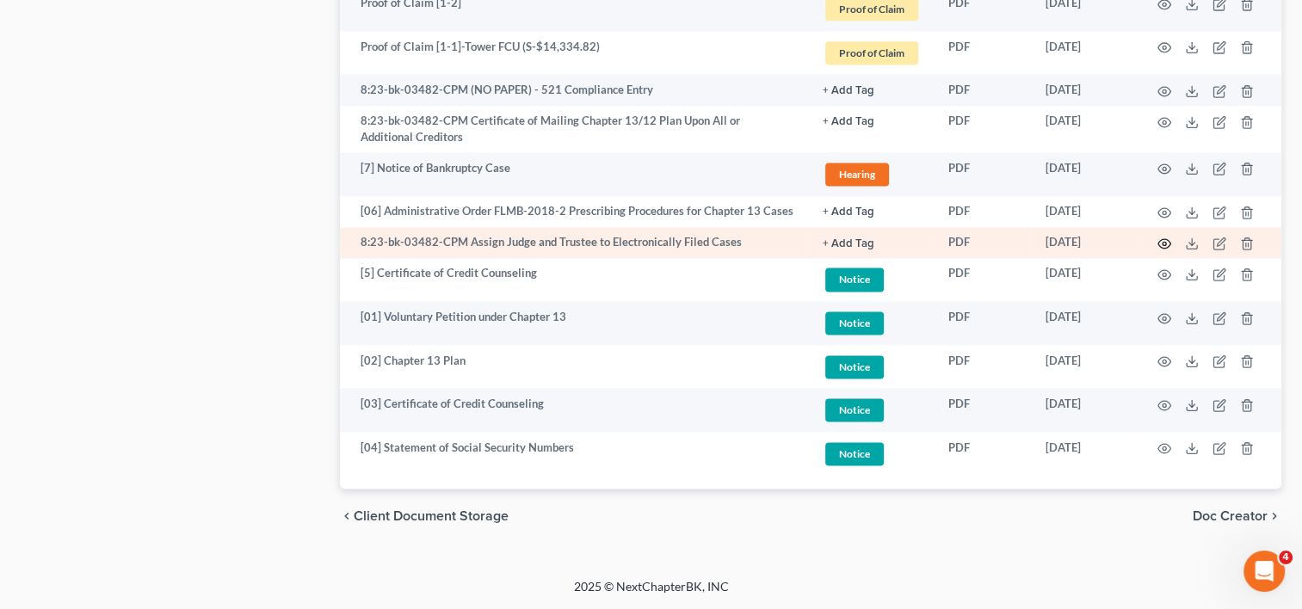
click at [1163, 240] on icon "button" at bounding box center [1165, 244] width 14 height 14
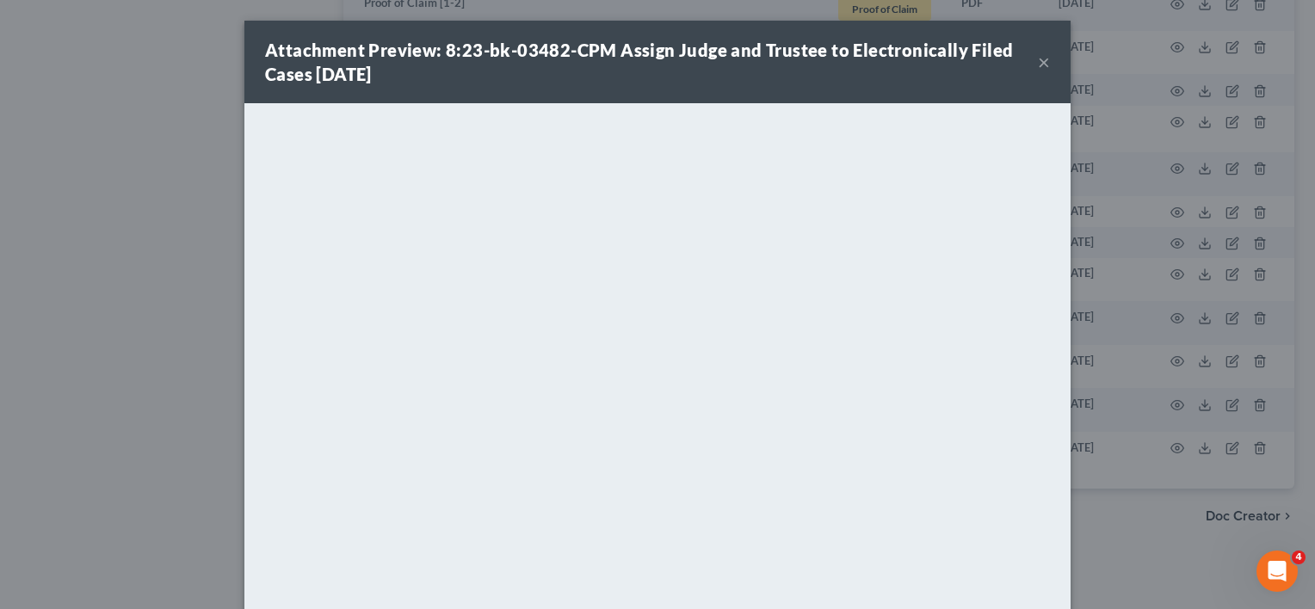
click at [1038, 61] on button "×" at bounding box center [1044, 62] width 12 height 21
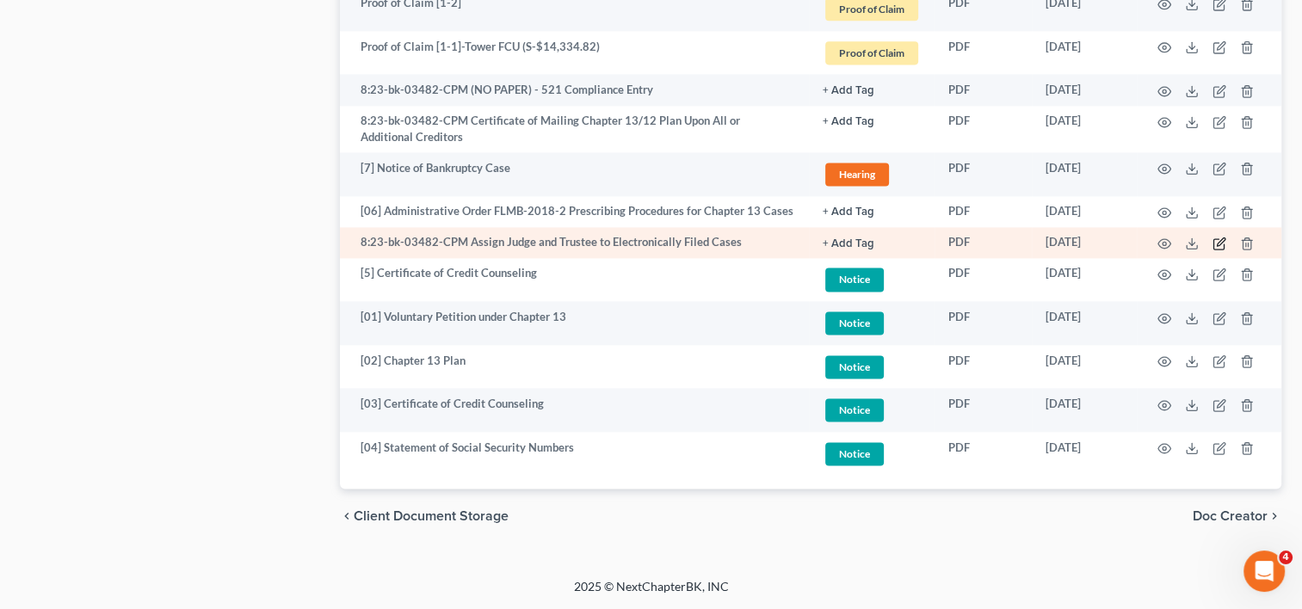
click at [1219, 243] on icon "button" at bounding box center [1220, 244] width 14 height 14
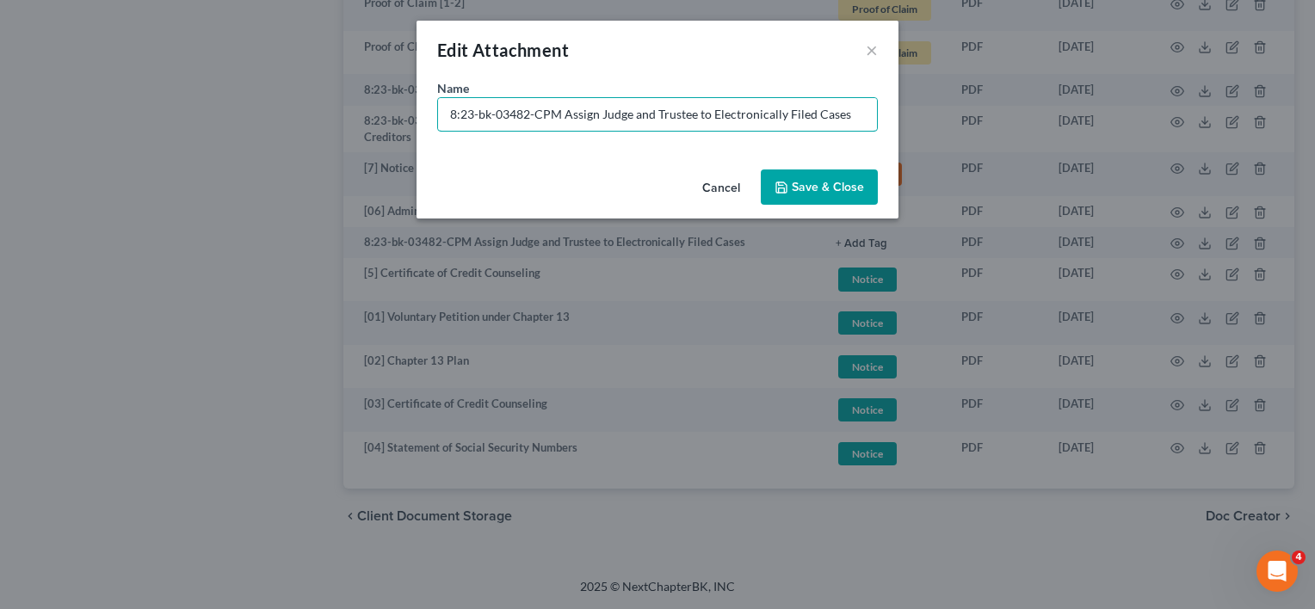
drag, startPoint x: 562, startPoint y: 114, endPoint x: 59, endPoint y: 96, distance: 503.9
click at [68, 124] on div "Edit Attachment × Name * 8:23-bk-03482-CPM Assign Judge and Trustee to Electron…" at bounding box center [657, 304] width 1315 height 609
type input "(NO PAPER) [01] - Assign Judge and Trustee to Electronically Filed Cases"
click at [855, 183] on span "Save & Close" at bounding box center [828, 187] width 72 height 15
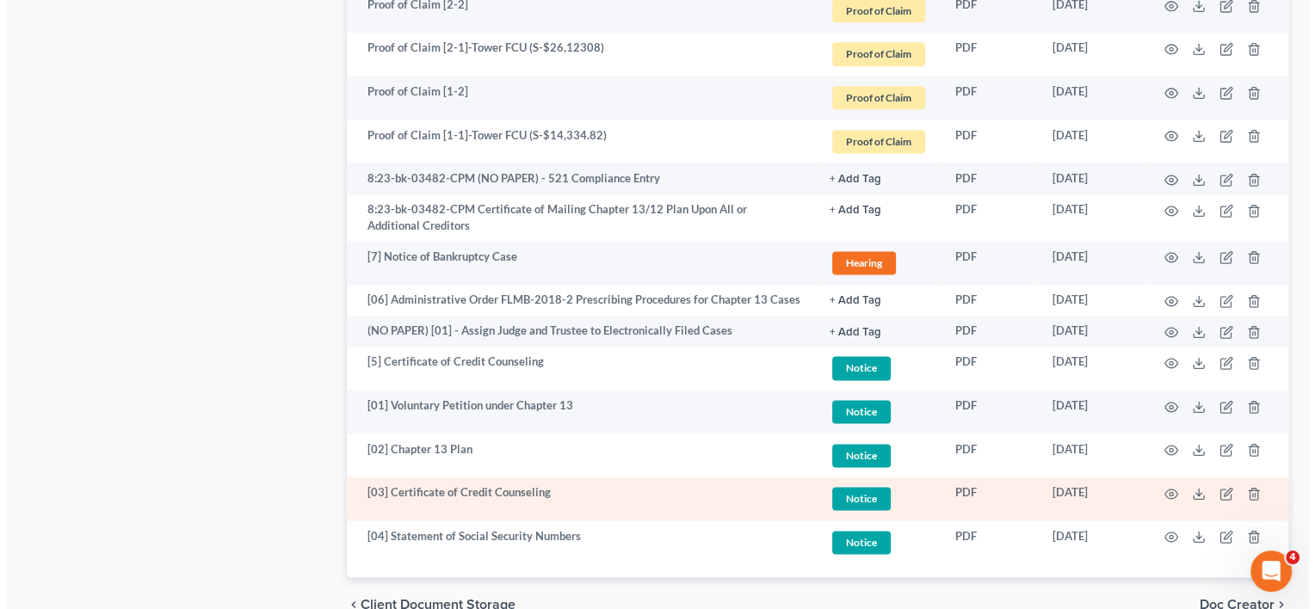
scroll to position [2235, 0]
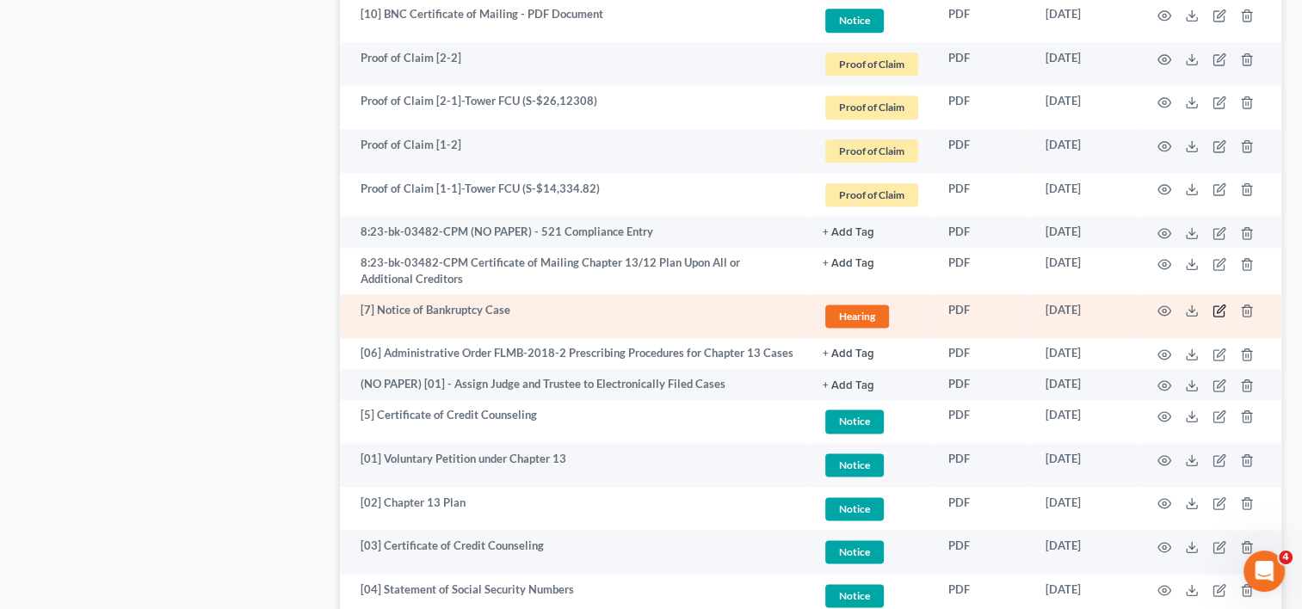
click at [1218, 308] on icon "button" at bounding box center [1220, 311] width 14 height 14
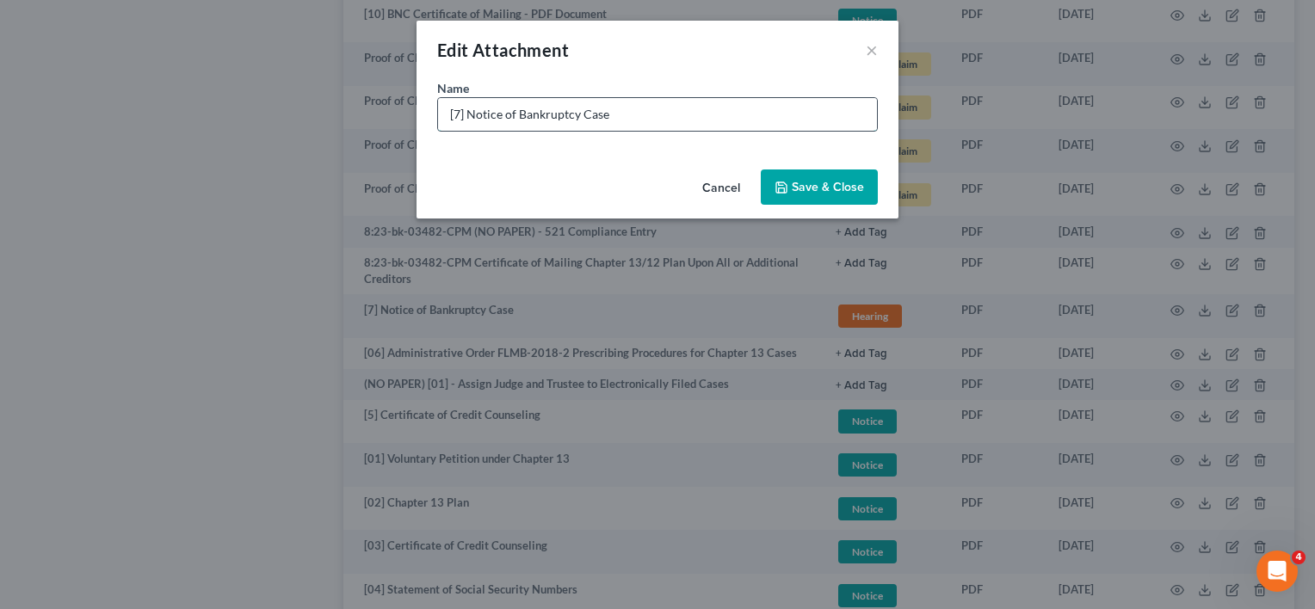
click at [453, 118] on input "[7] Notice of Bankruptcy Case" at bounding box center [657, 114] width 439 height 33
type input "[07] Notice of Bankruptcy Case"
click at [803, 186] on span "Save & Close" at bounding box center [828, 187] width 72 height 15
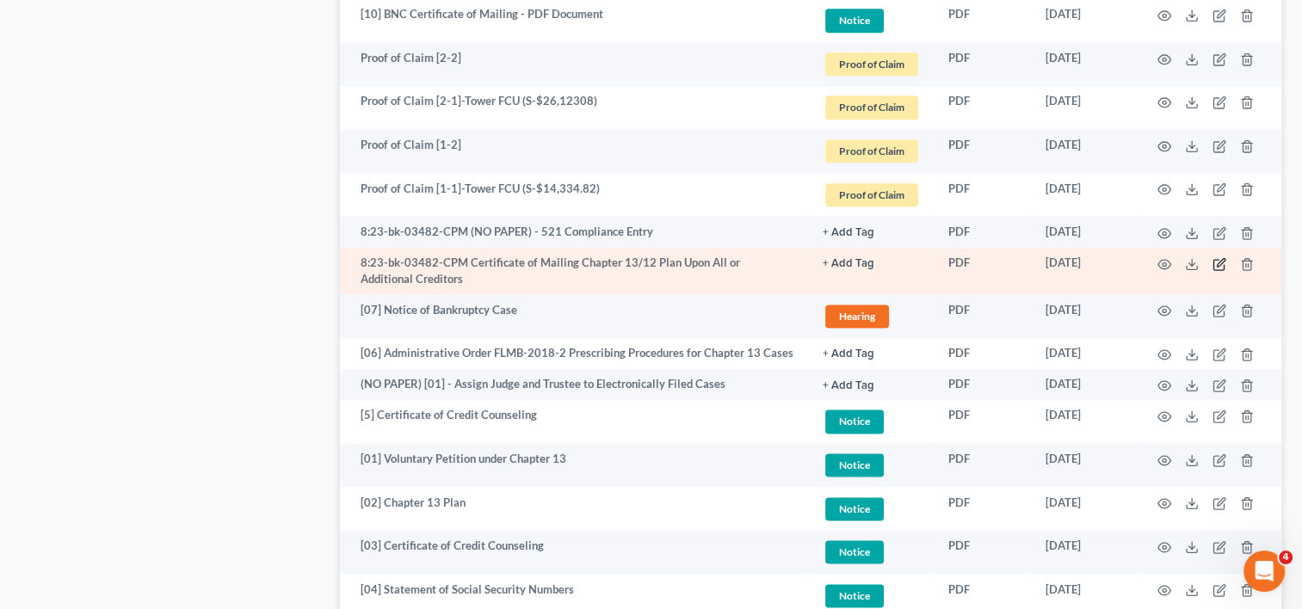
click at [1215, 263] on icon "button" at bounding box center [1220, 264] width 14 height 14
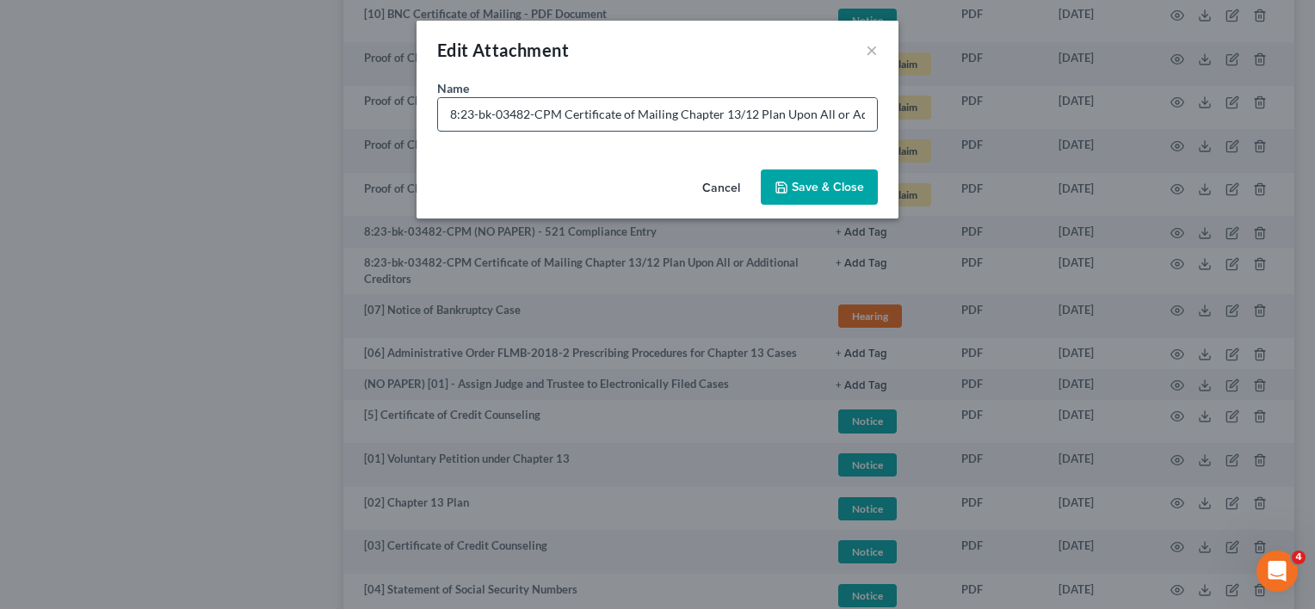
drag, startPoint x: 450, startPoint y: 109, endPoint x: 556, endPoint y: 109, distance: 105.9
click at [556, 109] on input "8:23-bk-03482-CPM Certificate of Mailing Chapter 13/12 Plan Upon All or Additio…" at bounding box center [657, 114] width 439 height 33
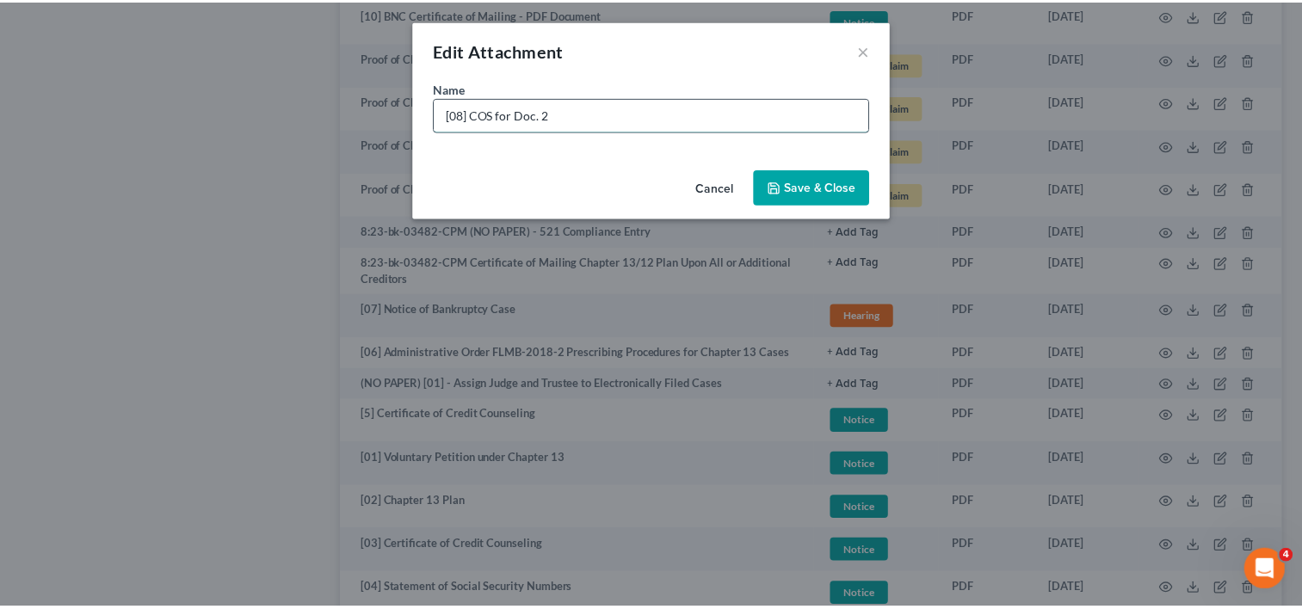
scroll to position [0, 0]
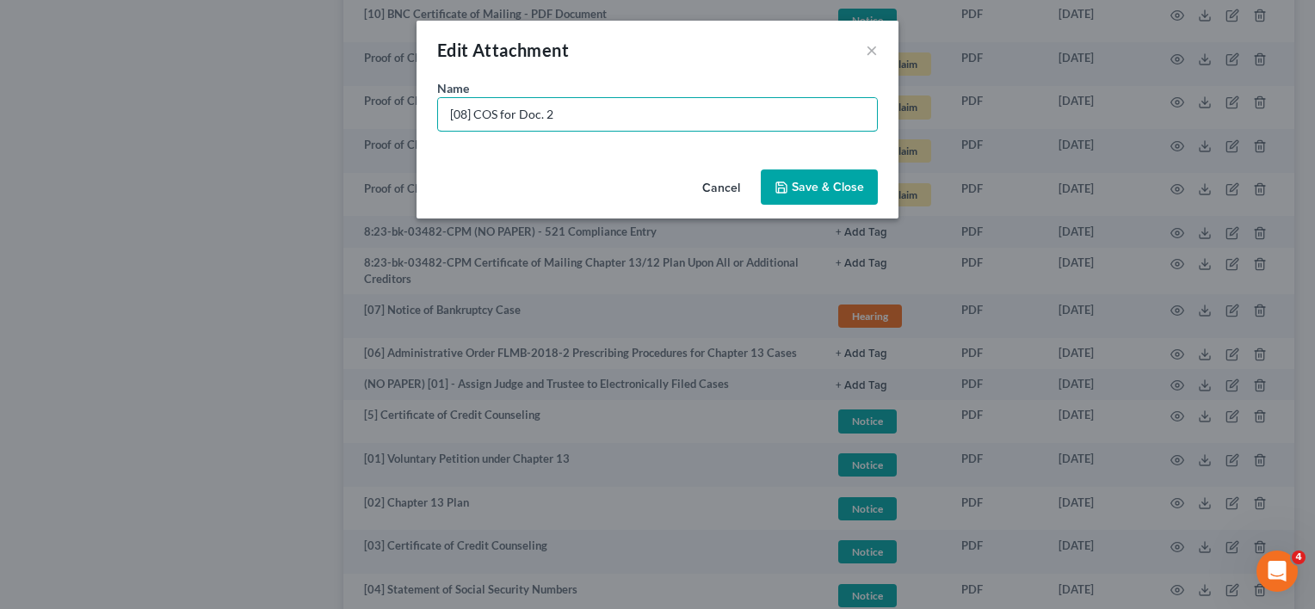
type input "[08] COS for Doc. 2"
click at [801, 186] on span "Save & Close" at bounding box center [828, 187] width 72 height 15
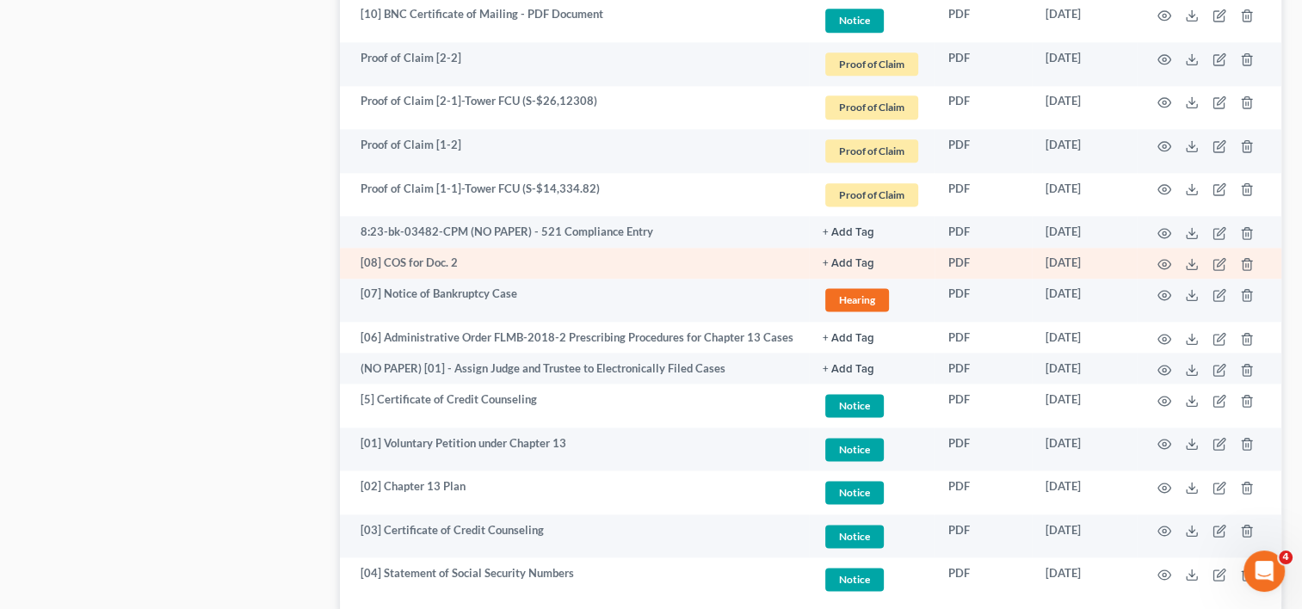
click at [843, 262] on button "+ Add Tag" at bounding box center [849, 263] width 52 height 11
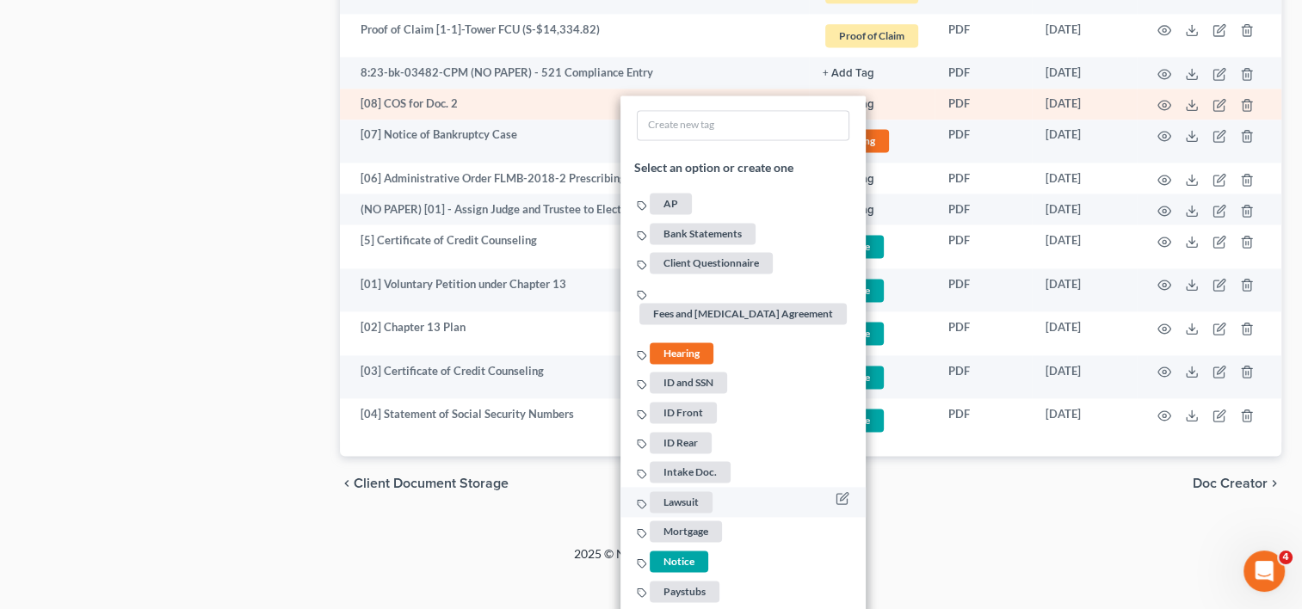
scroll to position [2521, 0]
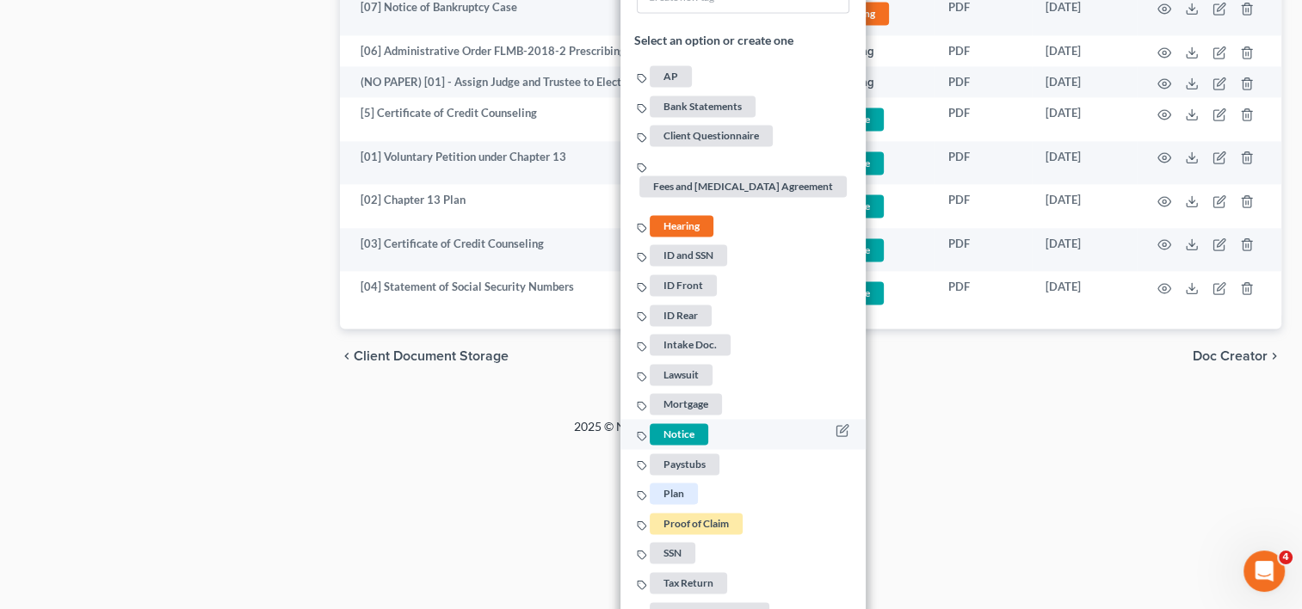
click at [677, 424] on span "Notice" at bounding box center [679, 435] width 59 height 22
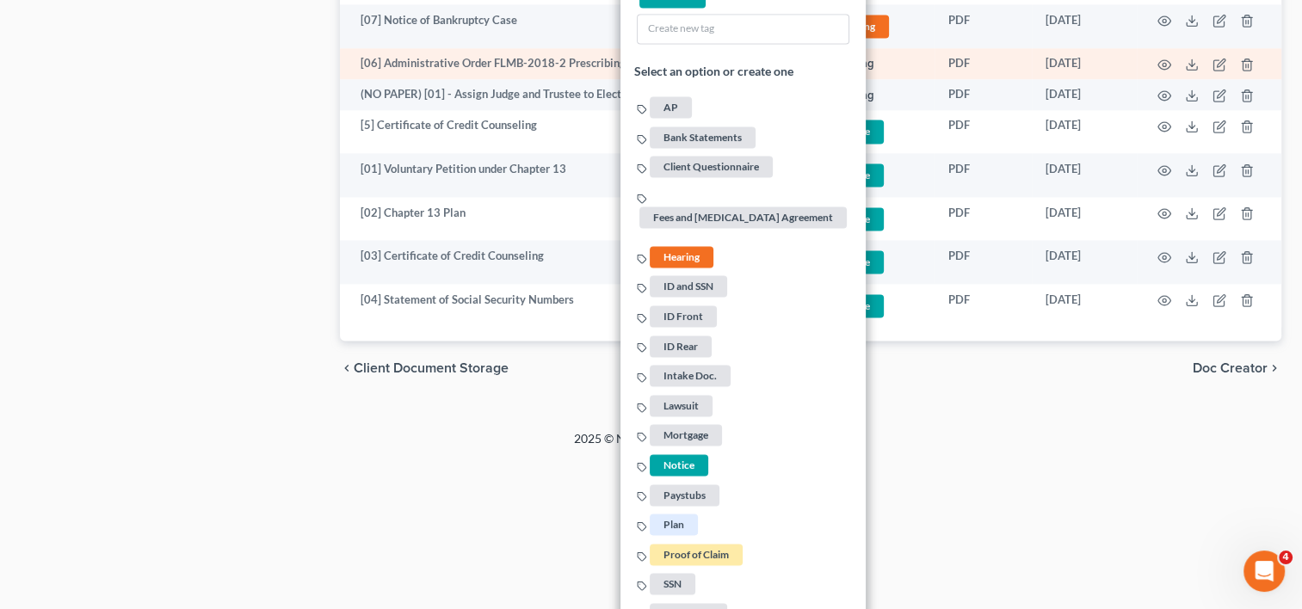
click at [857, 61] on button "+ Add Tag" at bounding box center [849, 64] width 52 height 11
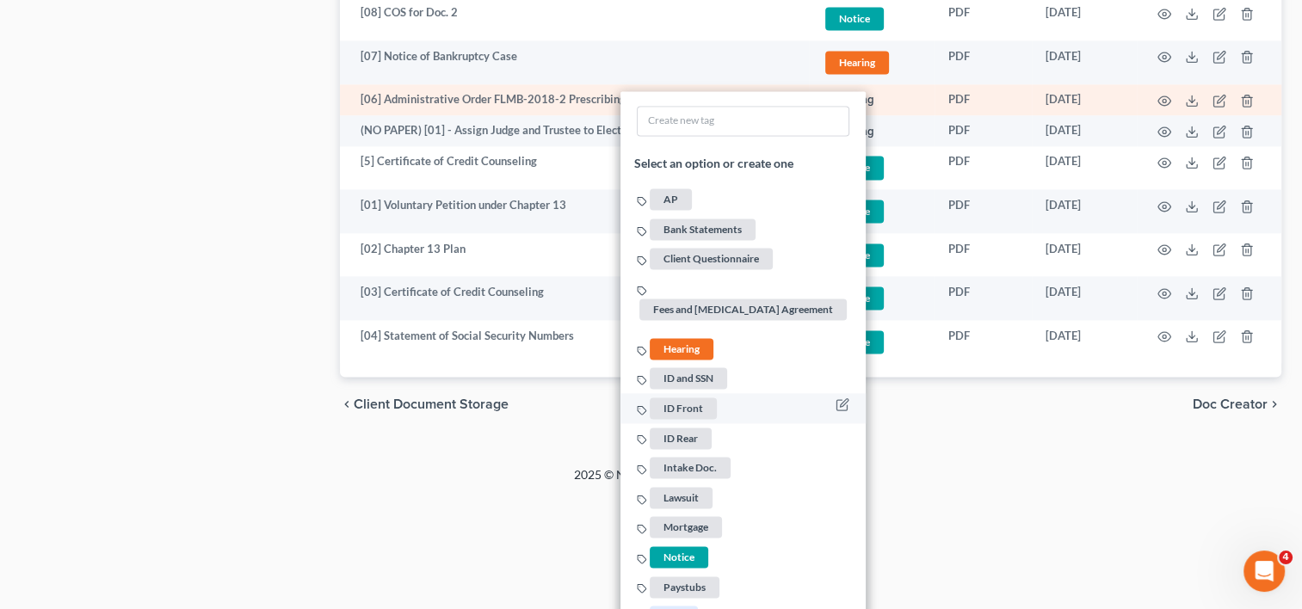
scroll to position [2519, 0]
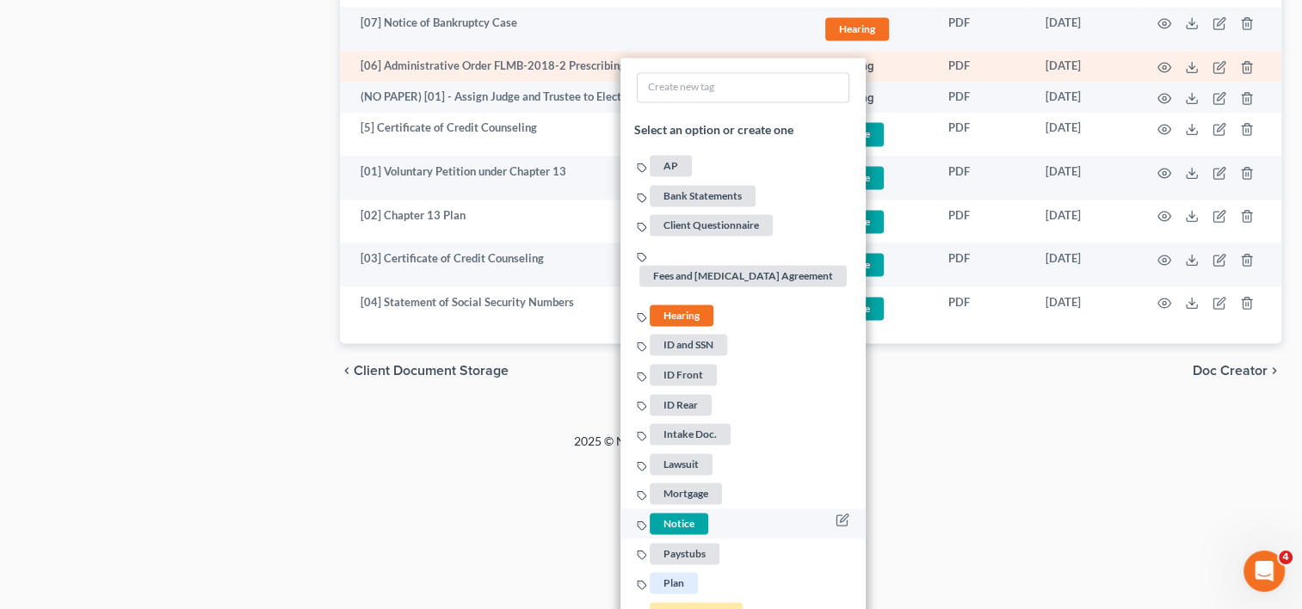
drag, startPoint x: 672, startPoint y: 510, endPoint x: 798, endPoint y: 498, distance: 126.2
click at [675, 513] on span "Notice" at bounding box center [679, 524] width 59 height 22
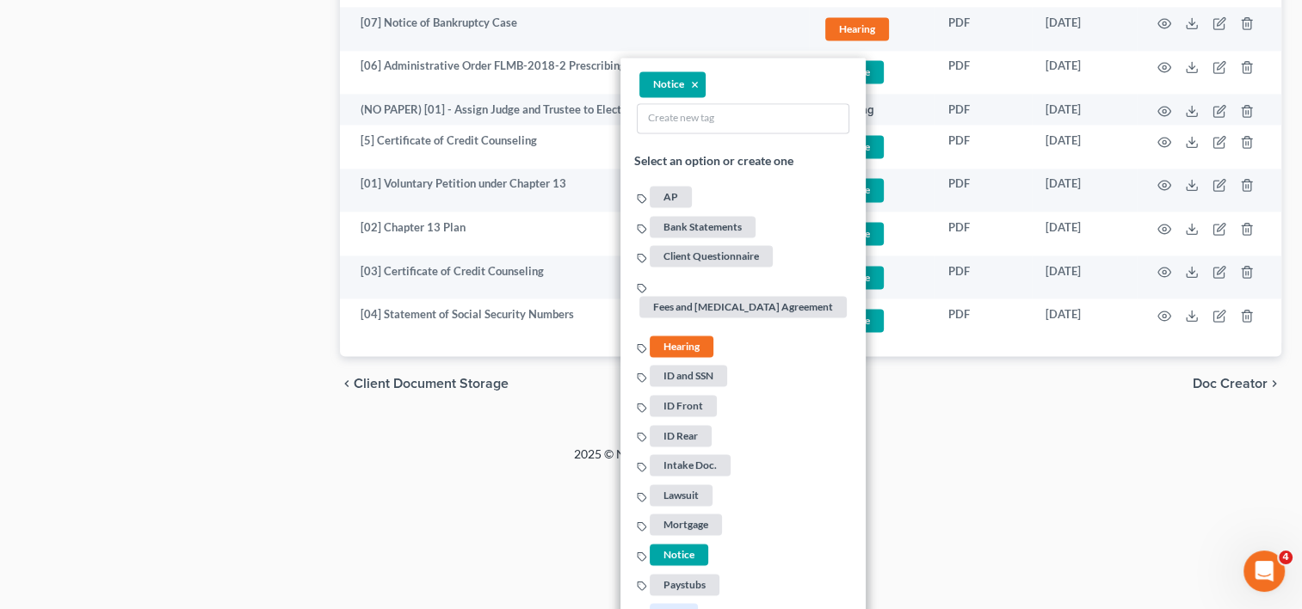
scroll to position [2375, 0]
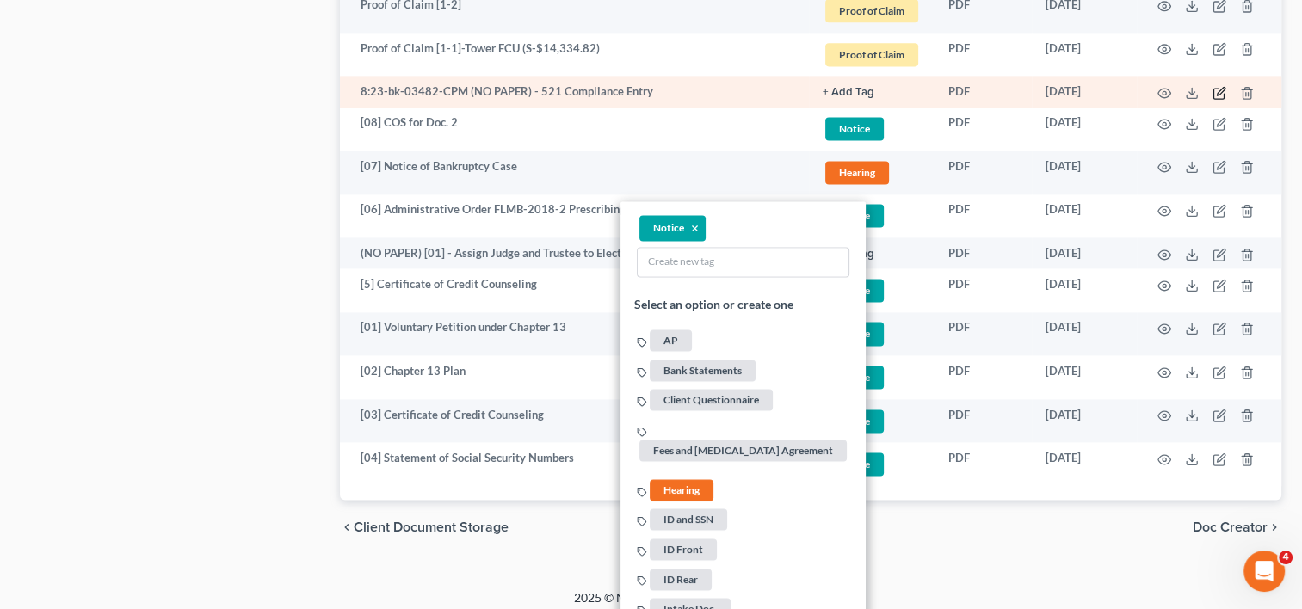
click at [1215, 90] on icon "button" at bounding box center [1220, 93] width 14 height 14
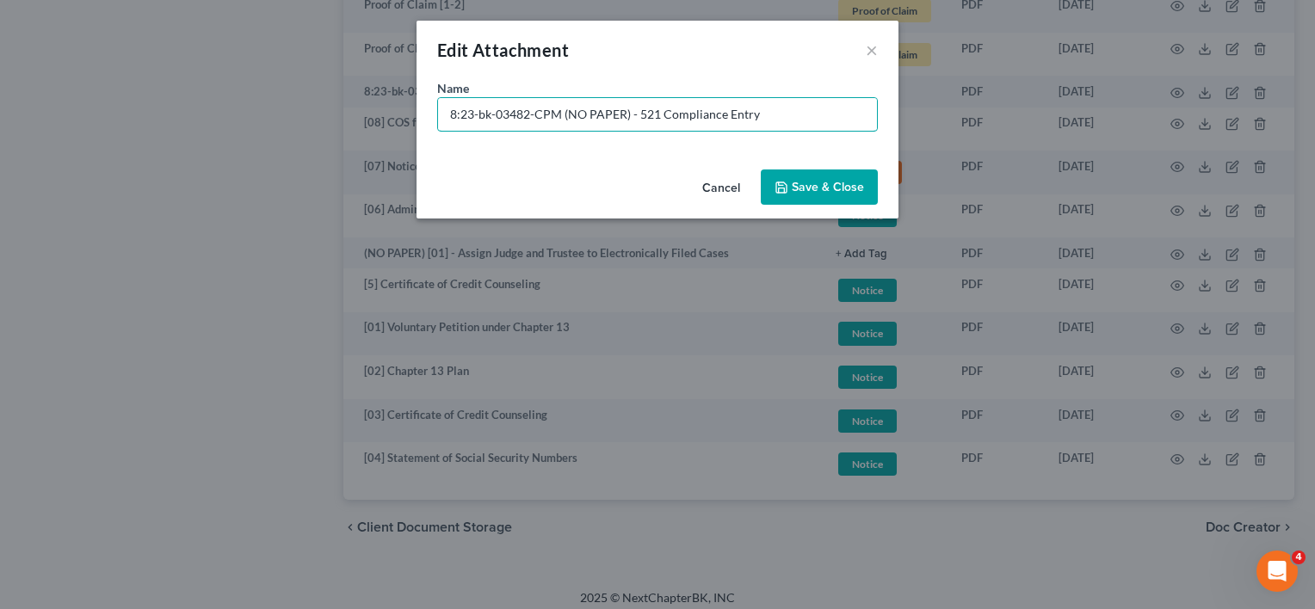
drag, startPoint x: 563, startPoint y: 112, endPoint x: -162, endPoint y: 129, distance: 725.0
click at [517, 117] on input "(NO PAPER) - 521 Compliance Entry" at bounding box center [657, 114] width 439 height 33
type input "(NO PAPER) [02] - 521 Compliance Entry"
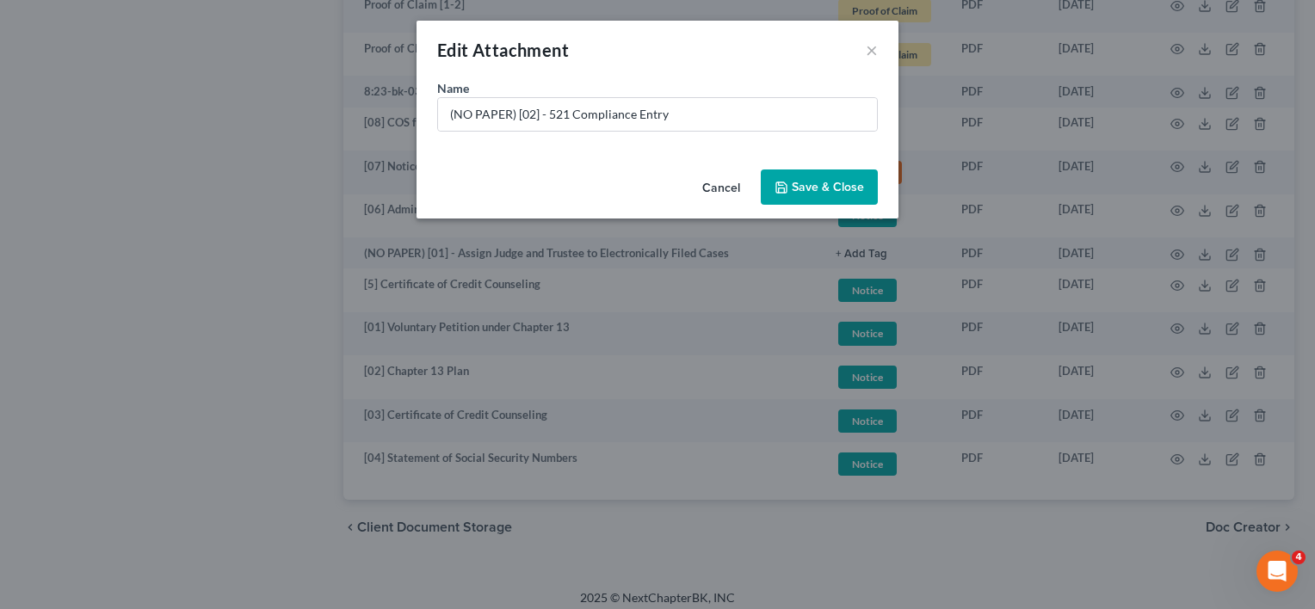
click at [863, 182] on span "Save & Close" at bounding box center [828, 187] width 72 height 15
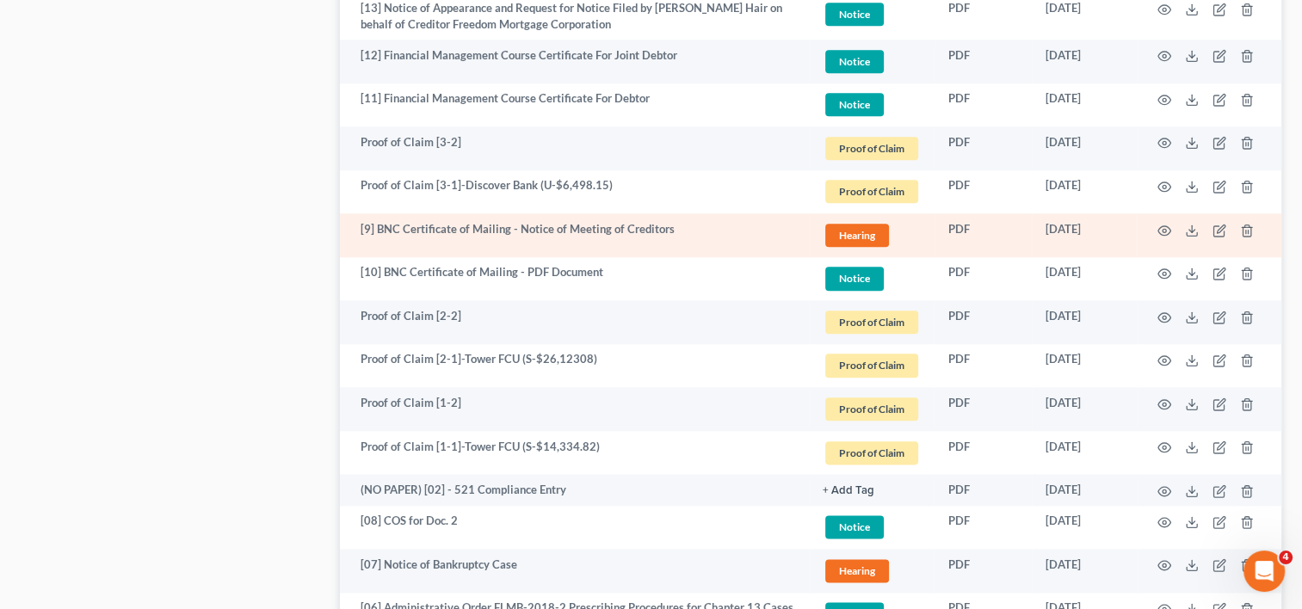
scroll to position [1945, 0]
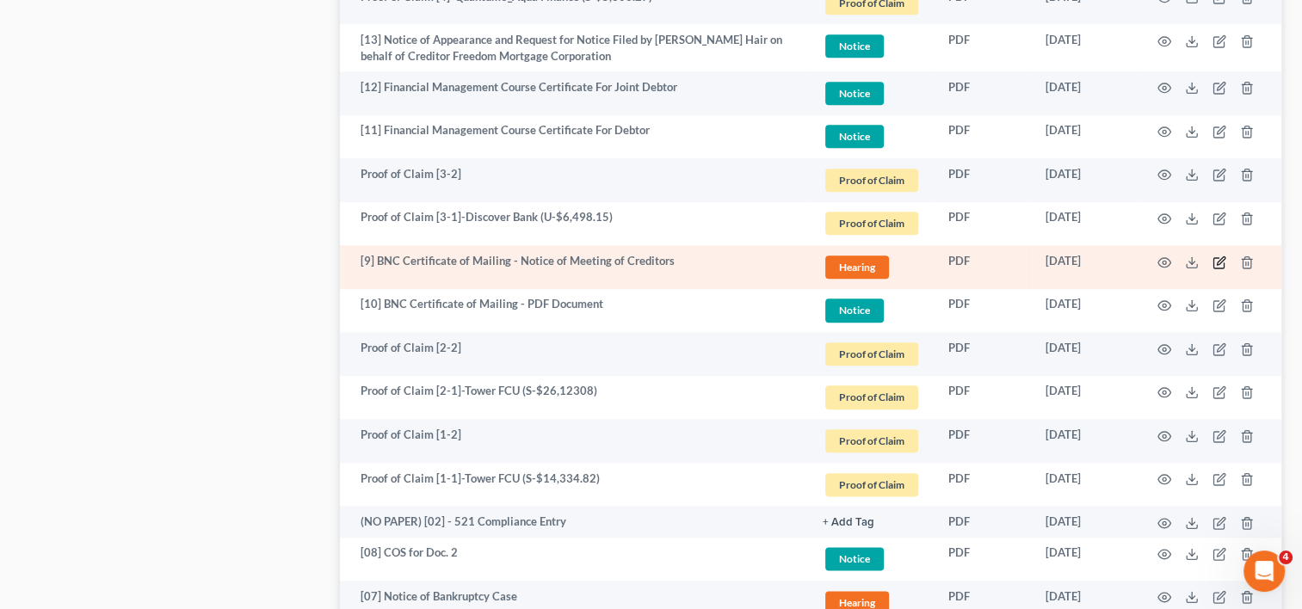
click at [1217, 262] on icon "button" at bounding box center [1221, 261] width 8 height 8
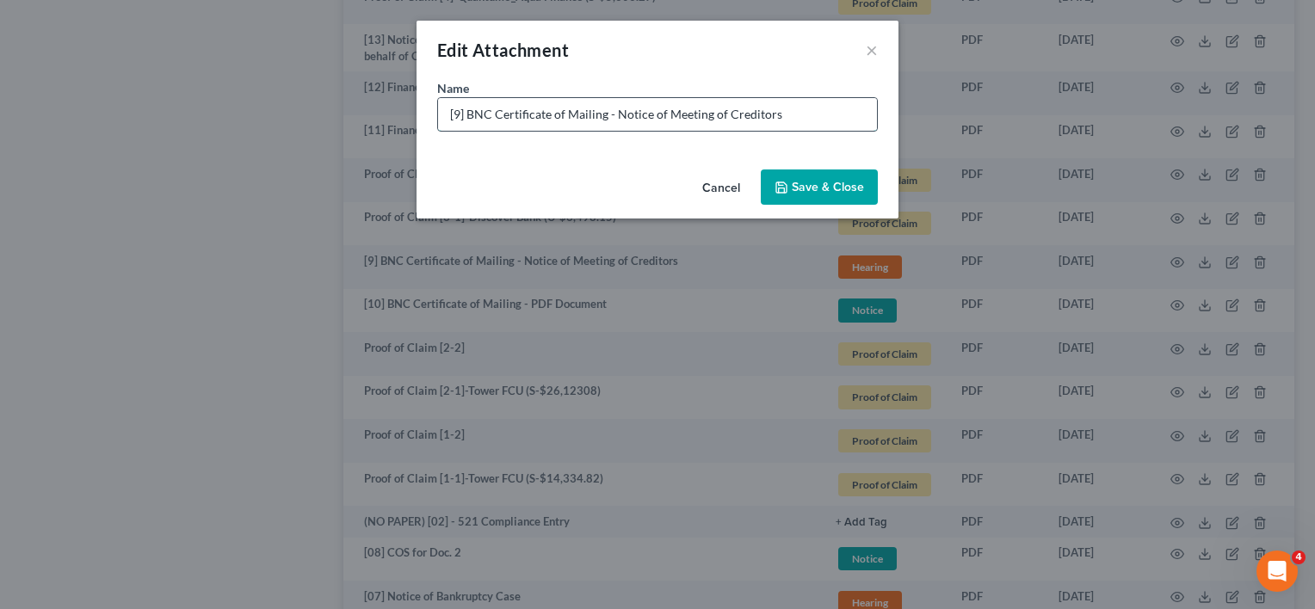
click at [453, 110] on input "[9] BNC Certificate of Mailing - Notice of Meeting of Creditors" at bounding box center [657, 114] width 439 height 33
type input "[09] BNC Certificate of Mailing - Notice of Meeting of Creditors"
click at [845, 182] on span "Save & Close" at bounding box center [828, 187] width 72 height 15
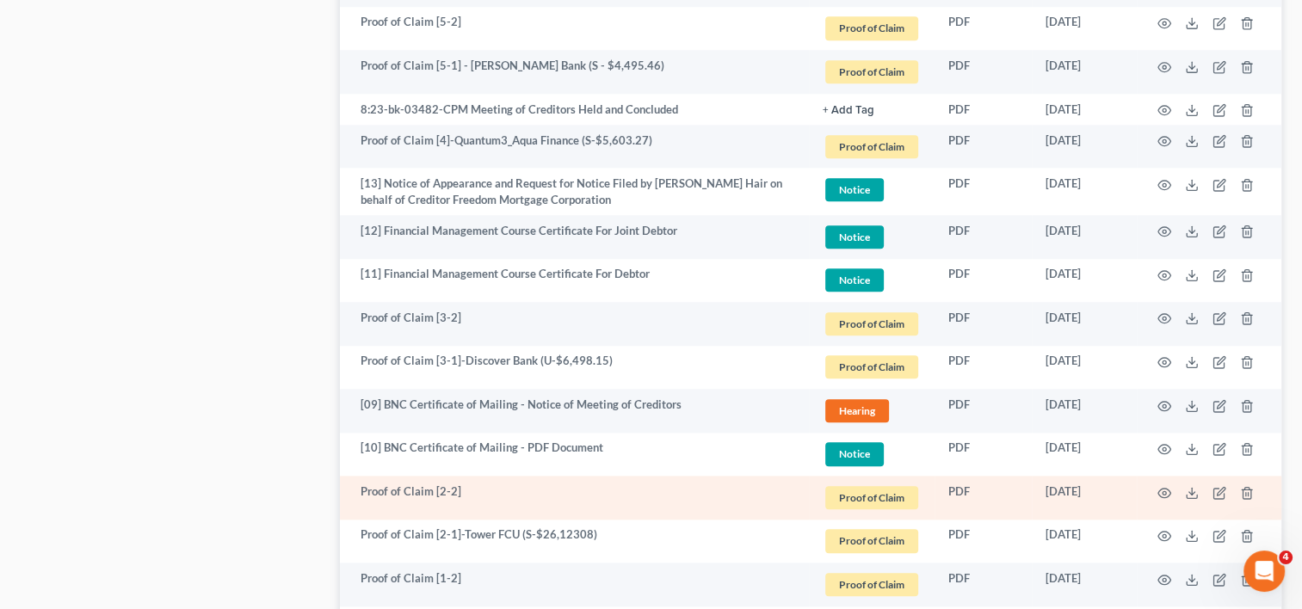
scroll to position [1658, 0]
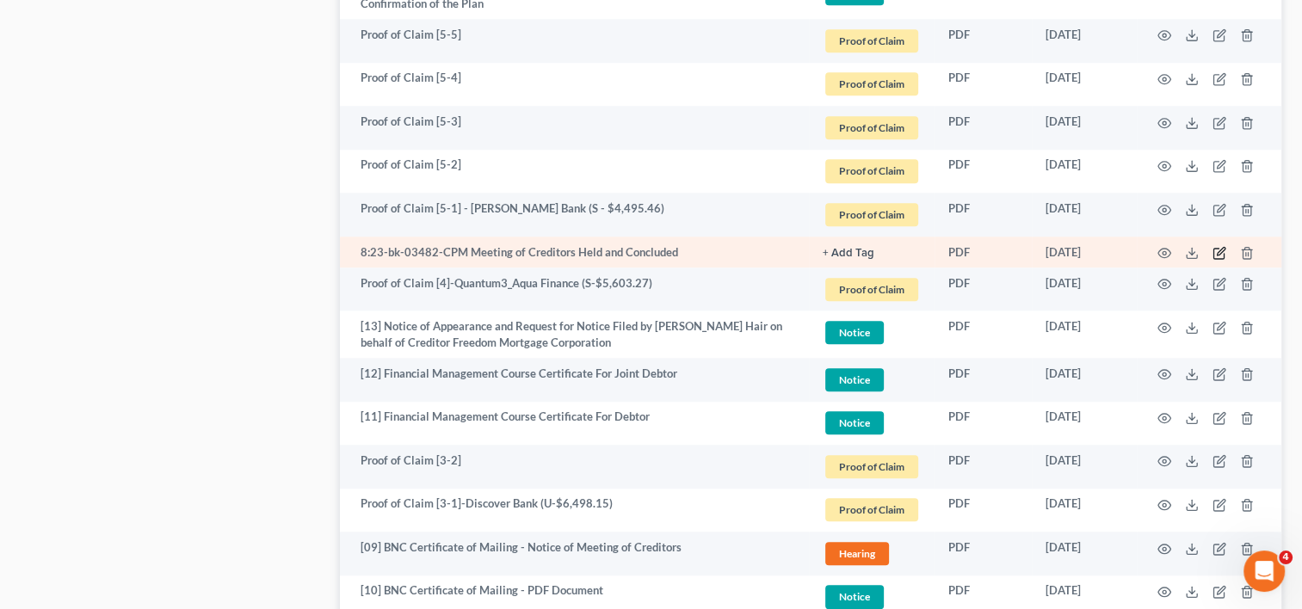
click at [1222, 246] on icon "button" at bounding box center [1220, 253] width 14 height 14
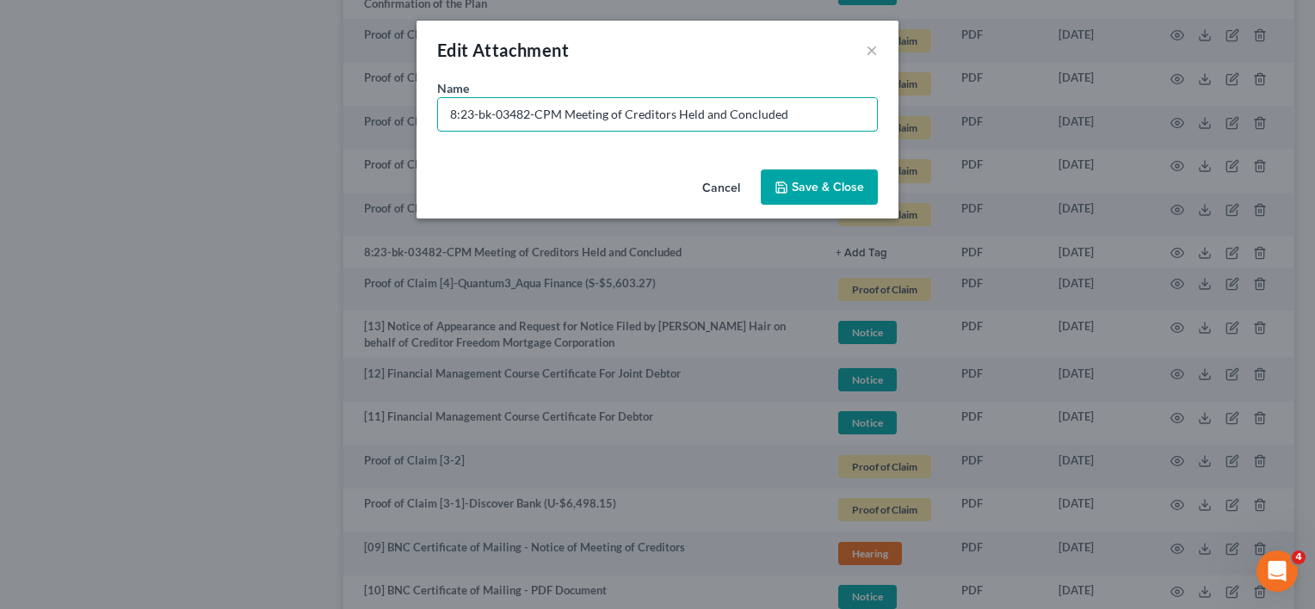
drag, startPoint x: 557, startPoint y: 114, endPoint x: 11, endPoint y: 107, distance: 545.8
click at [14, 107] on div "Edit Attachment × Name * 8:23-bk-03482-CPM Meeting of Creditors Held and Conclu…" at bounding box center [657, 304] width 1315 height 609
type input "(NO PAPER) [03] - Meeting of Creditors Held and Concluded"
click at [821, 184] on span "Save & Close" at bounding box center [828, 187] width 72 height 15
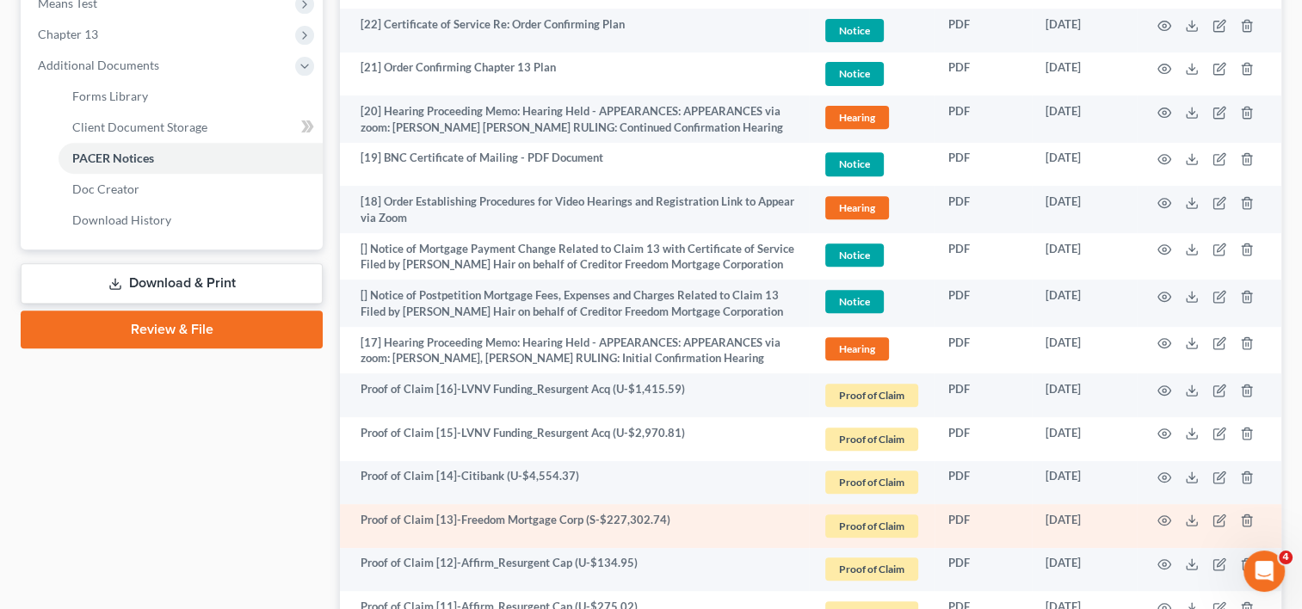
scroll to position [653, 0]
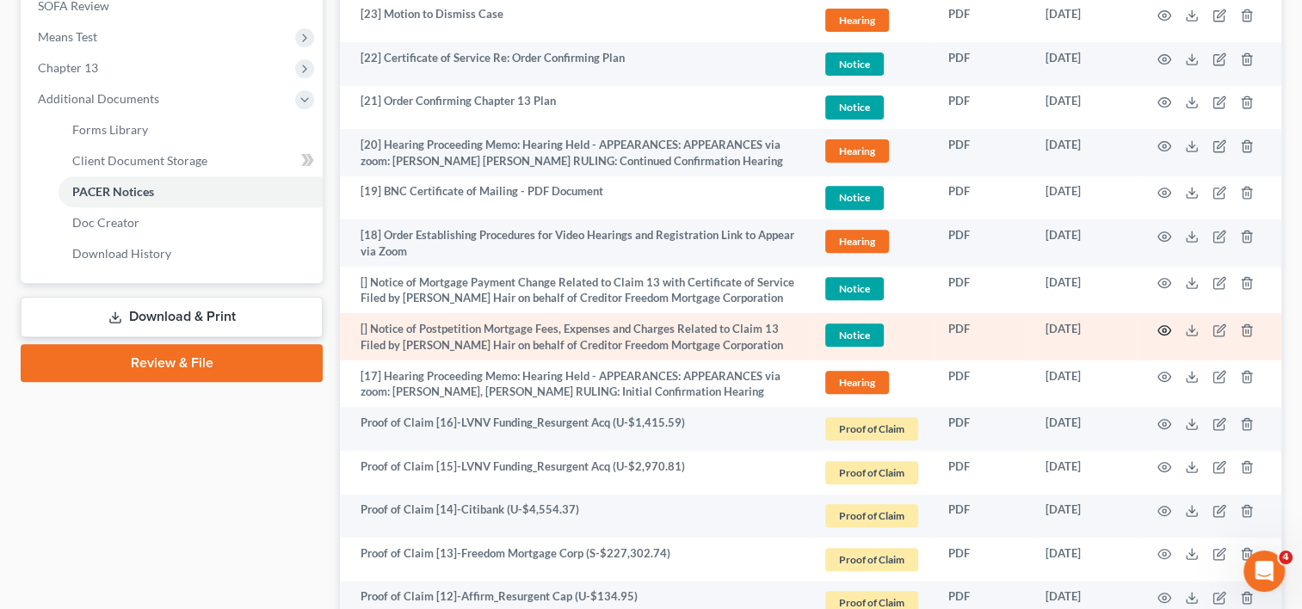
click at [1164, 327] on icon "button" at bounding box center [1165, 331] width 14 height 14
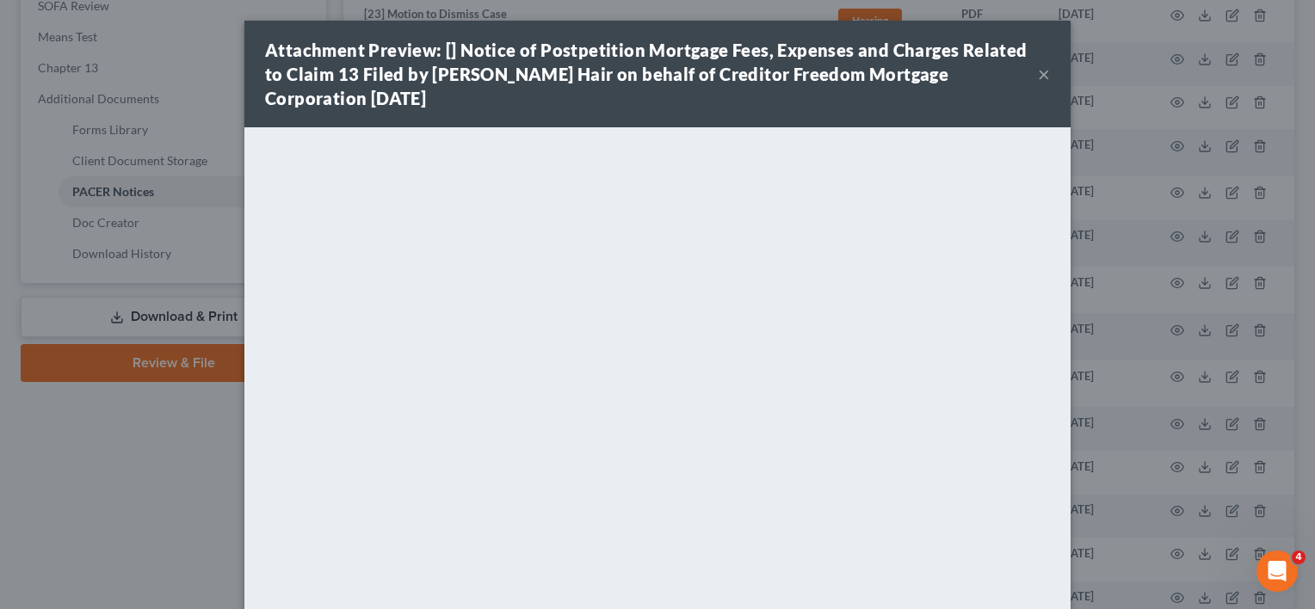
click at [1042, 74] on button "×" at bounding box center [1044, 74] width 12 height 21
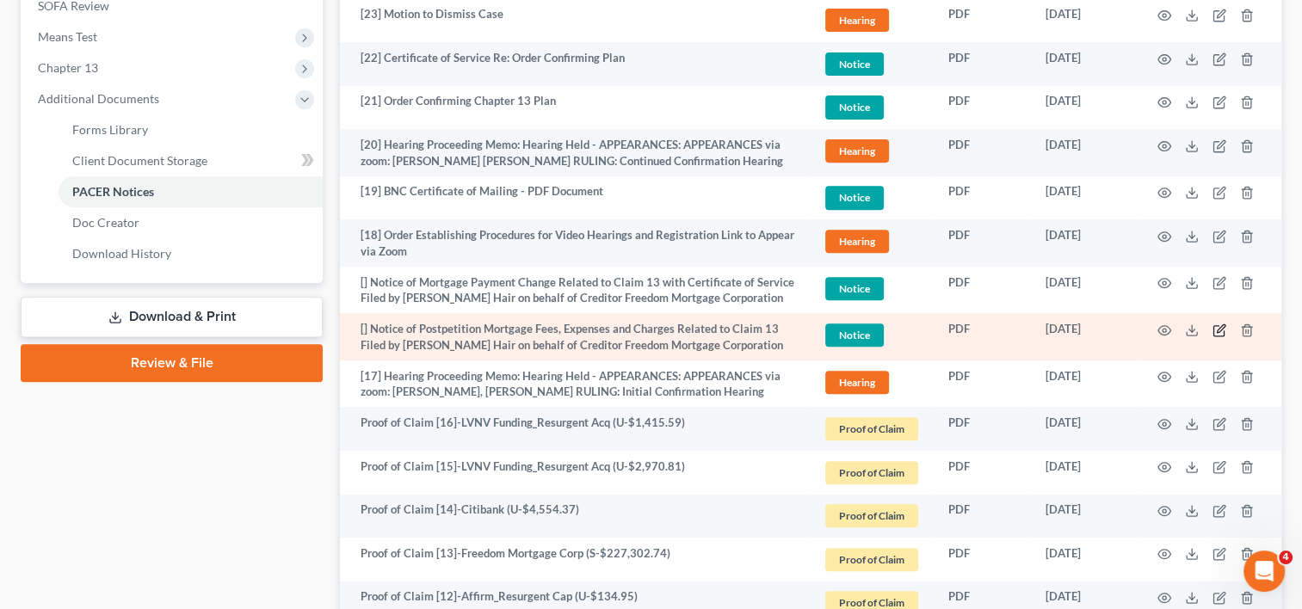
click at [1219, 325] on icon "button" at bounding box center [1219, 330] width 10 height 10
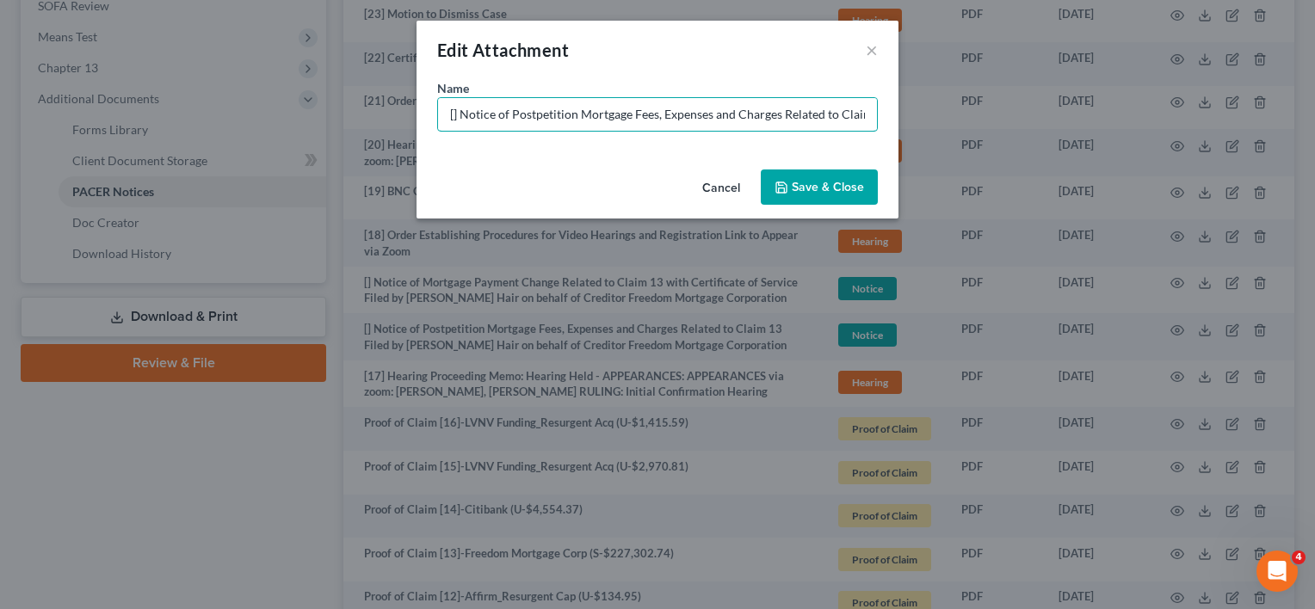
drag, startPoint x: 457, startPoint y: 114, endPoint x: 275, endPoint y: 122, distance: 182.7
click at [275, 123] on div "Edit Attachment × Name * [] Notice of Postpetition Mortgage Fees, Expenses and …" at bounding box center [657, 304] width 1315 height 609
type input "(NO PAPER) [05] - Notice of Postpetition Mortgage Fees, Expenses and Charges Re…"
click at [789, 181] on icon "button" at bounding box center [782, 188] width 14 height 14
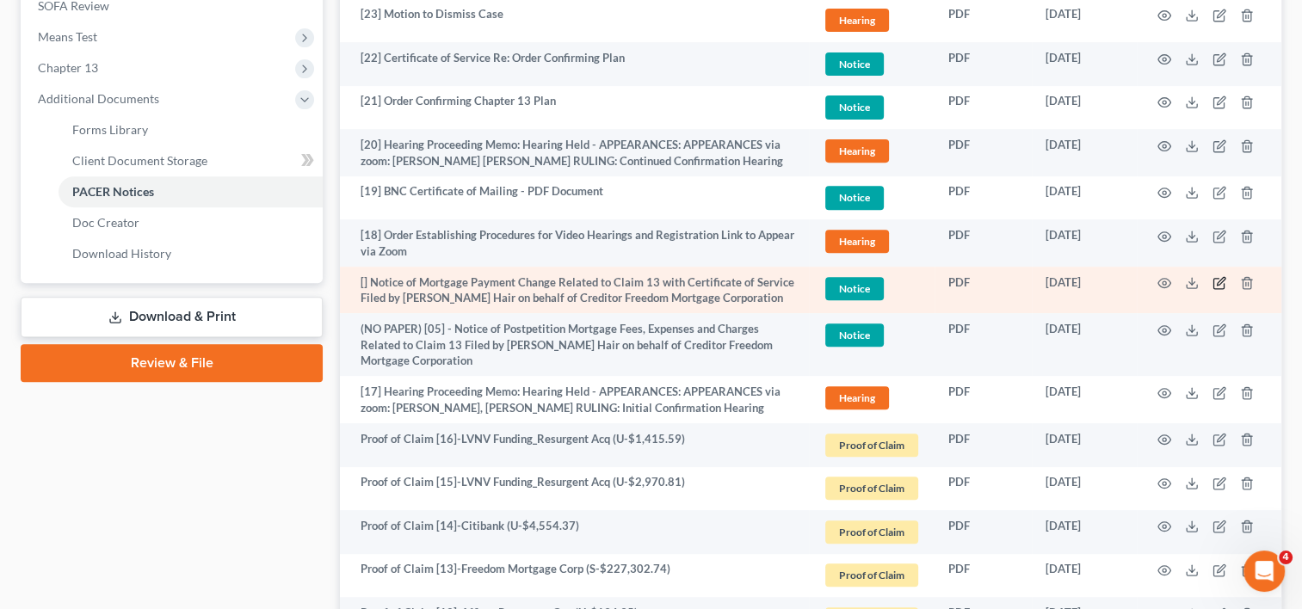
click at [1215, 283] on icon "button" at bounding box center [1220, 283] width 14 height 14
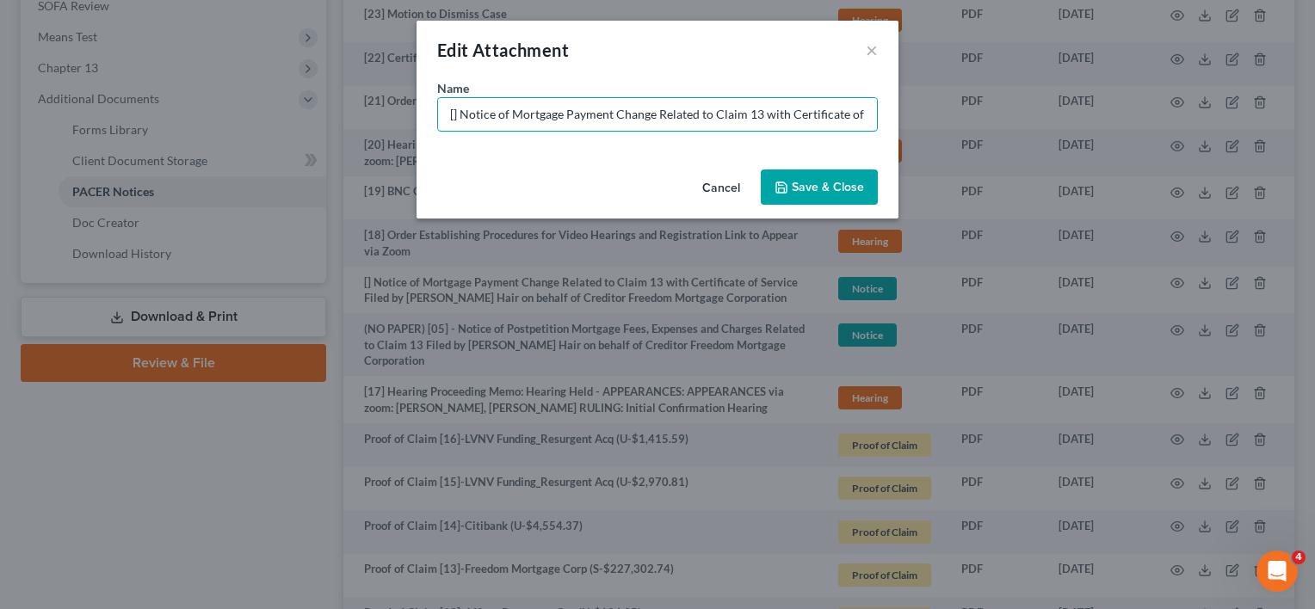
drag, startPoint x: 460, startPoint y: 114, endPoint x: 373, endPoint y: 119, distance: 87.0
click at [373, 119] on div "Edit Attachment × Name * [] Notice of Mortgage Payment Change Related to Claim …" at bounding box center [657, 304] width 1315 height 609
paste input "(NO PAPER) [05] -"
type input "(NO PAPER) [05] - Notice of Mortgage Payment Change Related to Claim 13 with Ce…"
click at [823, 195] on button "Save & Close" at bounding box center [819, 188] width 117 height 36
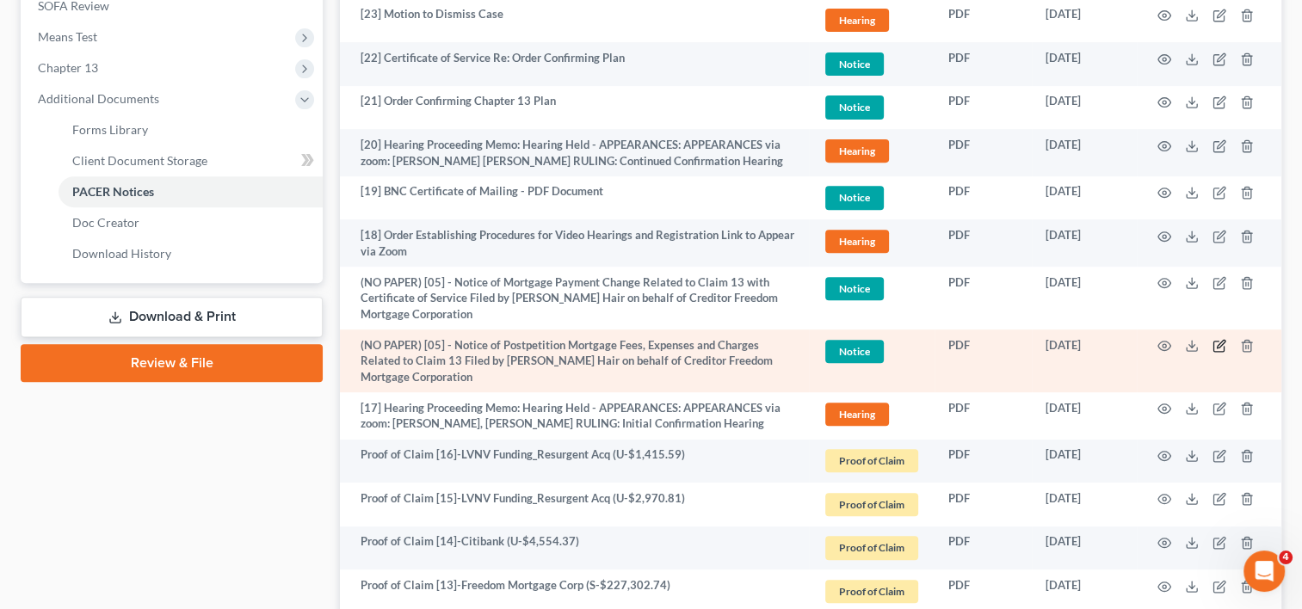
click at [1216, 340] on icon "button" at bounding box center [1220, 346] width 14 height 14
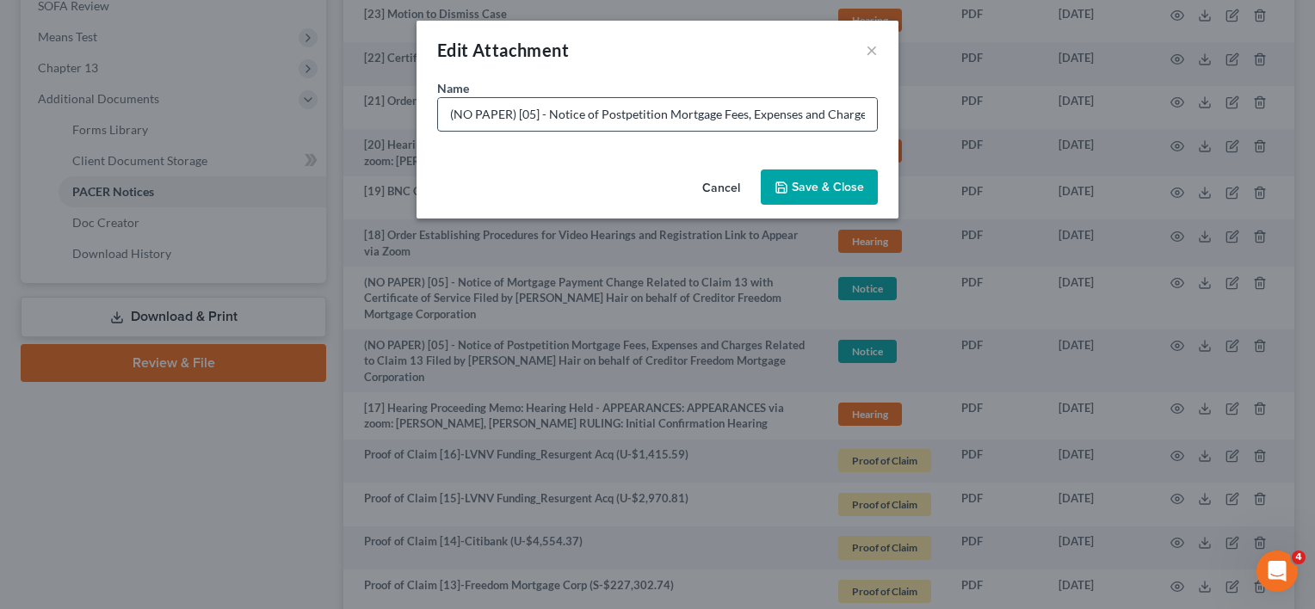
click at [534, 117] on input "(NO PAPER) [05] - Notice of Postpetition Mortgage Fees, Expenses and Charges Re…" at bounding box center [657, 114] width 439 height 33
type input "(NO PAPER) [04] - Notice of Postpetition Mortgage Fees, Expenses and Charges Re…"
click at [787, 184] on icon "button" at bounding box center [782, 188] width 14 height 14
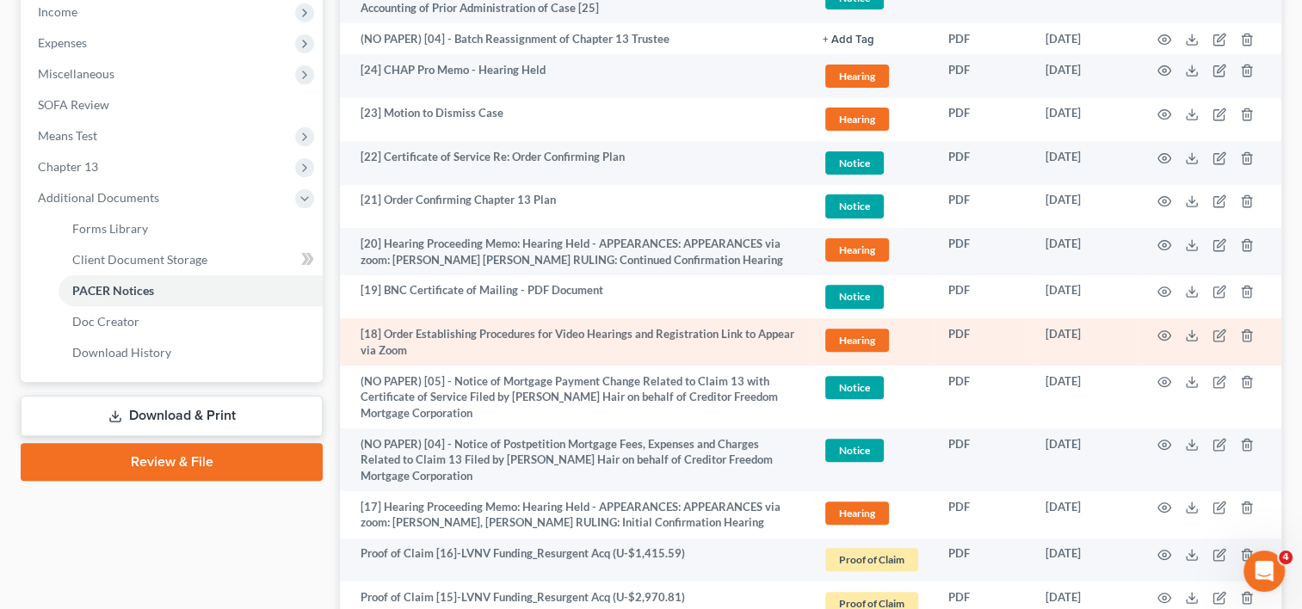
scroll to position [510, 0]
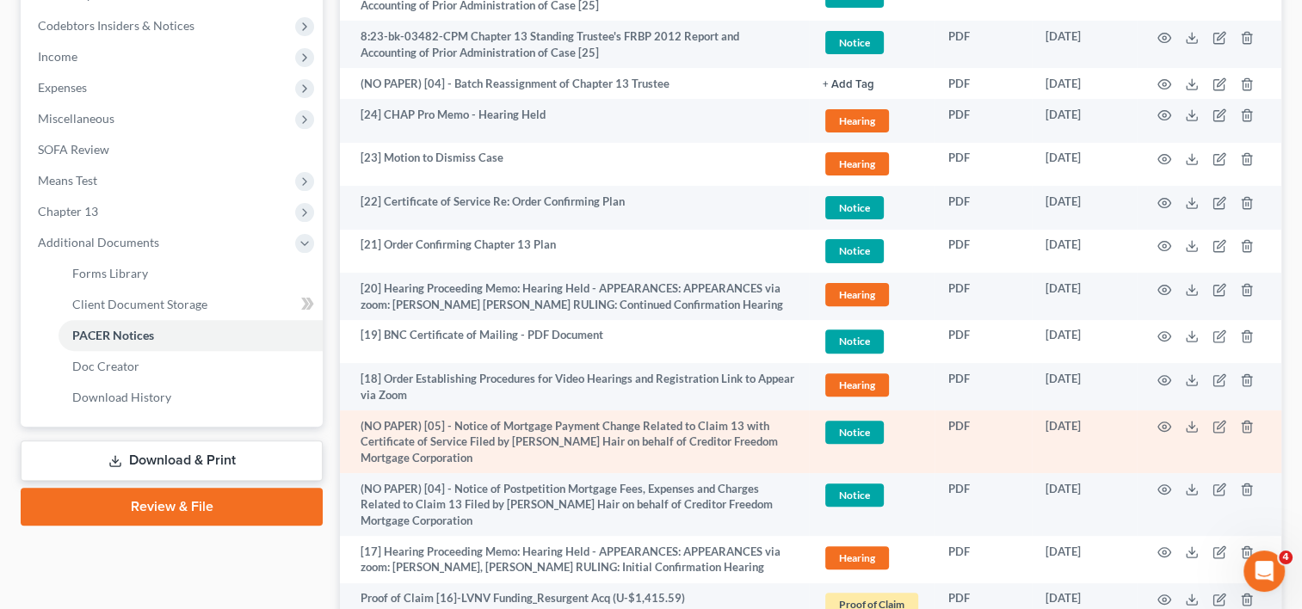
click at [867, 430] on span "Notice" at bounding box center [855, 432] width 59 height 23
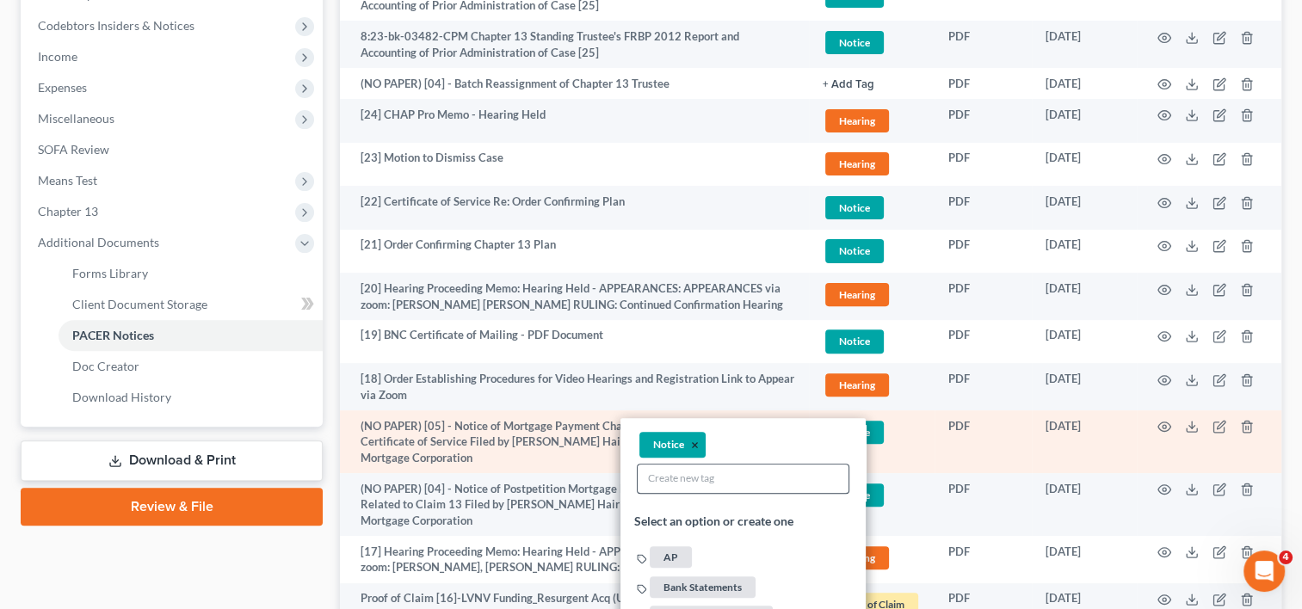
click at [694, 444] on button "×" at bounding box center [695, 444] width 8 height 15
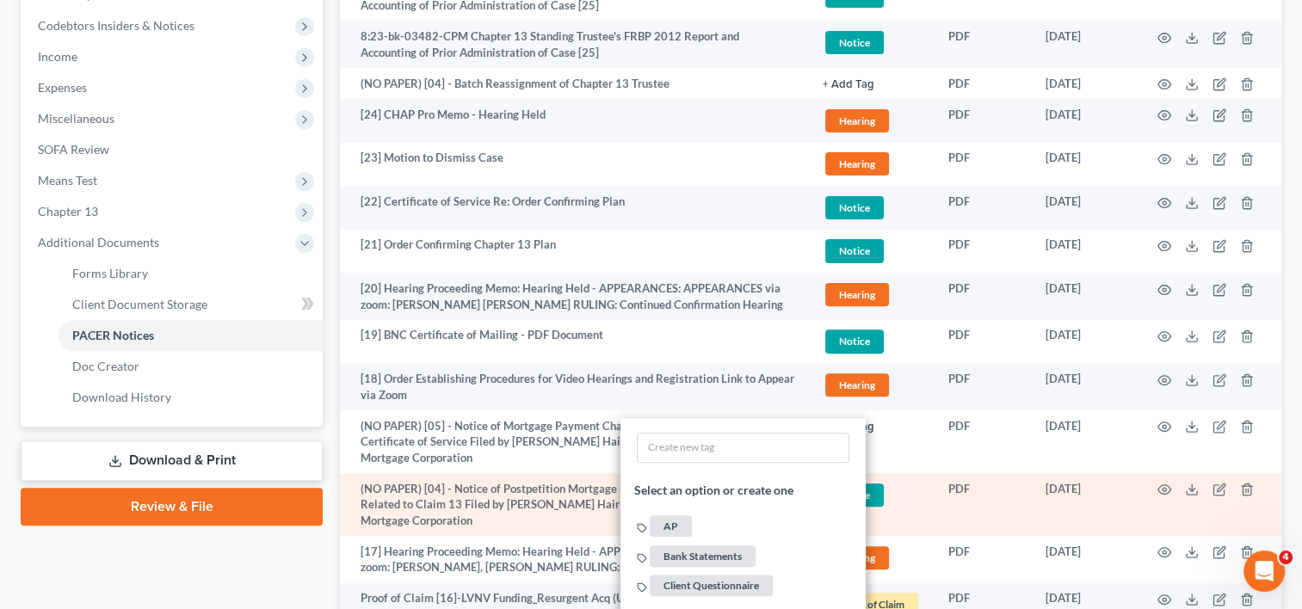
click at [860, 492] on span "Notice" at bounding box center [855, 495] width 59 height 23
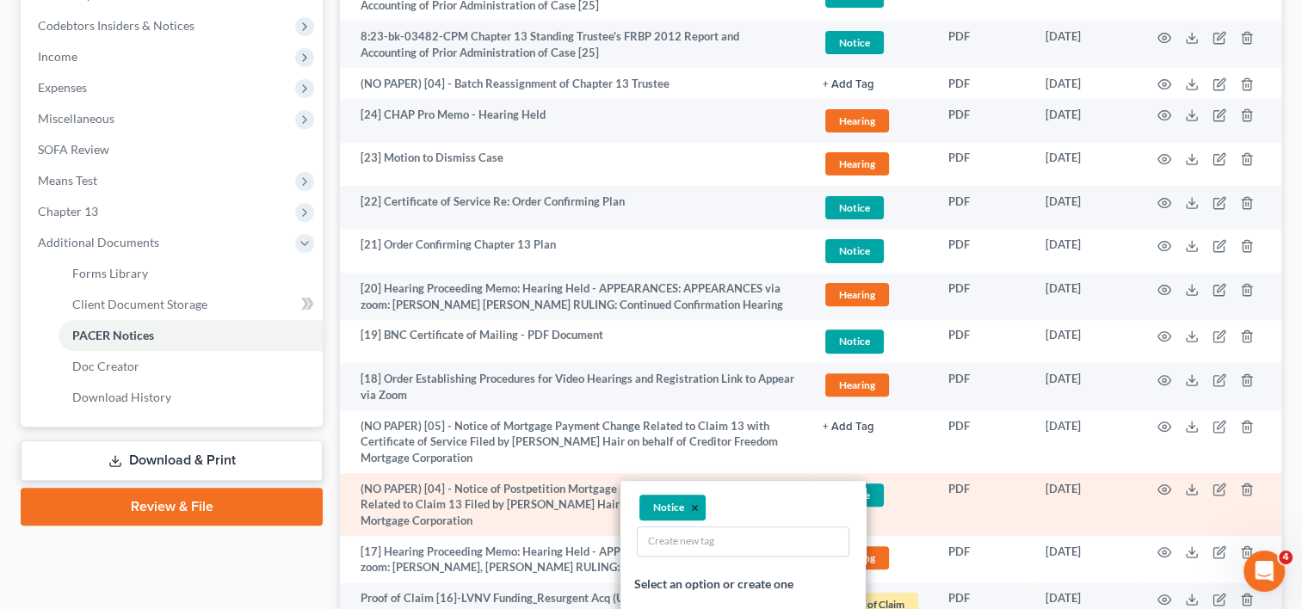
click at [693, 503] on button "×" at bounding box center [695, 507] width 8 height 15
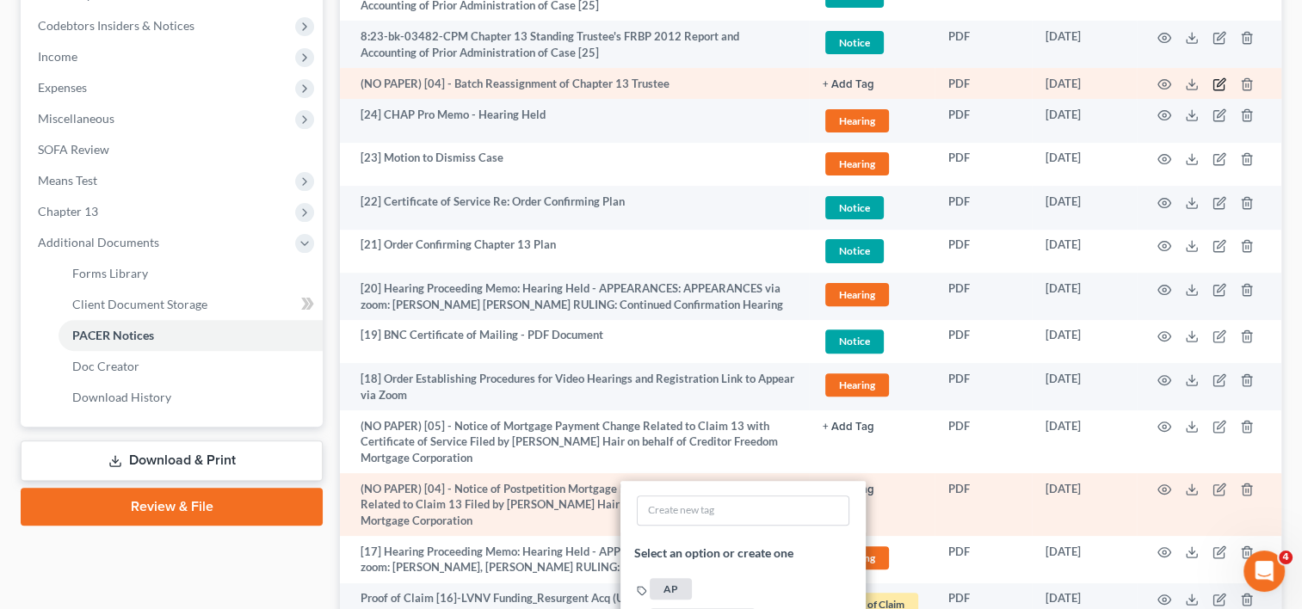
click at [1215, 83] on icon "button" at bounding box center [1220, 84] width 14 height 14
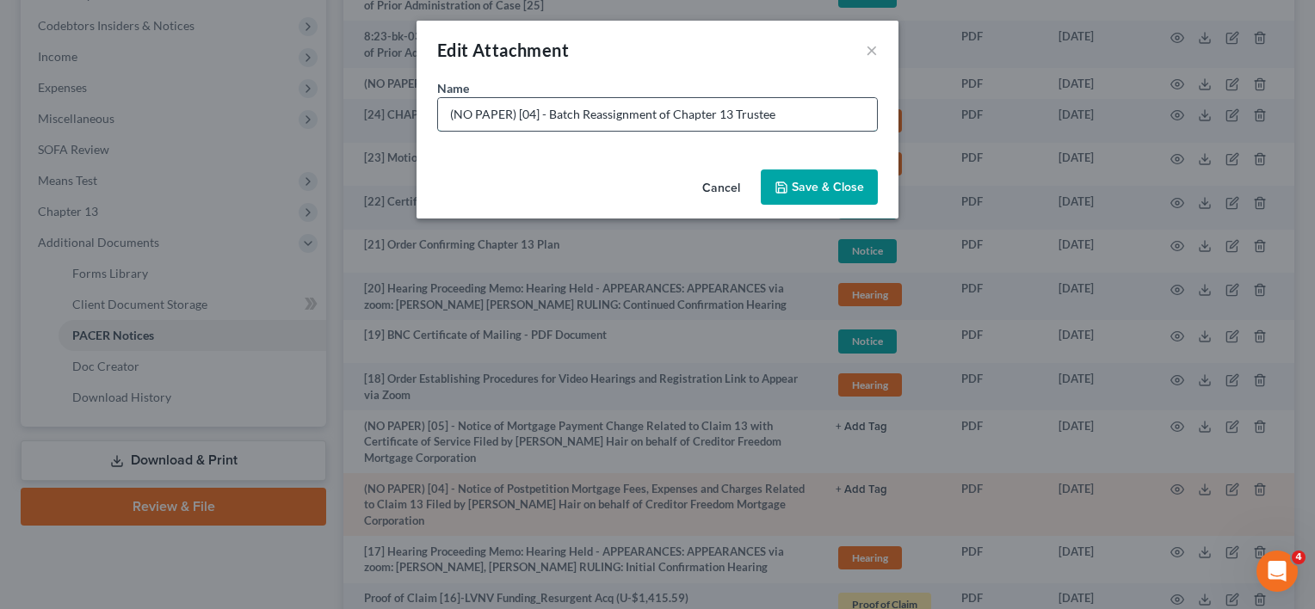
click at [536, 115] on input "(NO PAPER) [04] - Batch Reassignment of Chapter 13 Trustee" at bounding box center [657, 114] width 439 height 33
type input "(NO PAPER) [06] - Batch Reassignment of Chapter 13 Trustee"
click at [832, 186] on span "Save & Close" at bounding box center [828, 187] width 72 height 15
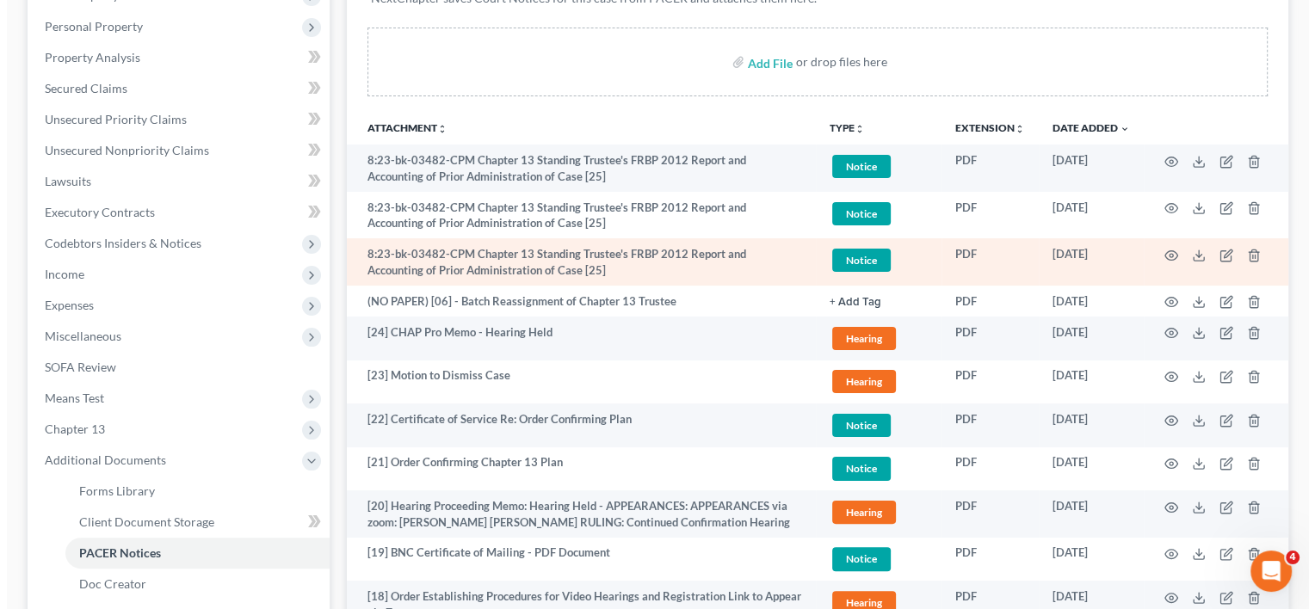
scroll to position [223, 0]
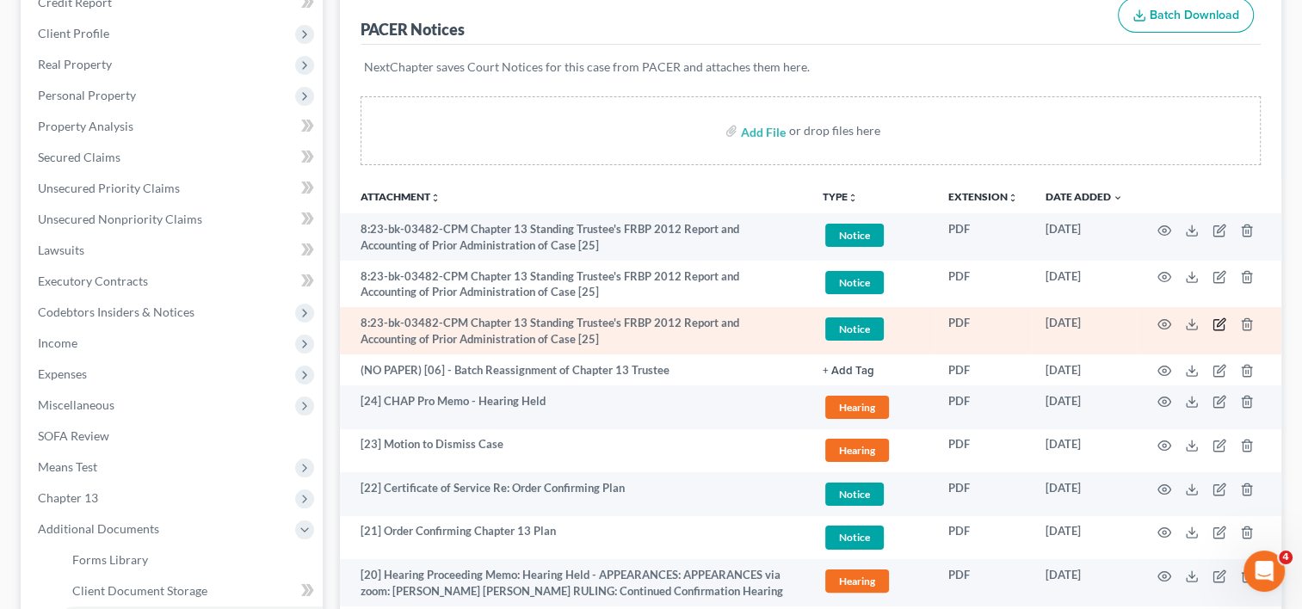
click at [1222, 324] on icon "button" at bounding box center [1220, 325] width 14 height 14
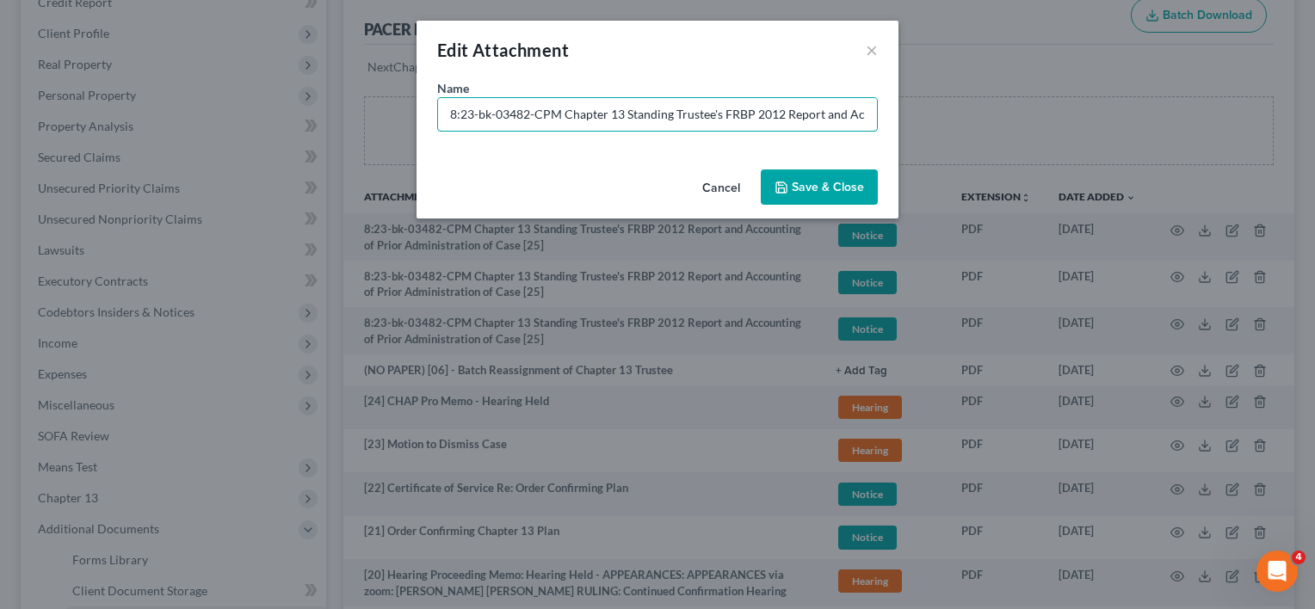
drag, startPoint x: 547, startPoint y: 114, endPoint x: 164, endPoint y: 114, distance: 383.1
click at [164, 114] on div "Edit Attachment × Name * 8:23-bk-03482-CPM Chapter 13 Standing Trustee's FRBP 2…" at bounding box center [657, 304] width 1315 height 609
type input "[25] Chapter 13 Standing Trustee's FRBP 2012 Report and Accounting of Prior Adm…"
click at [823, 181] on span "Save & Close" at bounding box center [828, 187] width 72 height 15
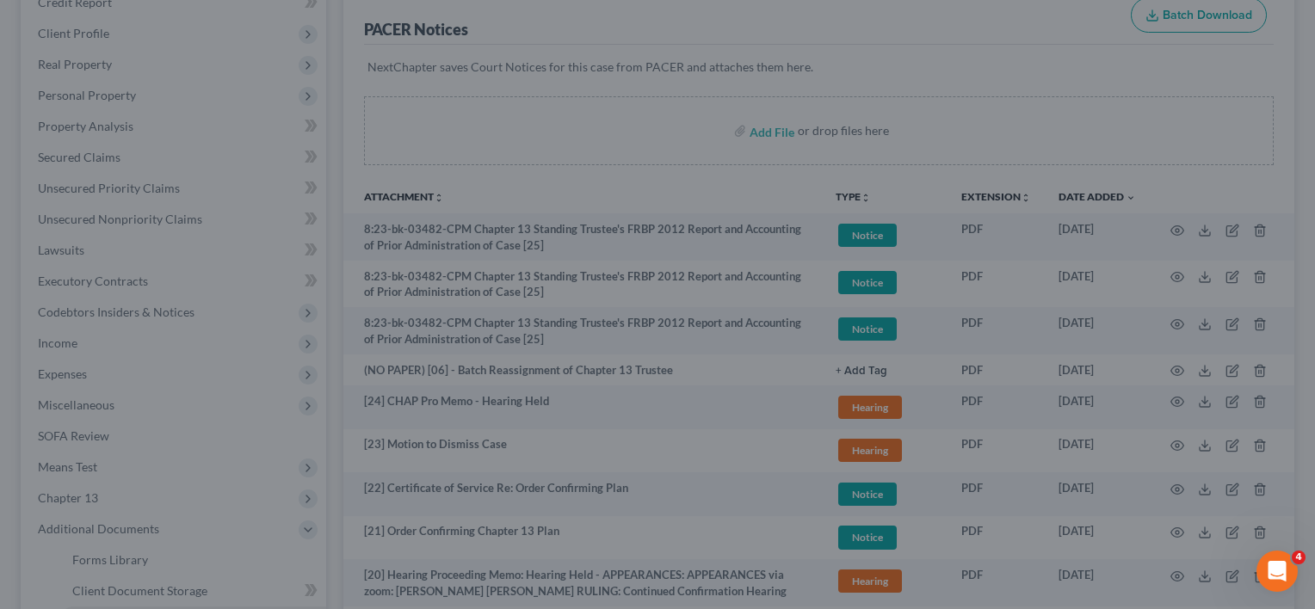
scroll to position [0, 0]
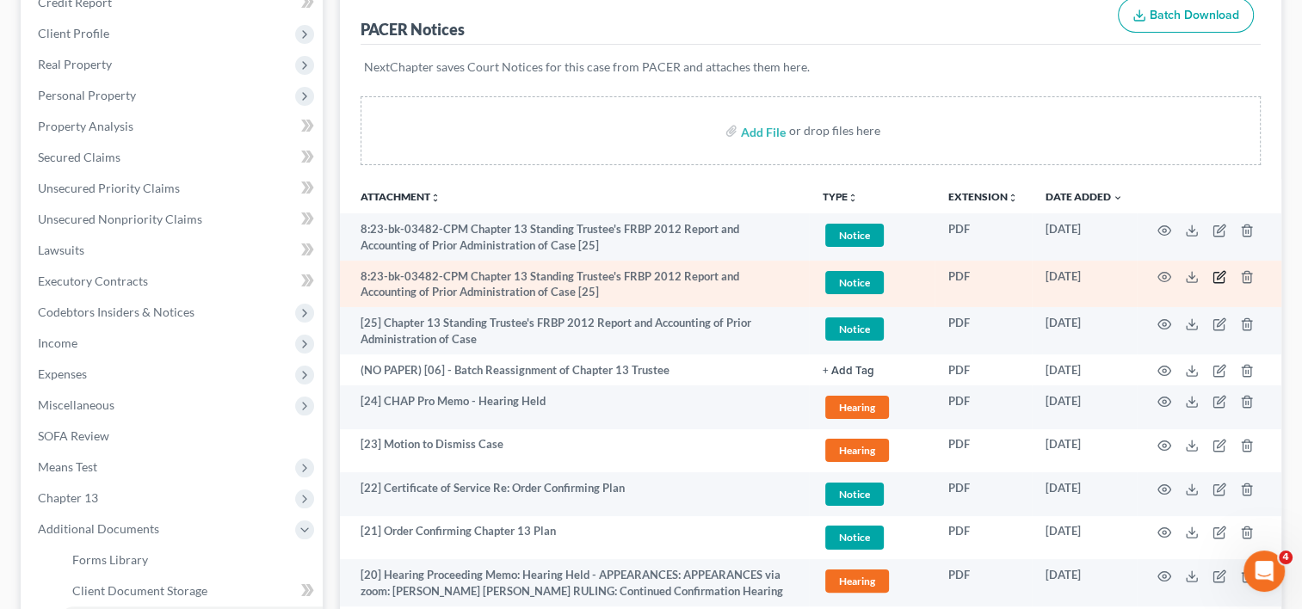
click at [1222, 275] on icon "button" at bounding box center [1221, 276] width 8 height 8
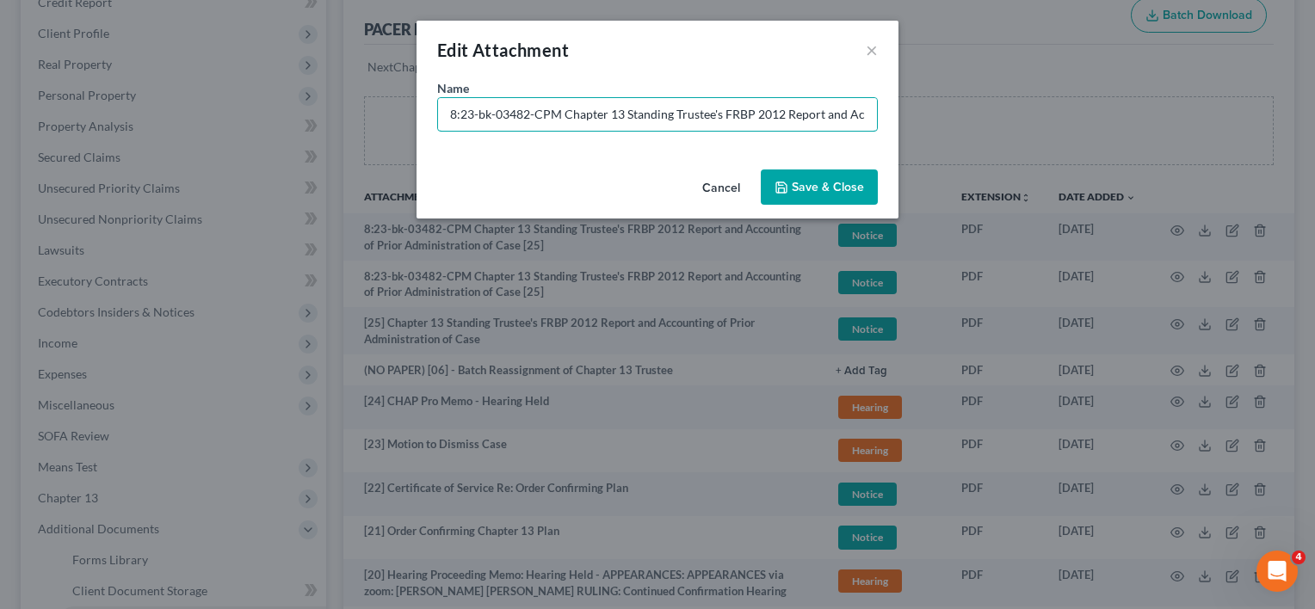
drag, startPoint x: 568, startPoint y: 113, endPoint x: -23, endPoint y: 113, distance: 591.4
type input "[25] Chapter 13 Standing Trustee's FRBP 2012 Report and Accounting of Prior Adm…"
click at [789, 189] on icon "button" at bounding box center [782, 188] width 14 height 14
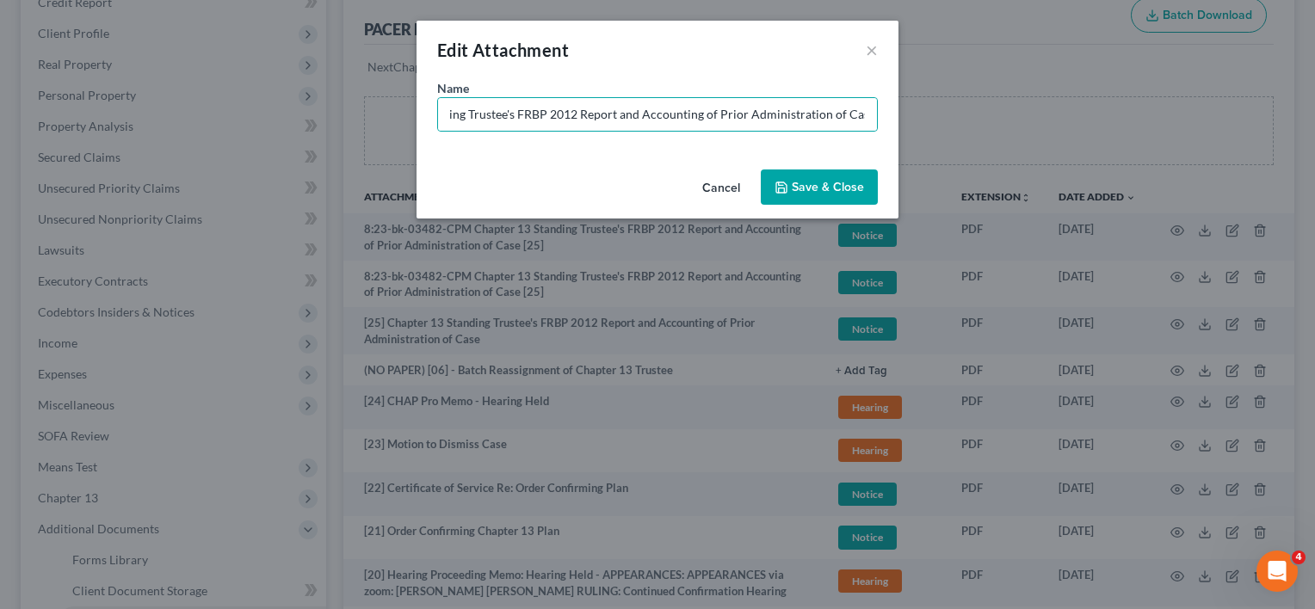
scroll to position [0, 0]
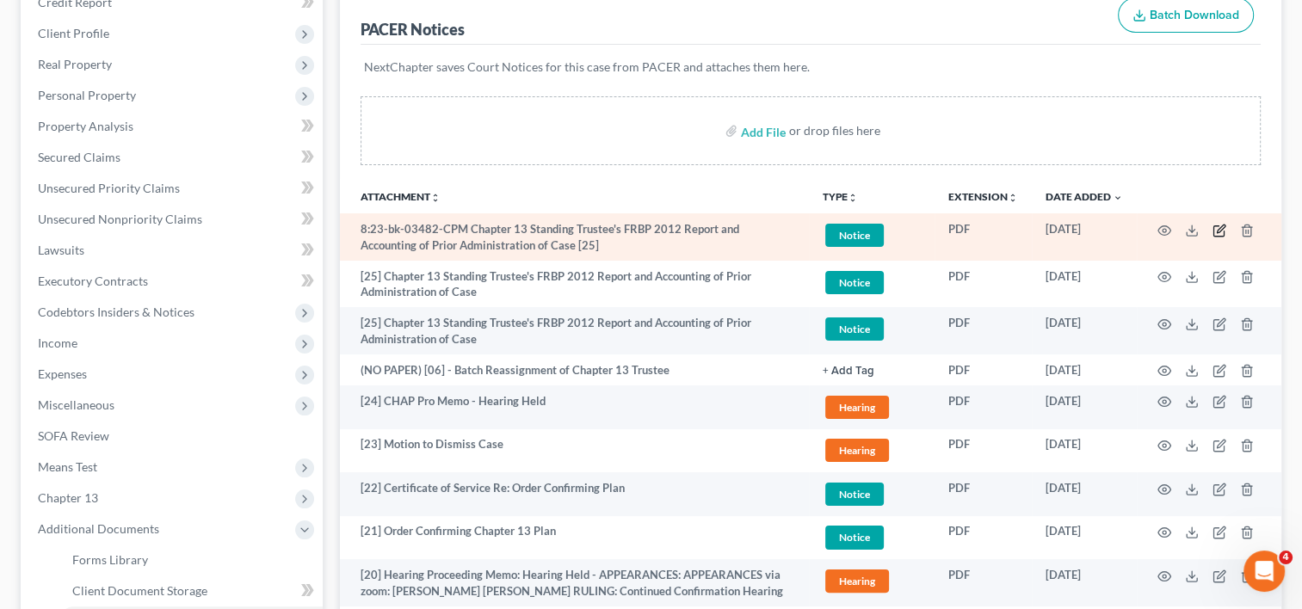
click at [1217, 224] on icon "button" at bounding box center [1220, 231] width 14 height 14
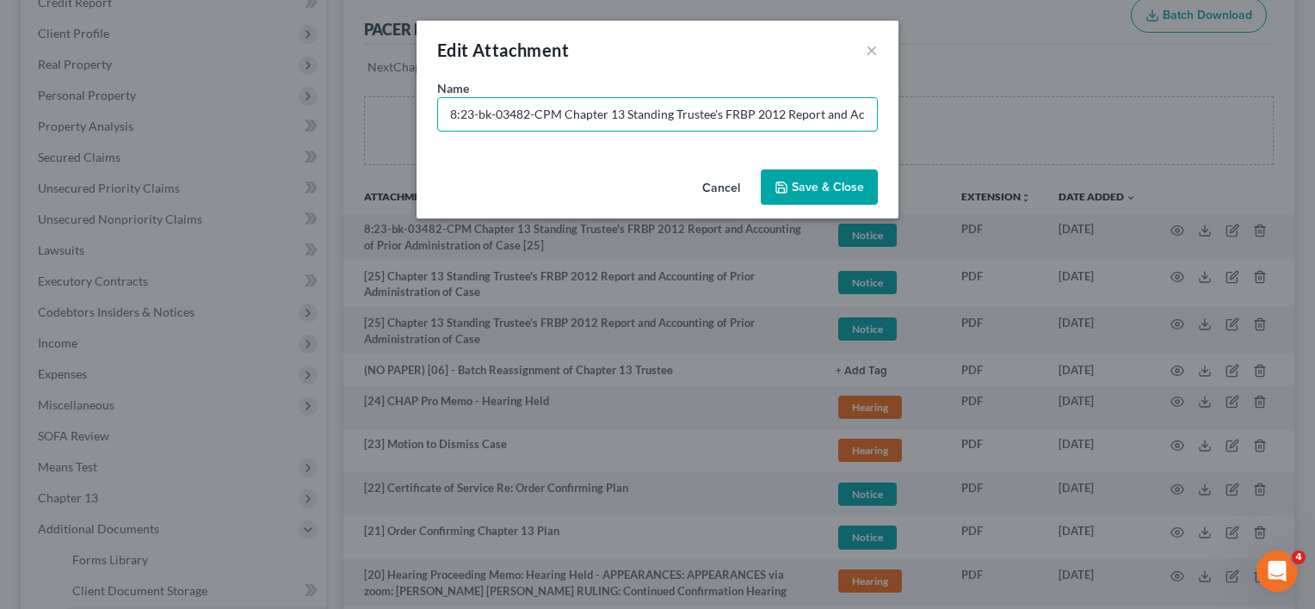
drag, startPoint x: 559, startPoint y: 108, endPoint x: 307, endPoint y: 116, distance: 251.5
click at [307, 116] on div "Edit Attachment × Name * 8:23-bk-03482-CPM Chapter 13 Standing Trustee's FRBP 2…" at bounding box center [657, 304] width 1315 height 609
type input "[25] Chapter 13 Standing Trustee's FRBP 2012 Report and Accounting of Prior Adm…"
click at [810, 164] on div "Cancel Save & Close" at bounding box center [658, 191] width 482 height 57
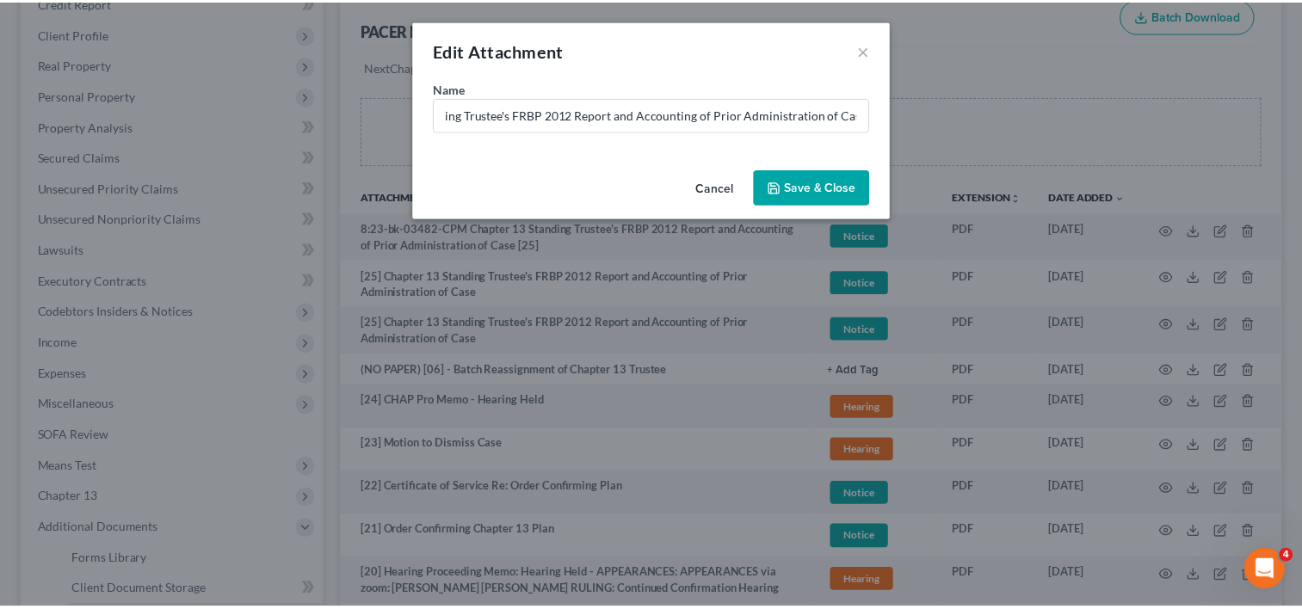
scroll to position [0, 0]
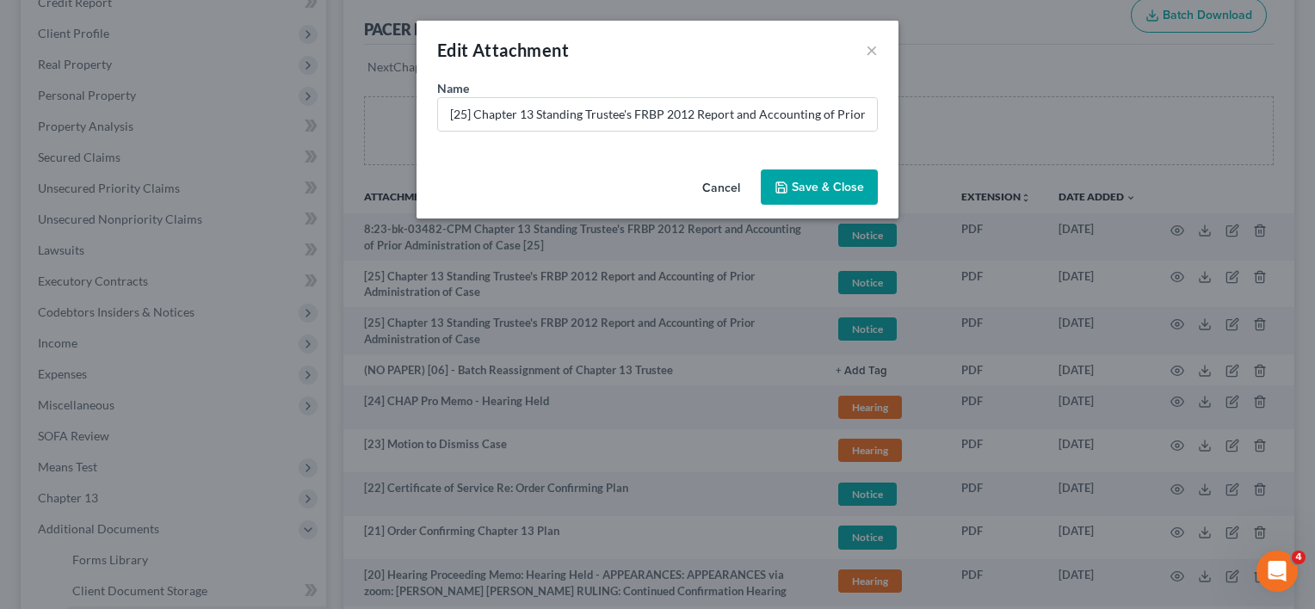
click at [801, 202] on button "Save & Close" at bounding box center [819, 188] width 117 height 36
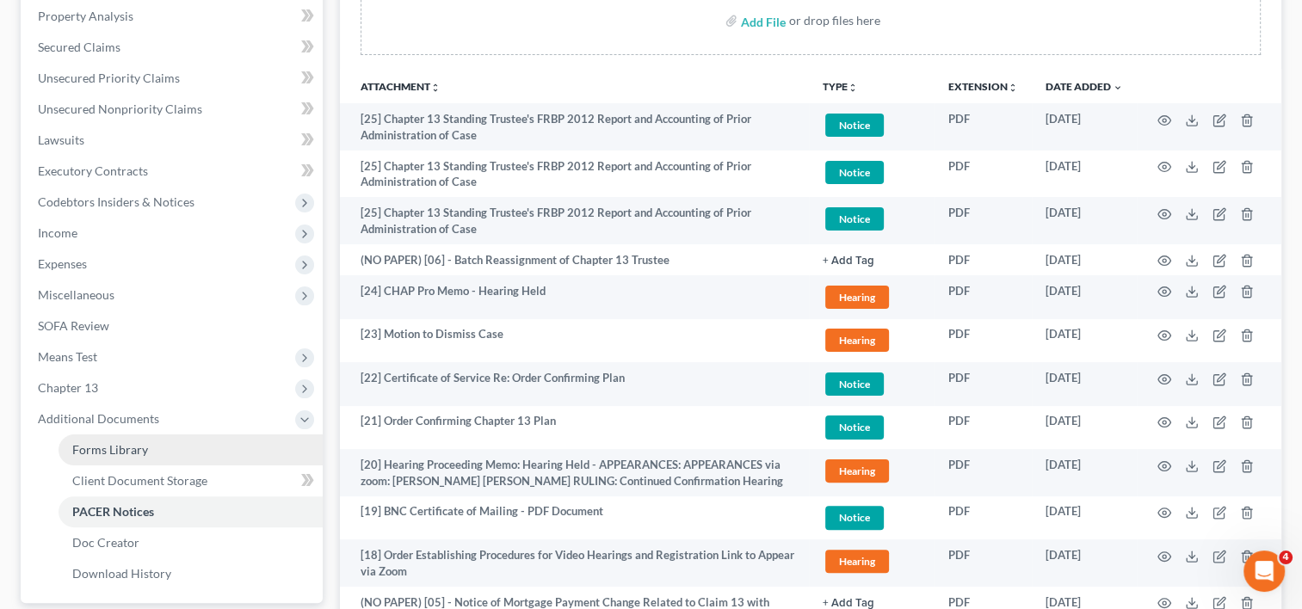
scroll to position [510, 0]
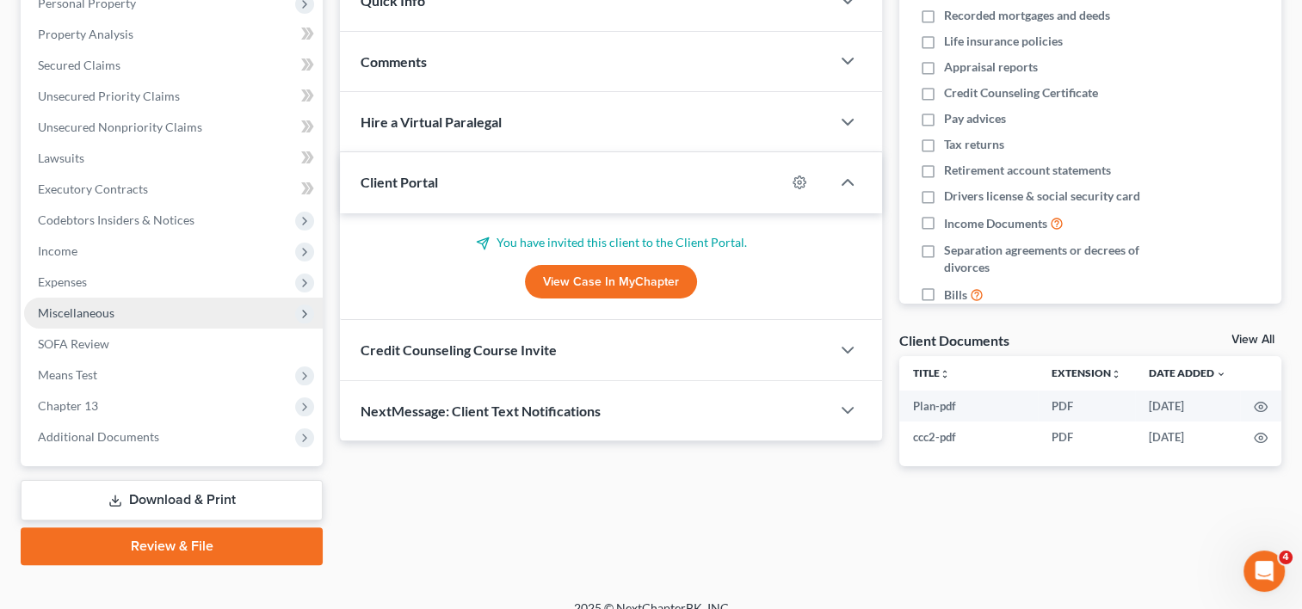
scroll to position [335, 0]
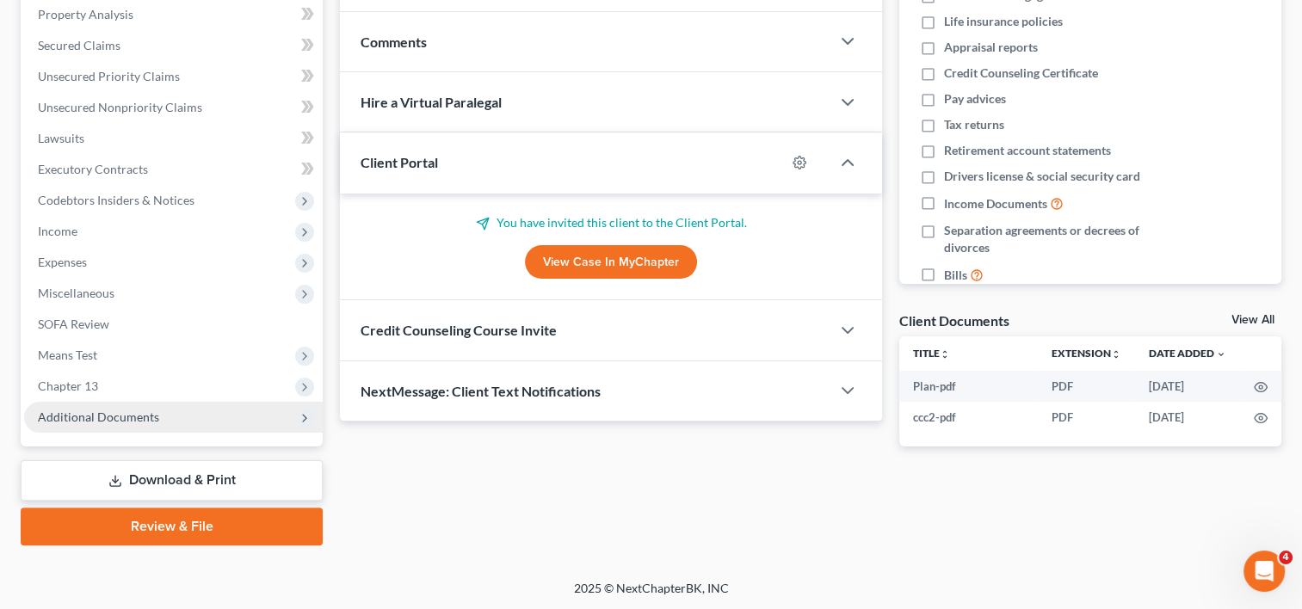
click at [127, 406] on span "Additional Documents" at bounding box center [173, 417] width 299 height 31
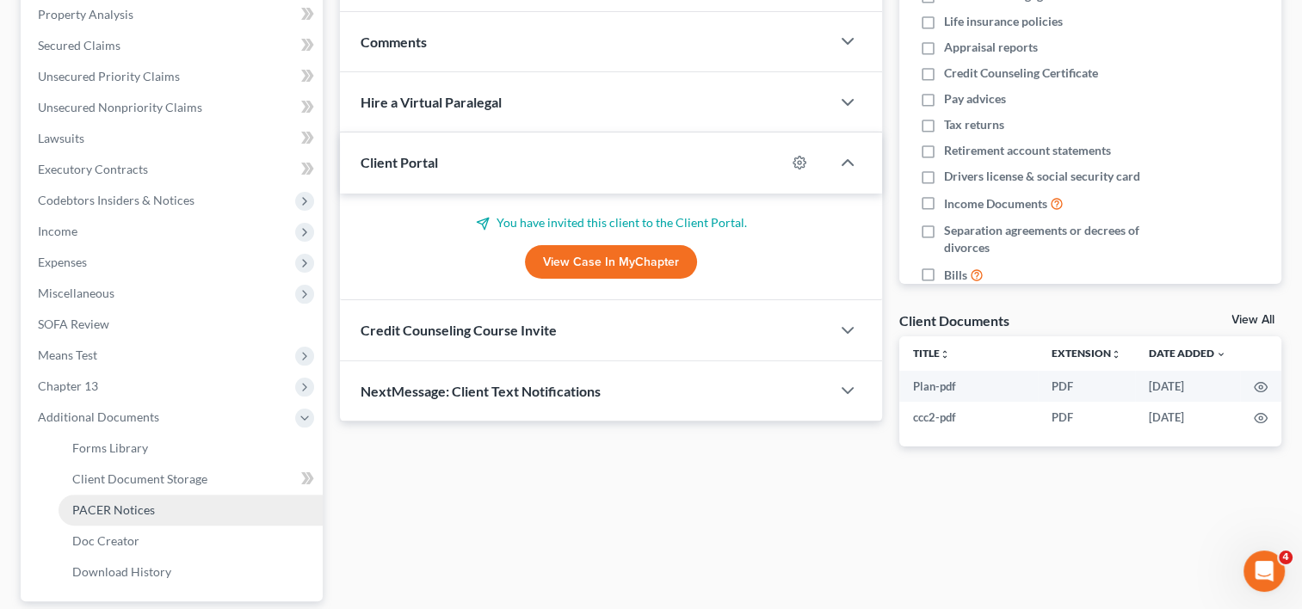
click at [148, 509] on span "PACER Notices" at bounding box center [113, 510] width 83 height 15
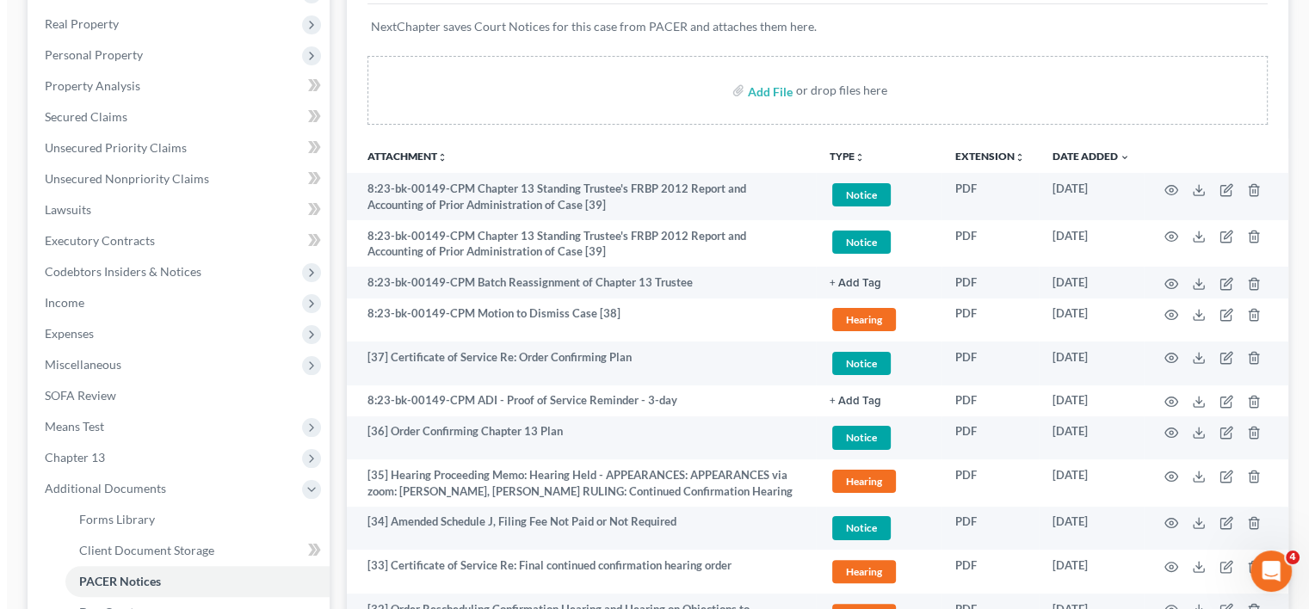
scroll to position [287, 0]
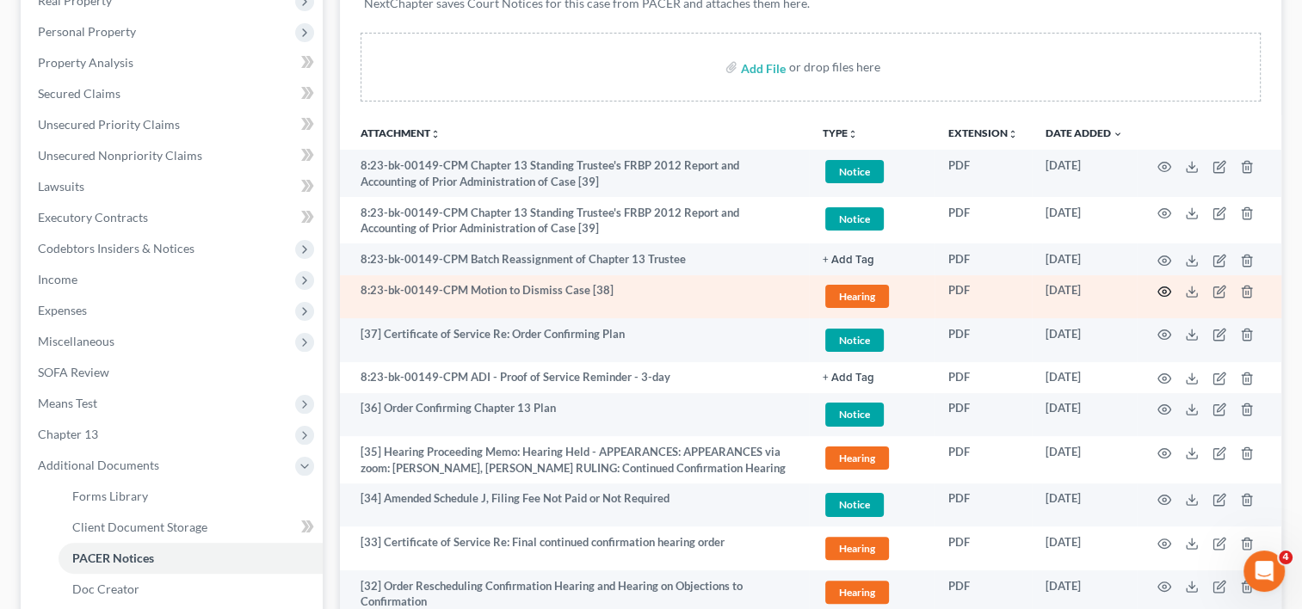
click at [1167, 293] on icon "button" at bounding box center [1165, 292] width 14 height 14
